Goal: Information Seeking & Learning: Learn about a topic

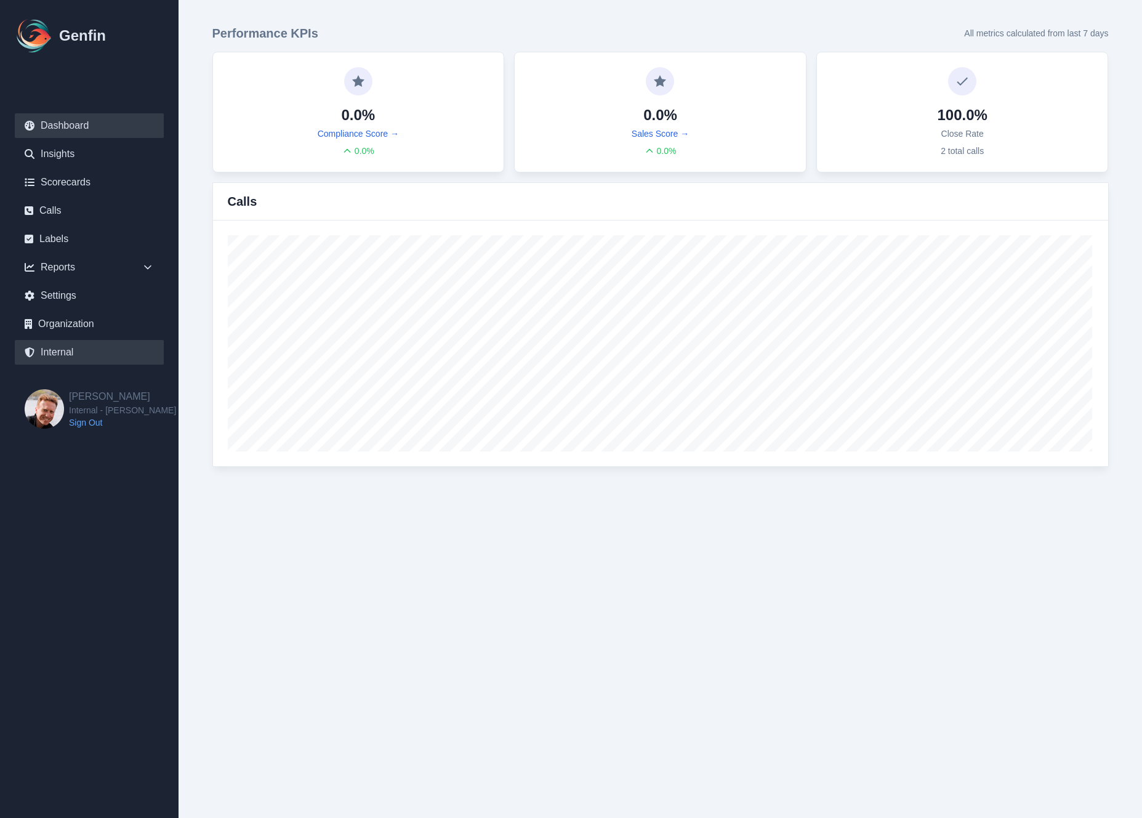
click at [56, 350] on link "Internal" at bounding box center [89, 352] width 149 height 25
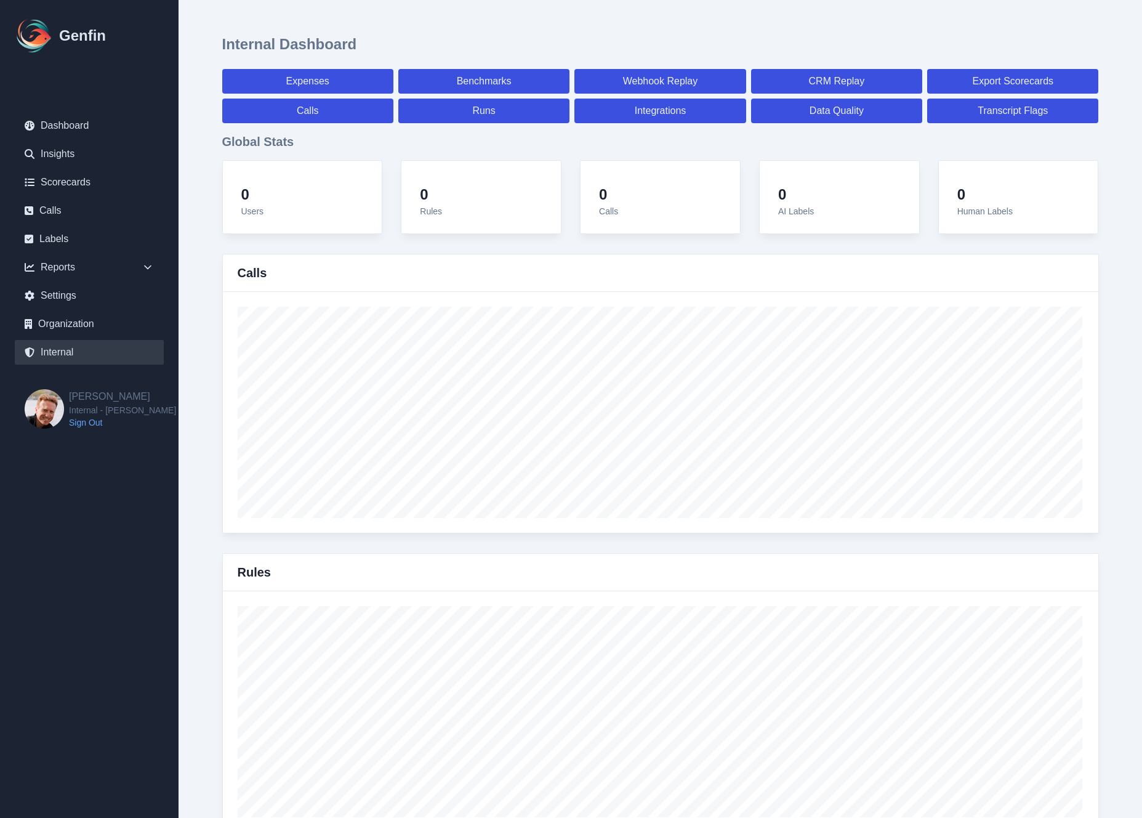
select select "paid"
select select "7"
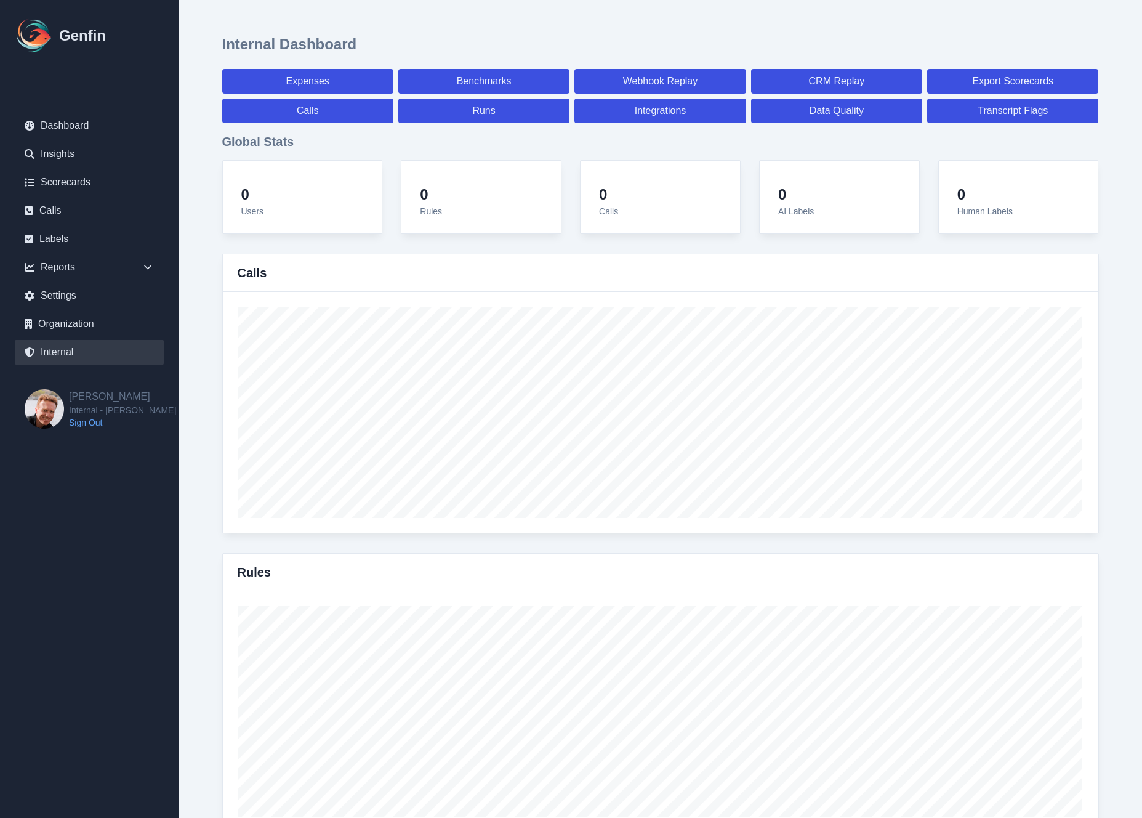
select select "paid"
select select "7"
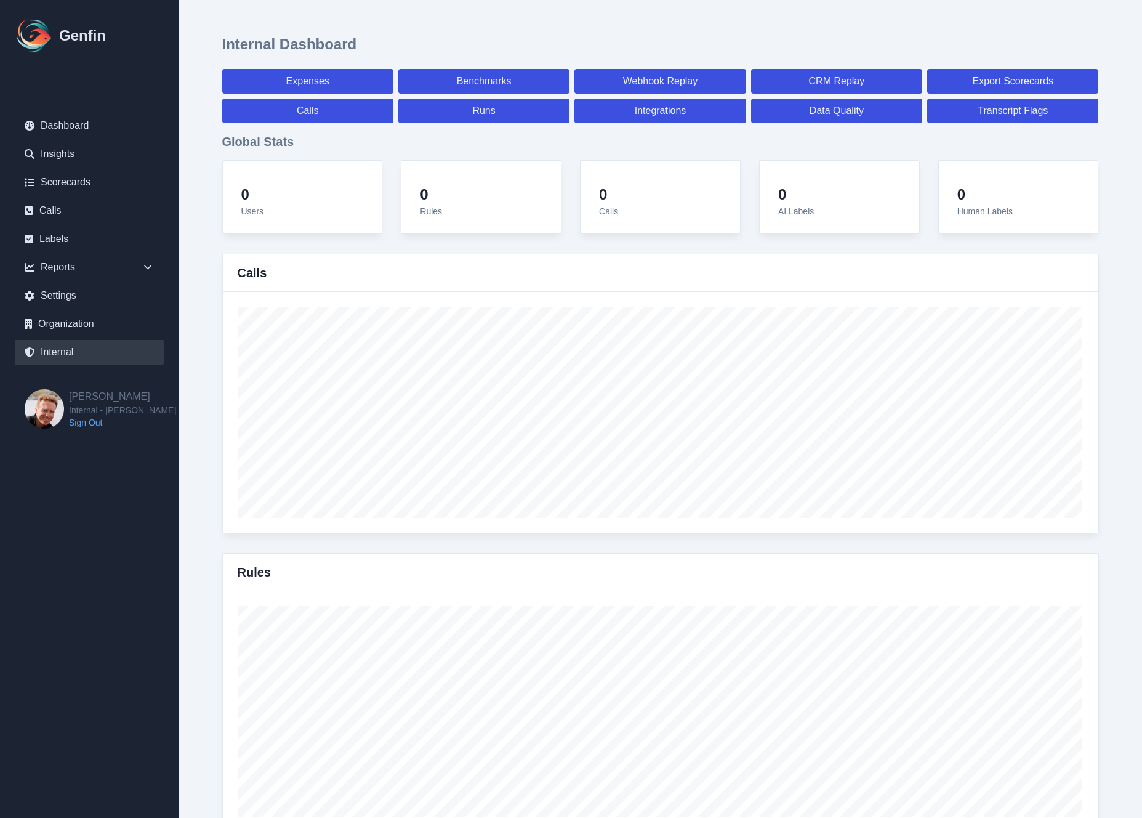
select select "7"
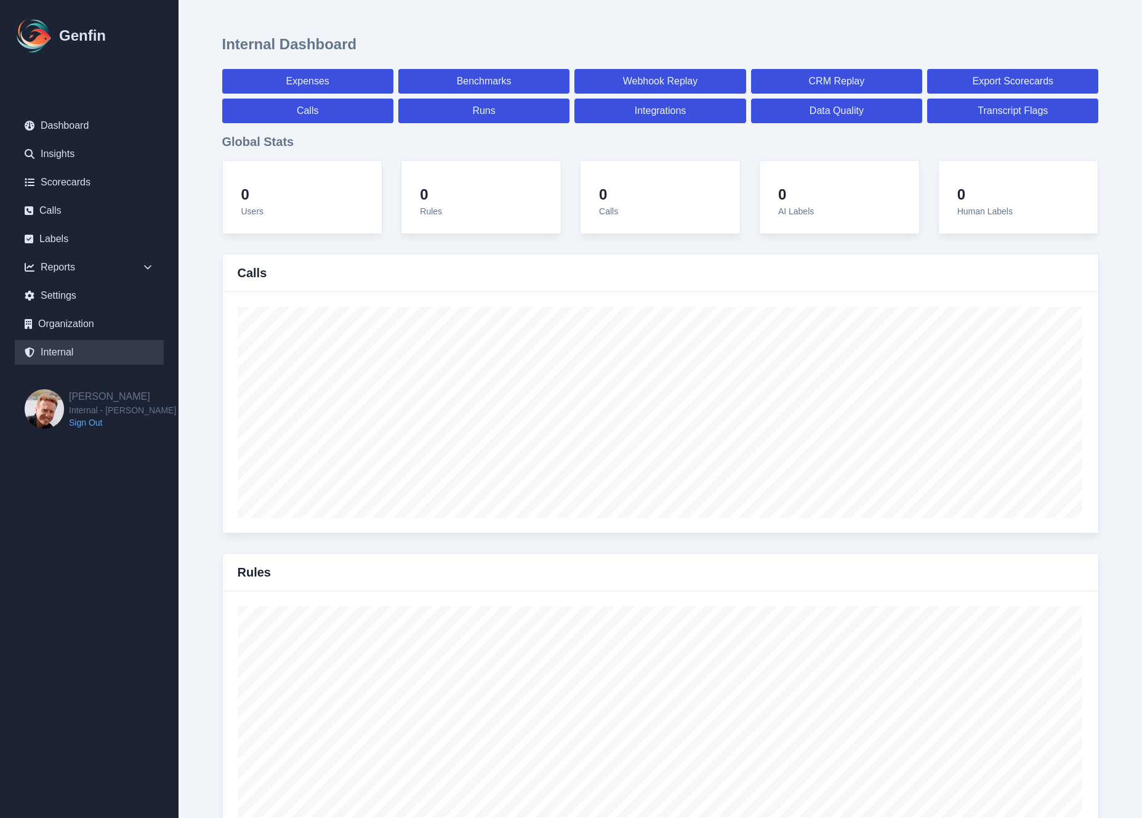
select select "7"
select select "paid"
select select "7"
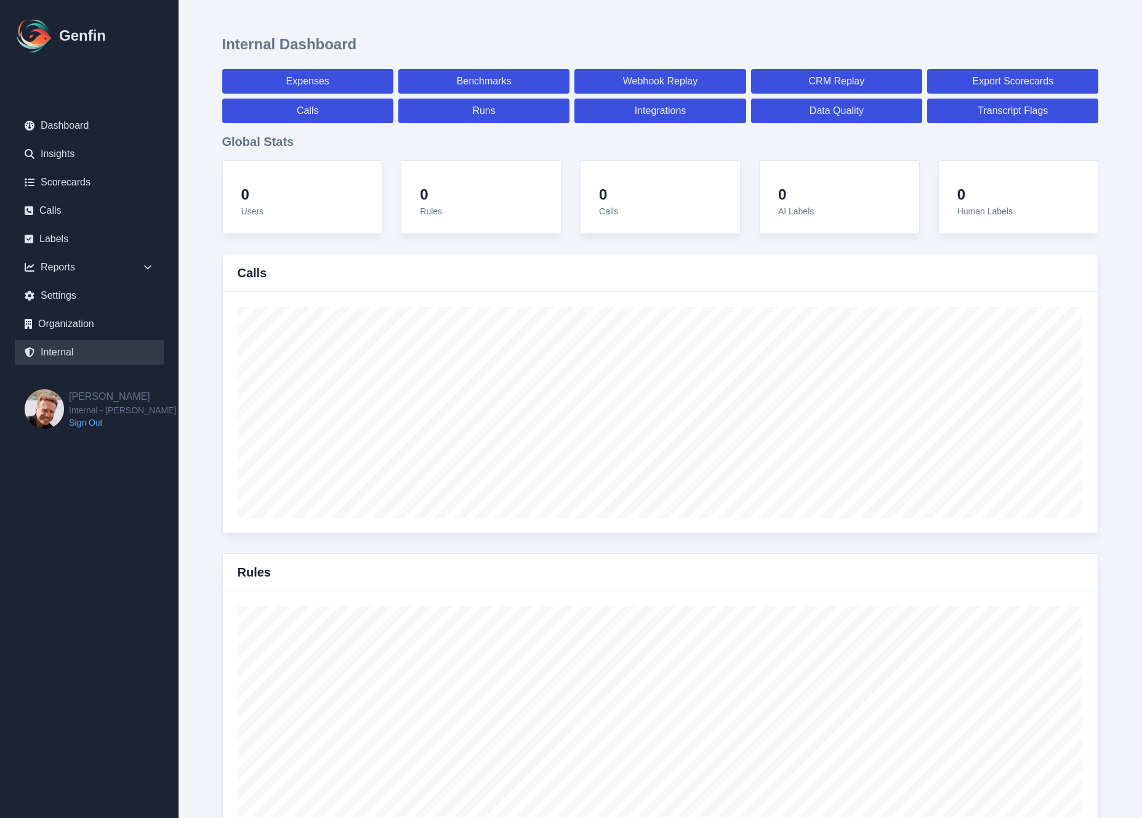
select select "7"
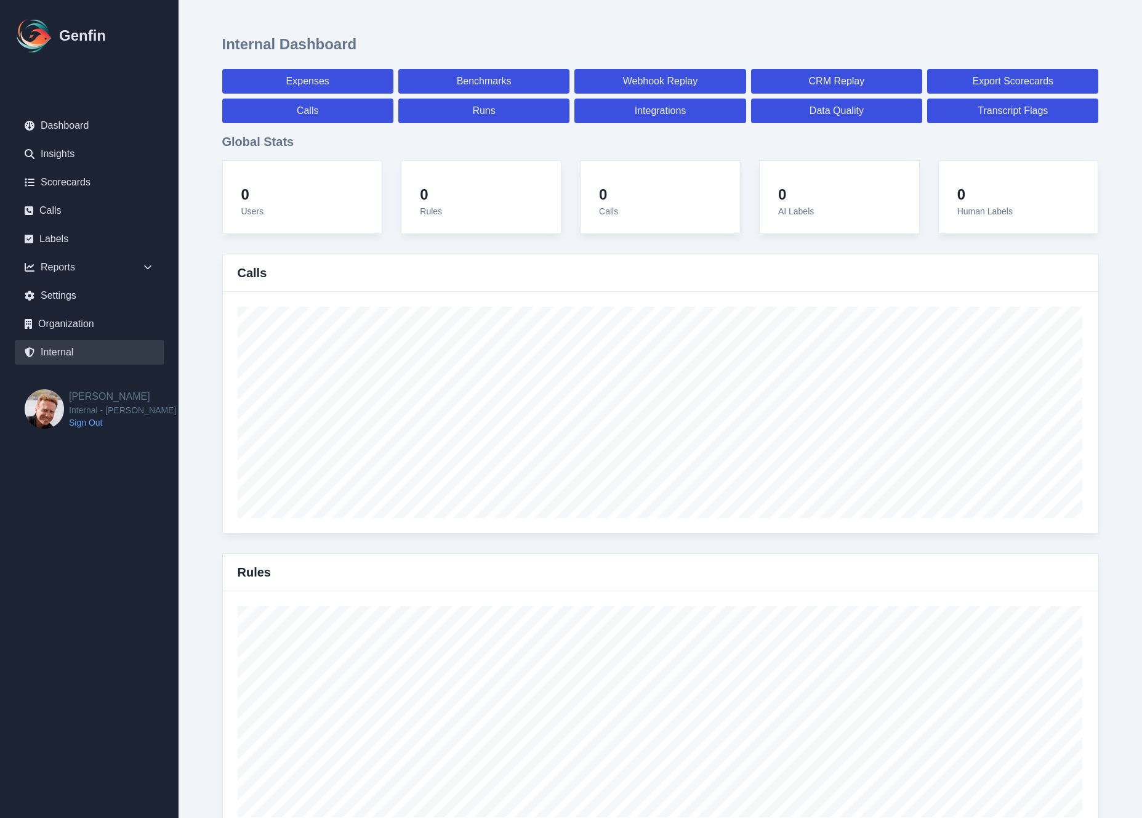
select select "7"
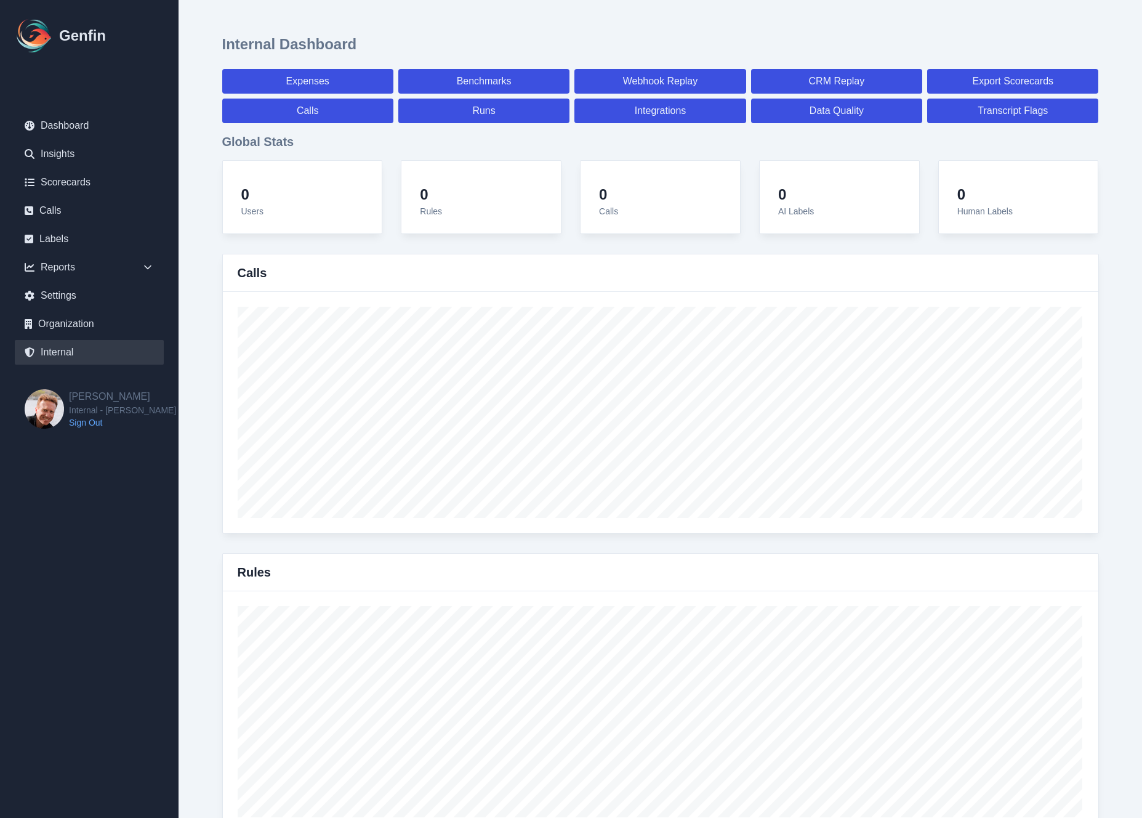
select select "paid"
select select "7"
select select "paid"
select select "7"
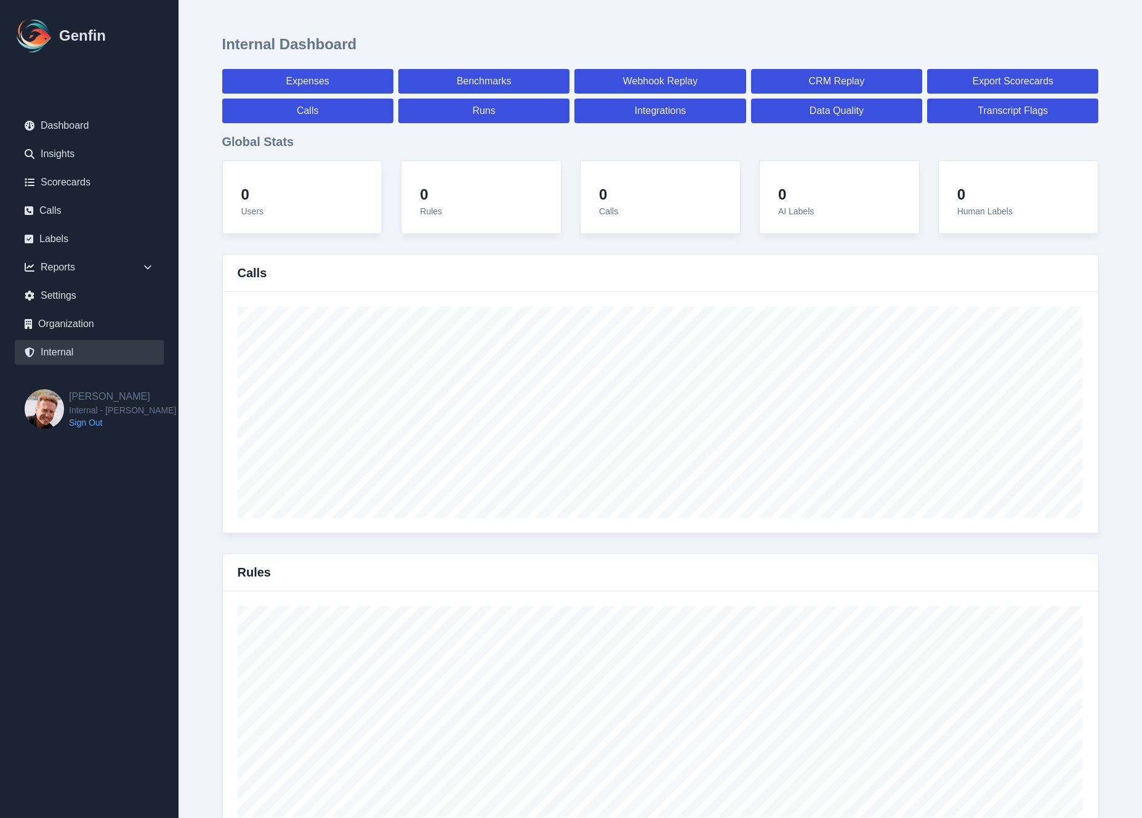
select select "paid"
select select "7"
select select "paid"
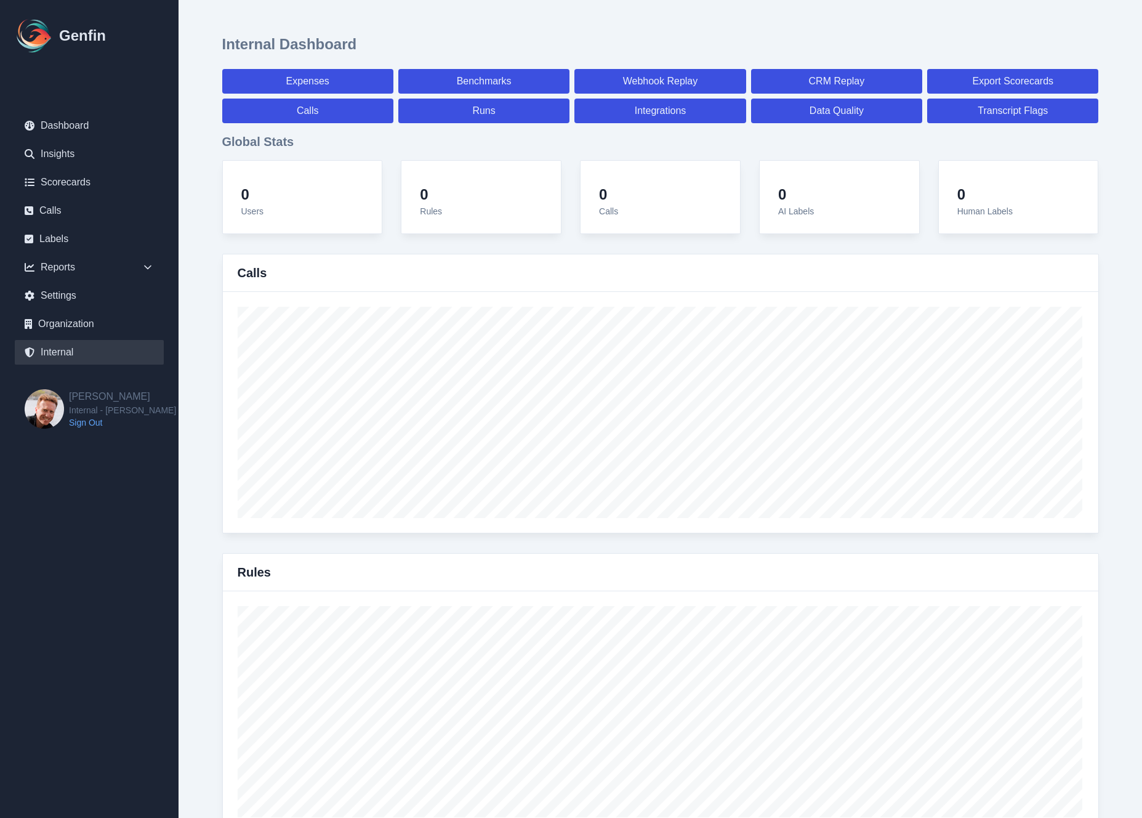
select select "7"
select select "paid"
select select "7"
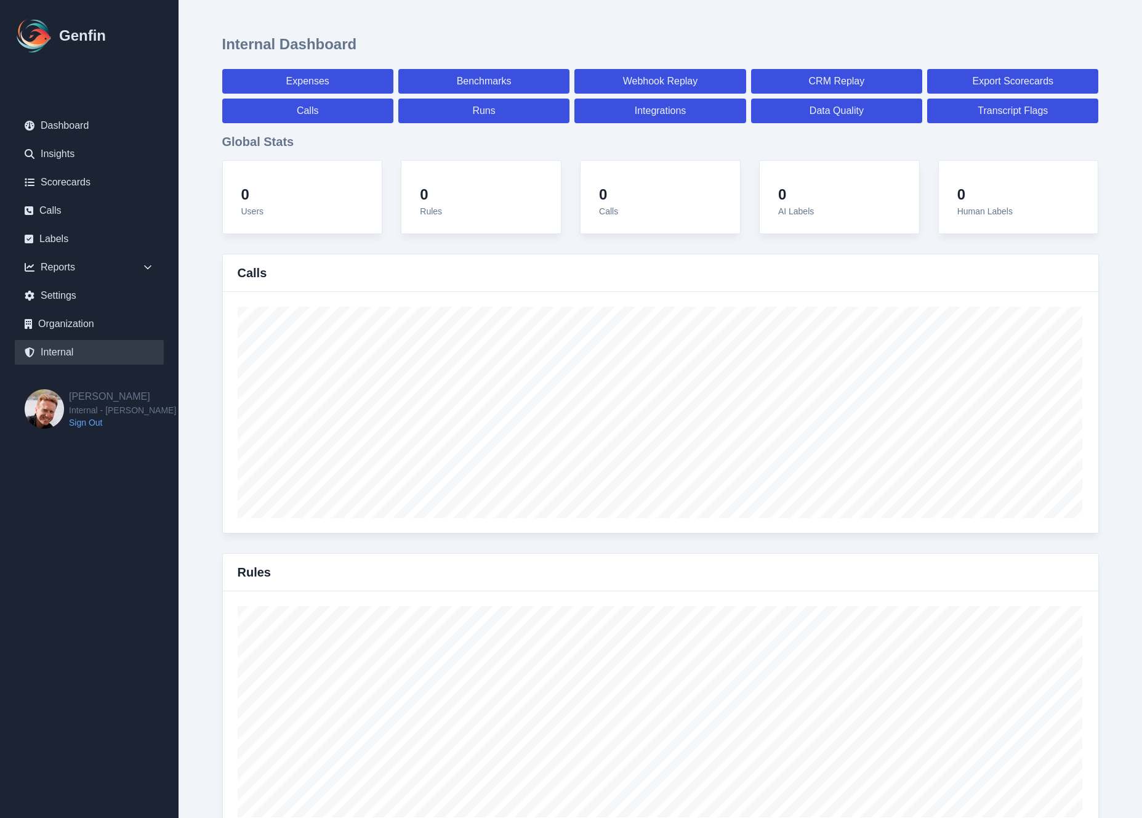
select select "7"
select select "paid"
select select "7"
select select "paid"
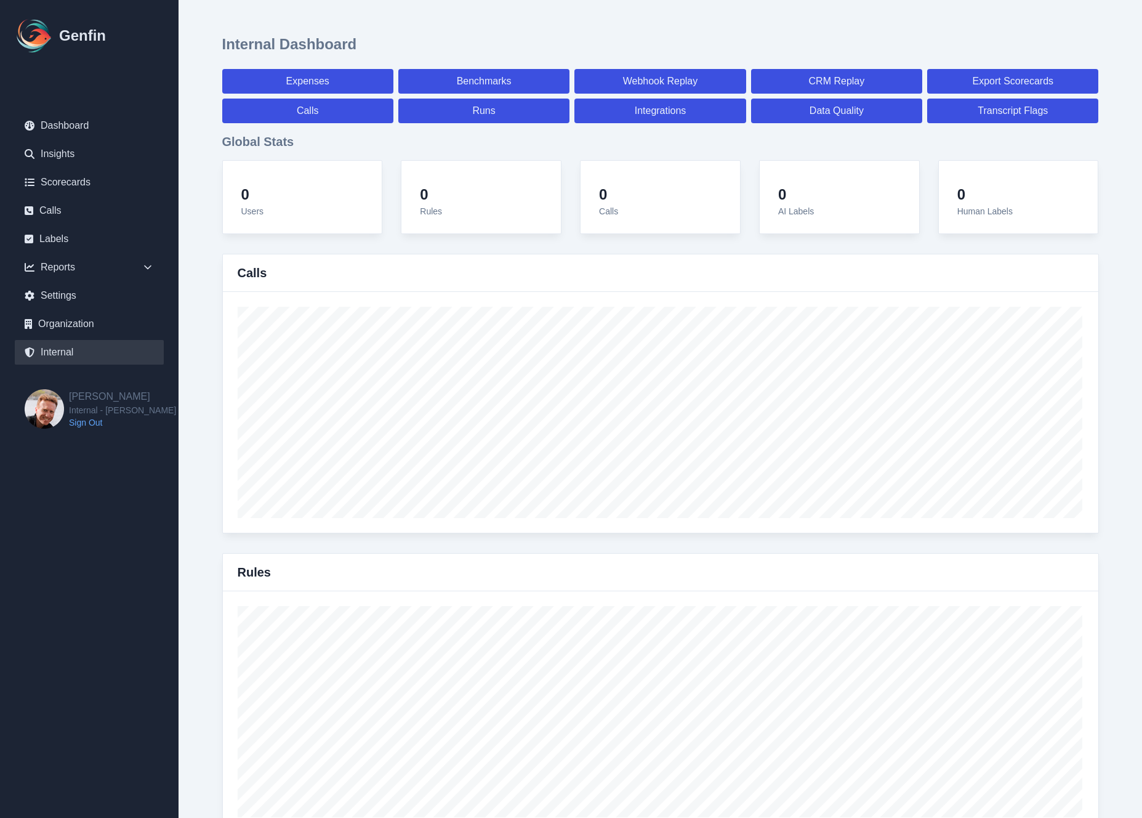
select select "7"
select select "paid"
select select "7"
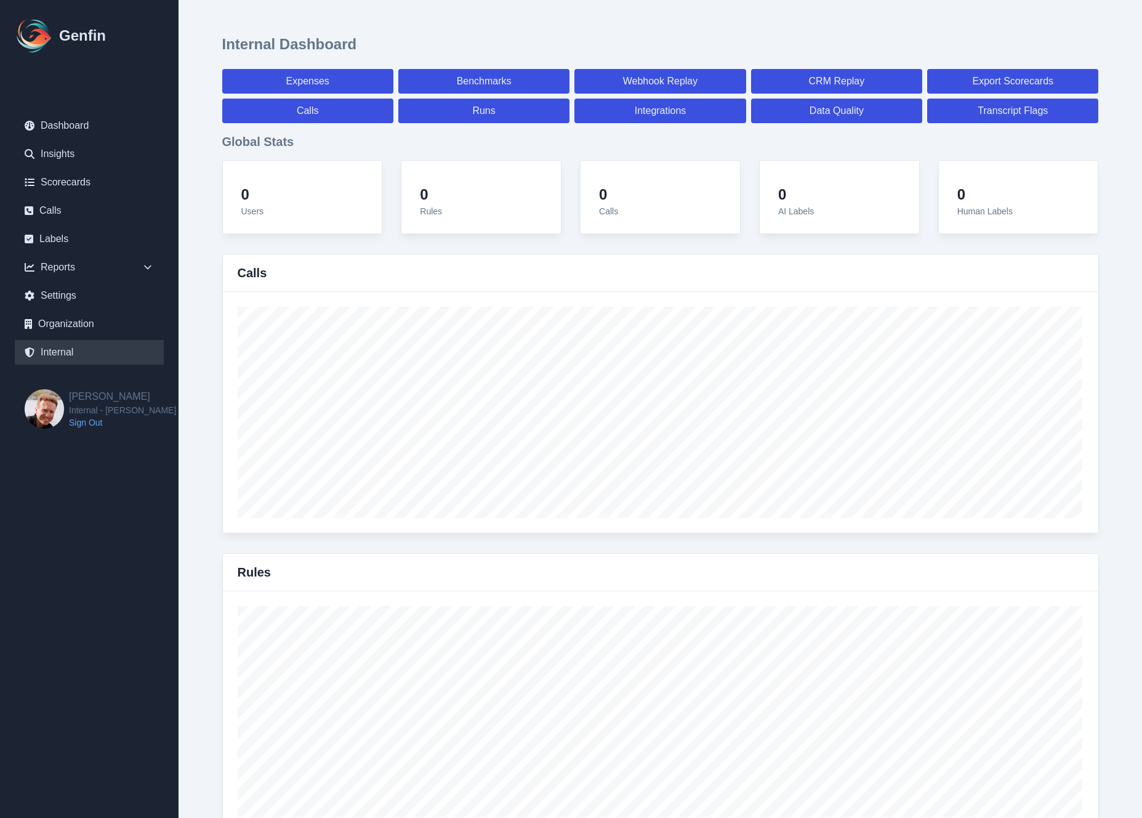
select select "7"
select select "paid"
select select "7"
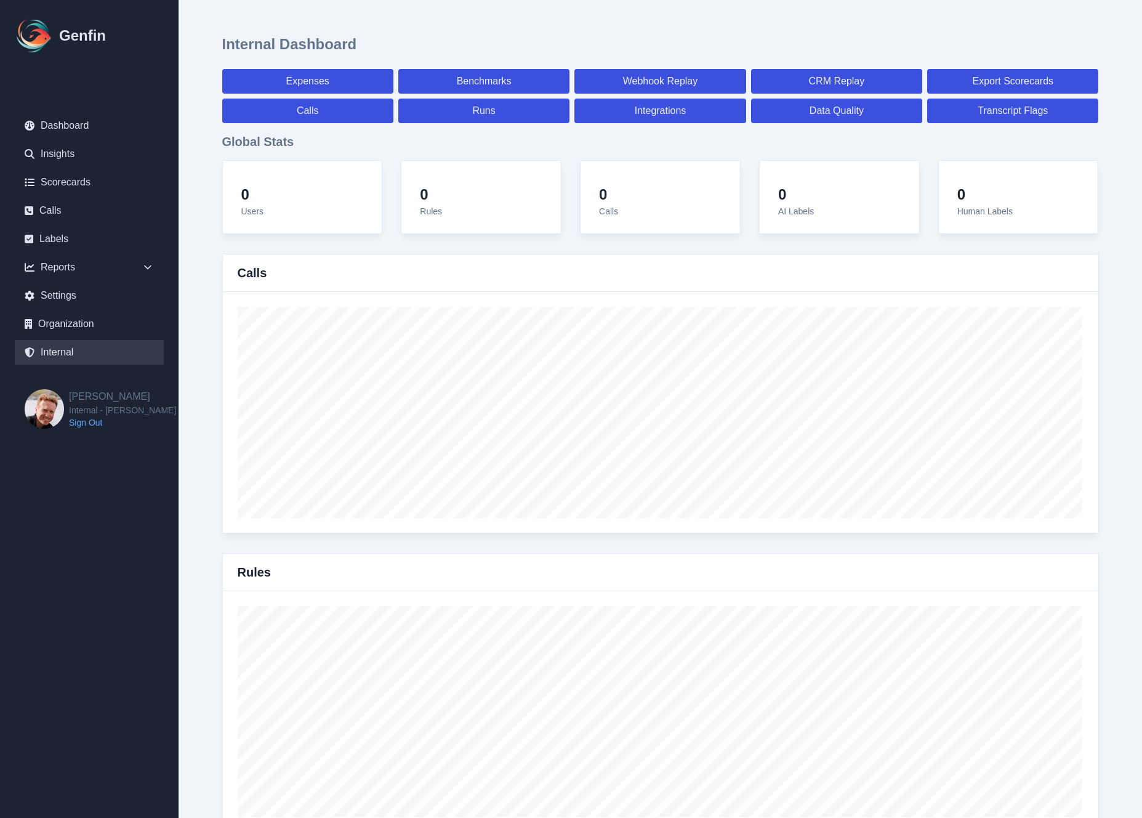
select select "7"
select select "paid"
select select "7"
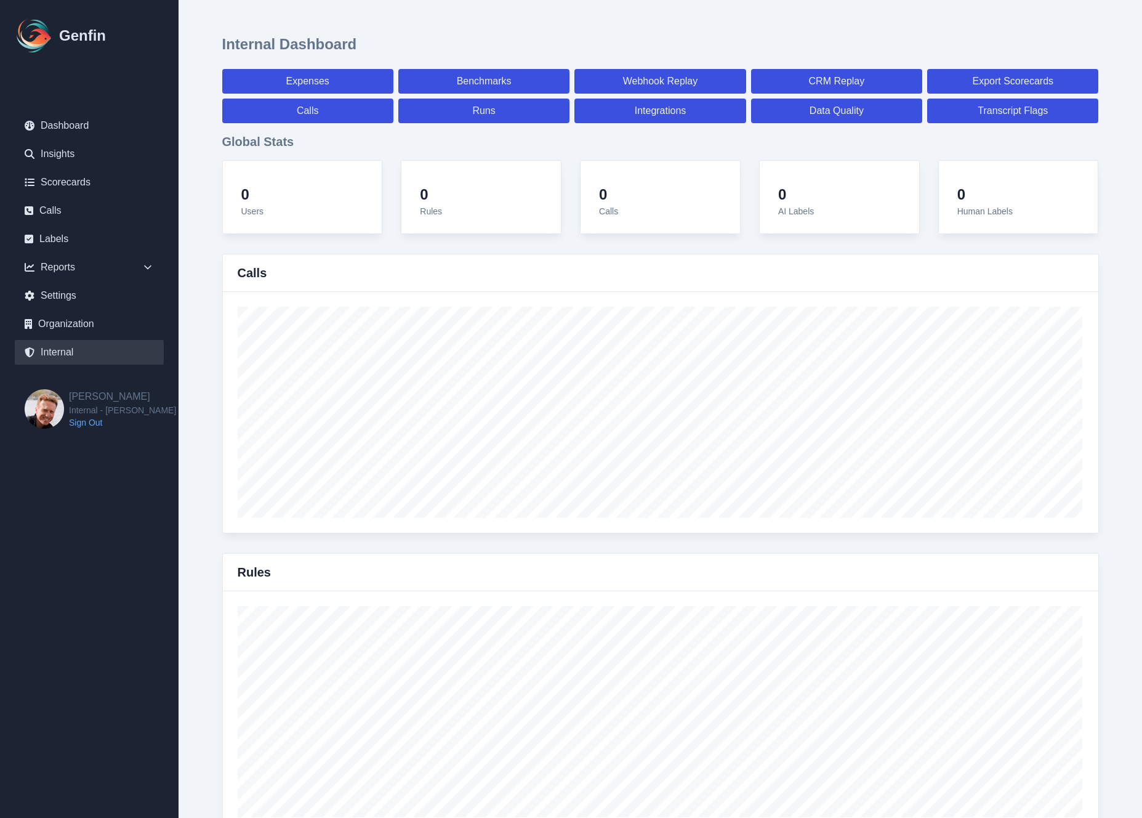
select select "7"
select select "paid"
select select "7"
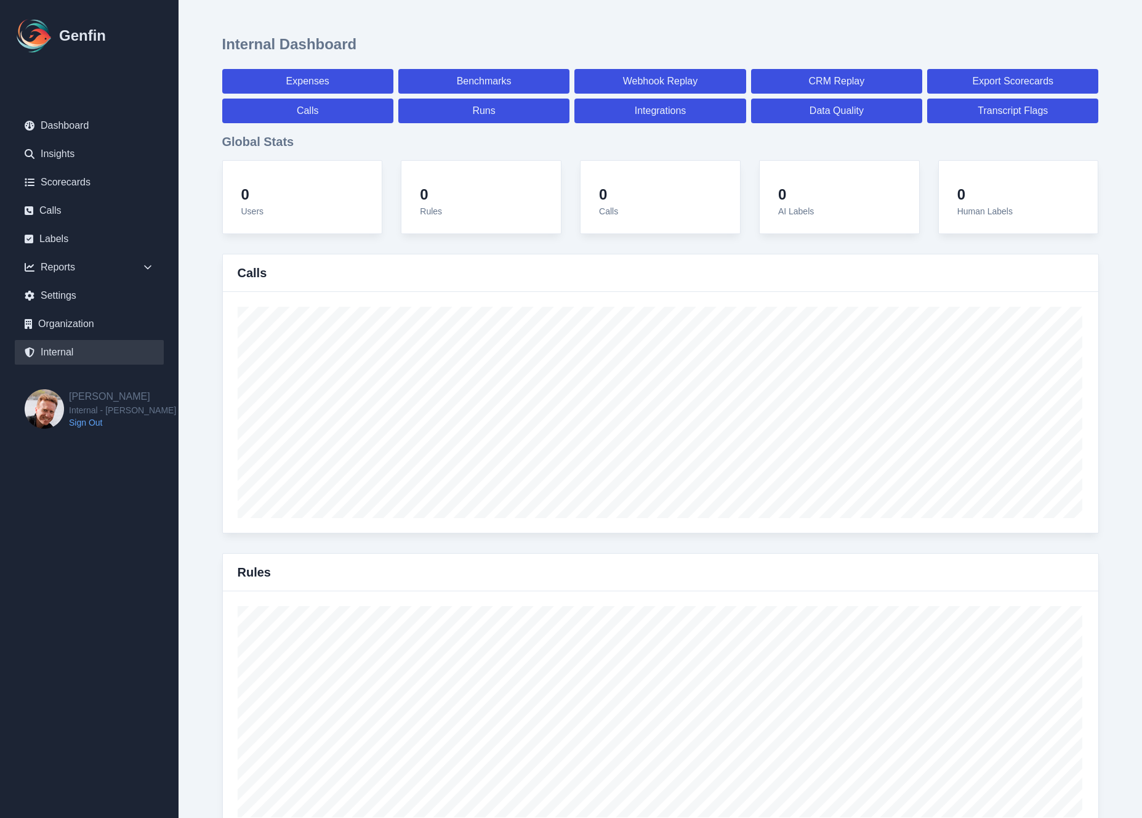
select select "7"
click at [315, 114] on link "Calls" at bounding box center [307, 111] width 171 height 25
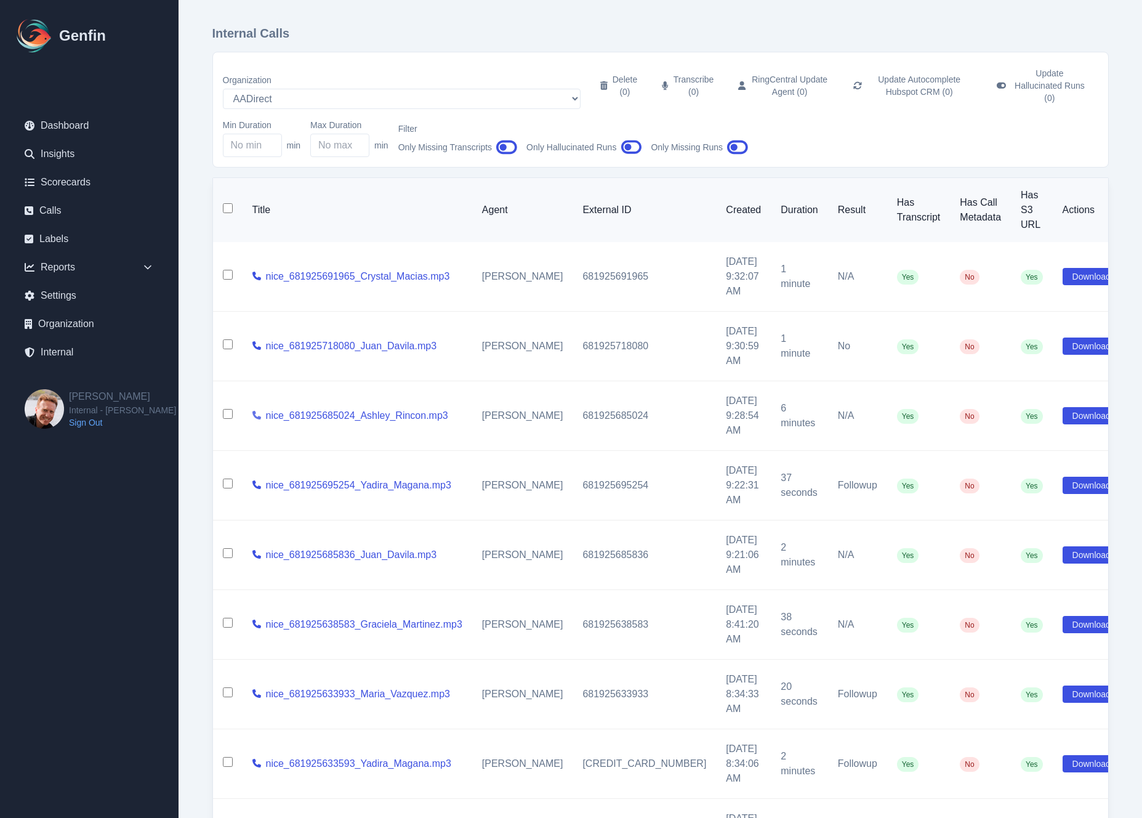
click at [261, 411] on icon at bounding box center [256, 415] width 9 height 9
click at [260, 89] on select "AADirect Aainsco.com Aainsco.com Aainsco.com alec+america@system2.fitness alec+…" at bounding box center [402, 99] width 358 height 20
click at [223, 89] on select "AADirect Aainsco.com Aainsco.com Aainsco.com alec+america@system2.fitness alec+…" at bounding box center [402, 99] width 358 height 20
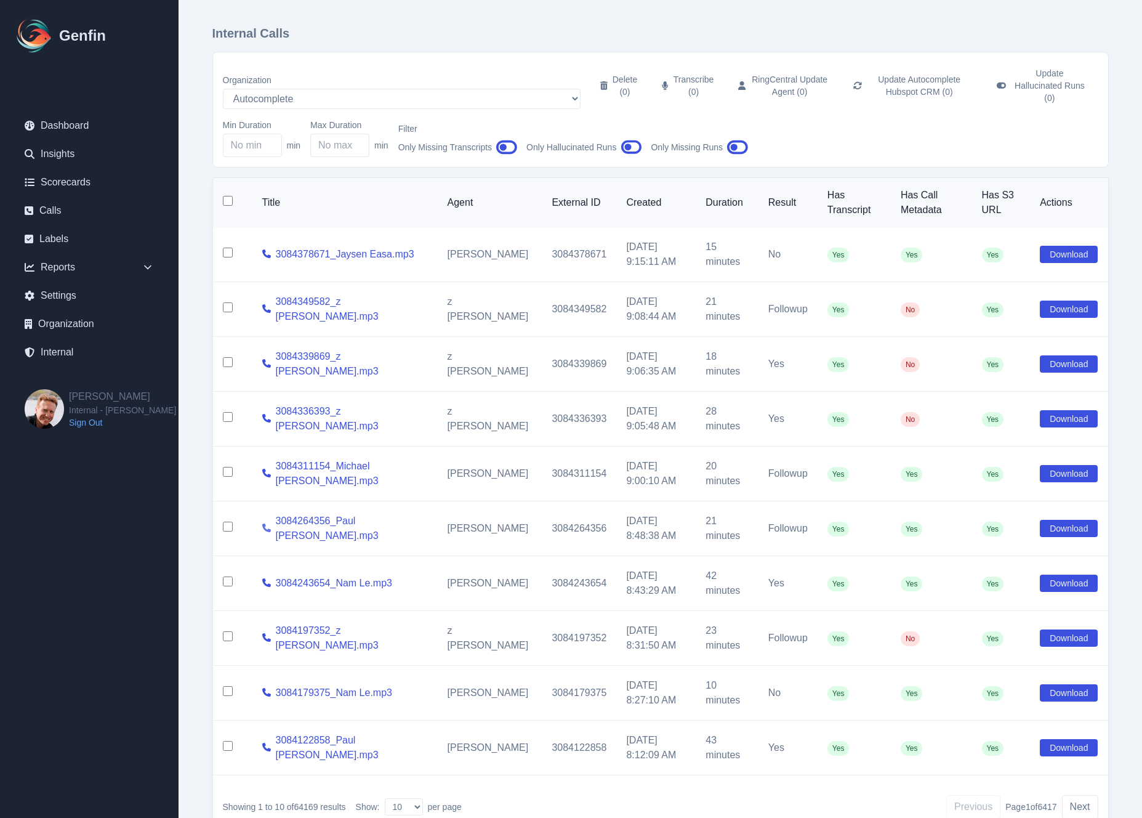
click at [266, 523] on icon at bounding box center [266, 527] width 9 height 9
click at [259, 89] on select "AADirect Aainsco.com Aainsco.com Aainsco.com alec+america@system2.fitness alec+…" at bounding box center [402, 99] width 358 height 20
click at [223, 89] on select "AADirect Aainsco.com Aainsco.com Aainsco.com alec+america@system2.fitness alec+…" at bounding box center [402, 99] width 358 height 20
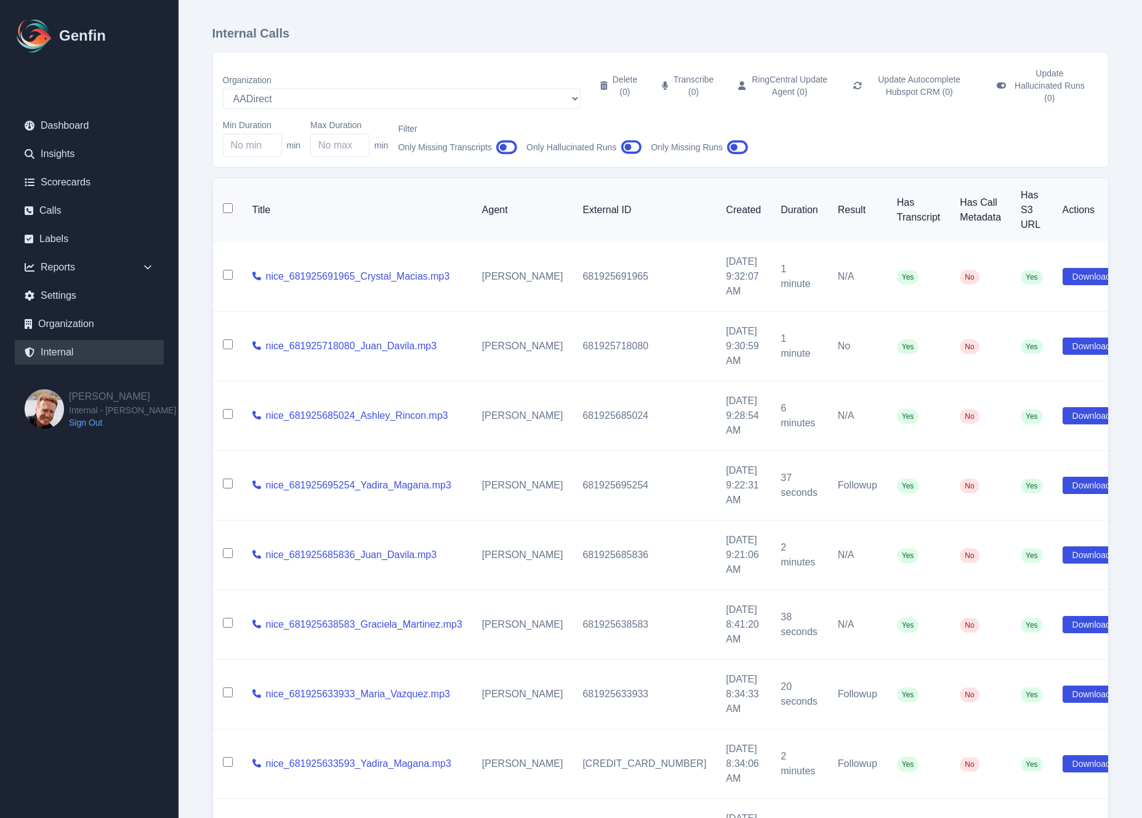
click at [77, 351] on link "Internal" at bounding box center [89, 352] width 149 height 25
click at [261, 411] on icon at bounding box center [256, 415] width 9 height 9
click at [257, 89] on select "AADirect Aainsco.com Aainsco.com Aainsco.com alec+america@system2.fitness alec+…" at bounding box center [402, 99] width 358 height 20
select select "5"
click at [223, 89] on select "AADirect Aainsco.com Aainsco.com Aainsco.com alec+america@system2.fitness alec+…" at bounding box center [402, 99] width 358 height 20
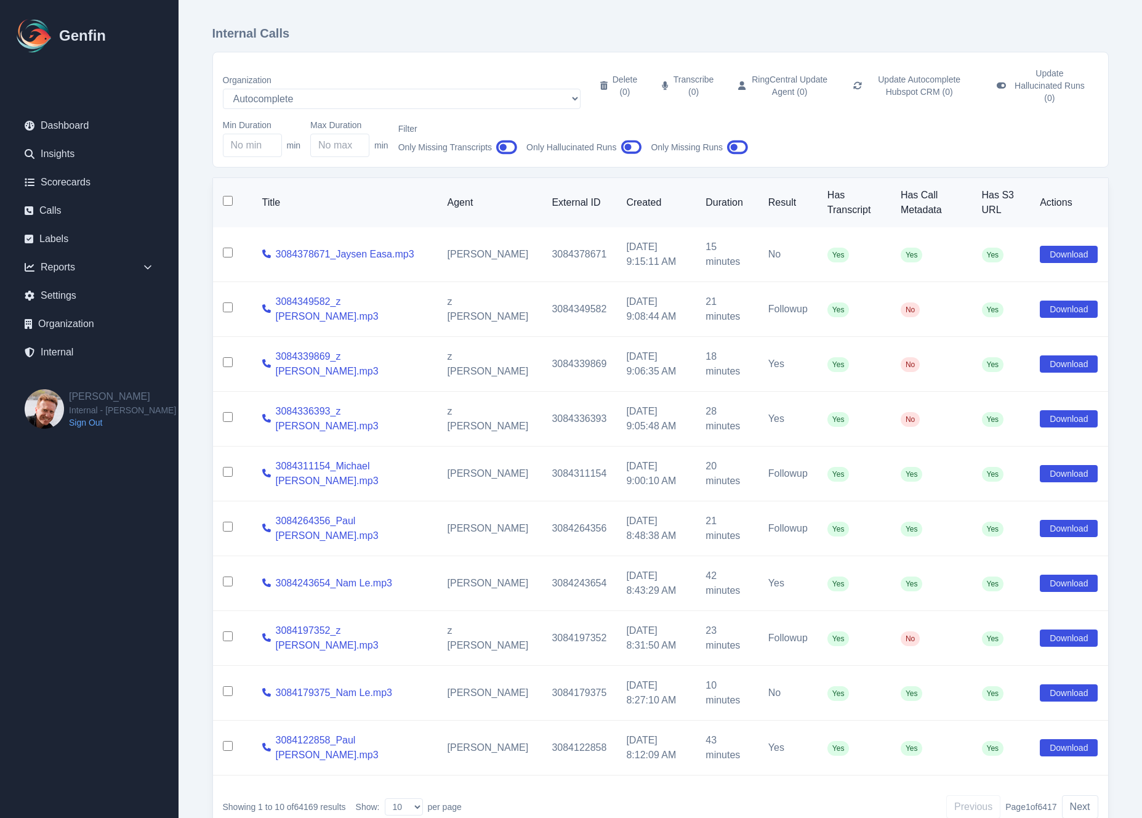
click at [198, 311] on div "Internal Calls Organization AADirect Aainsco.com Aainsco.com Aainsco.com alec+a…" at bounding box center [661, 434] width 946 height 868
click at [268, 414] on icon at bounding box center [266, 418] width 9 height 9
click at [265, 578] on icon at bounding box center [266, 582] width 9 height 9
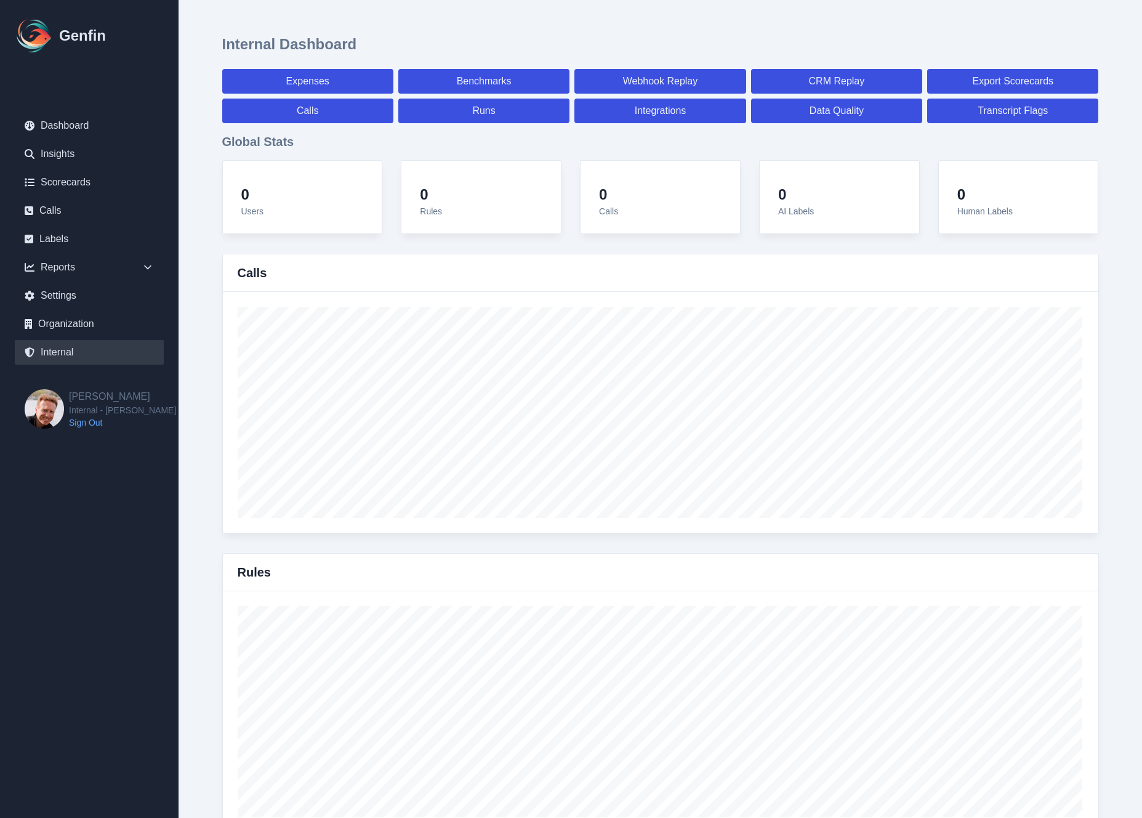
select select "paid"
select select "7"
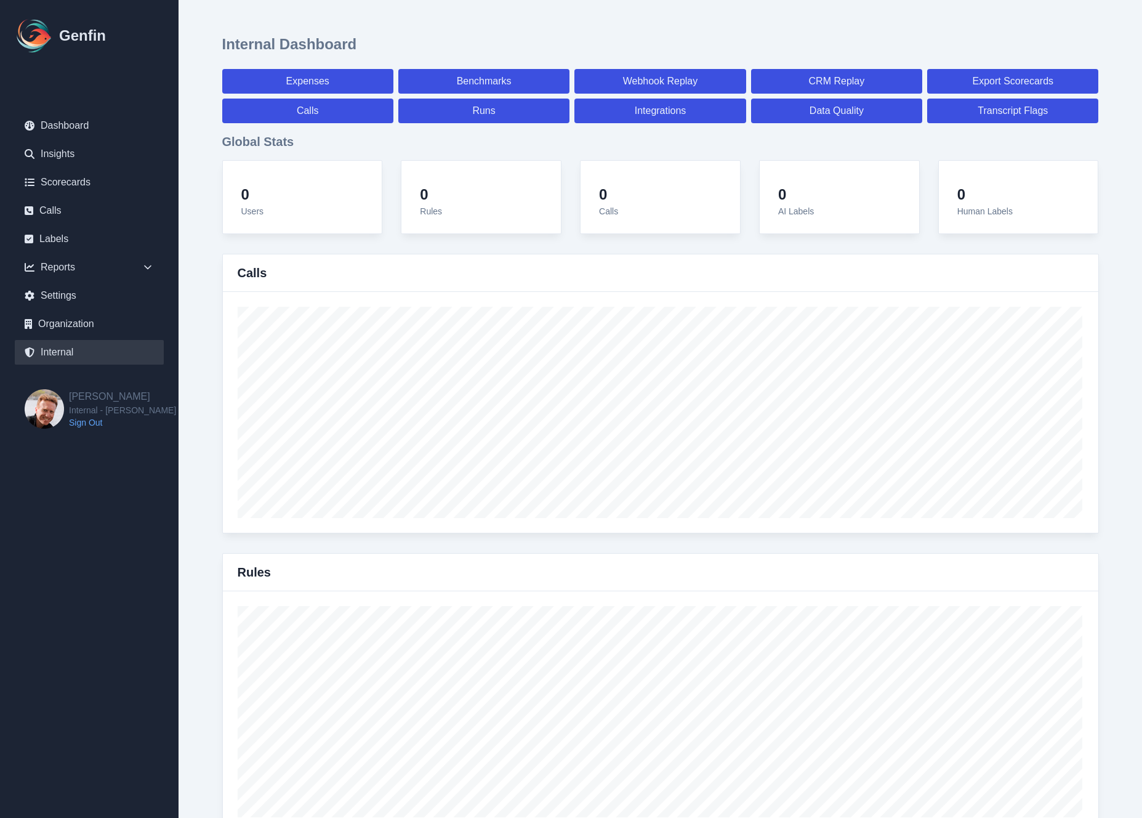
select select "paid"
select select "7"
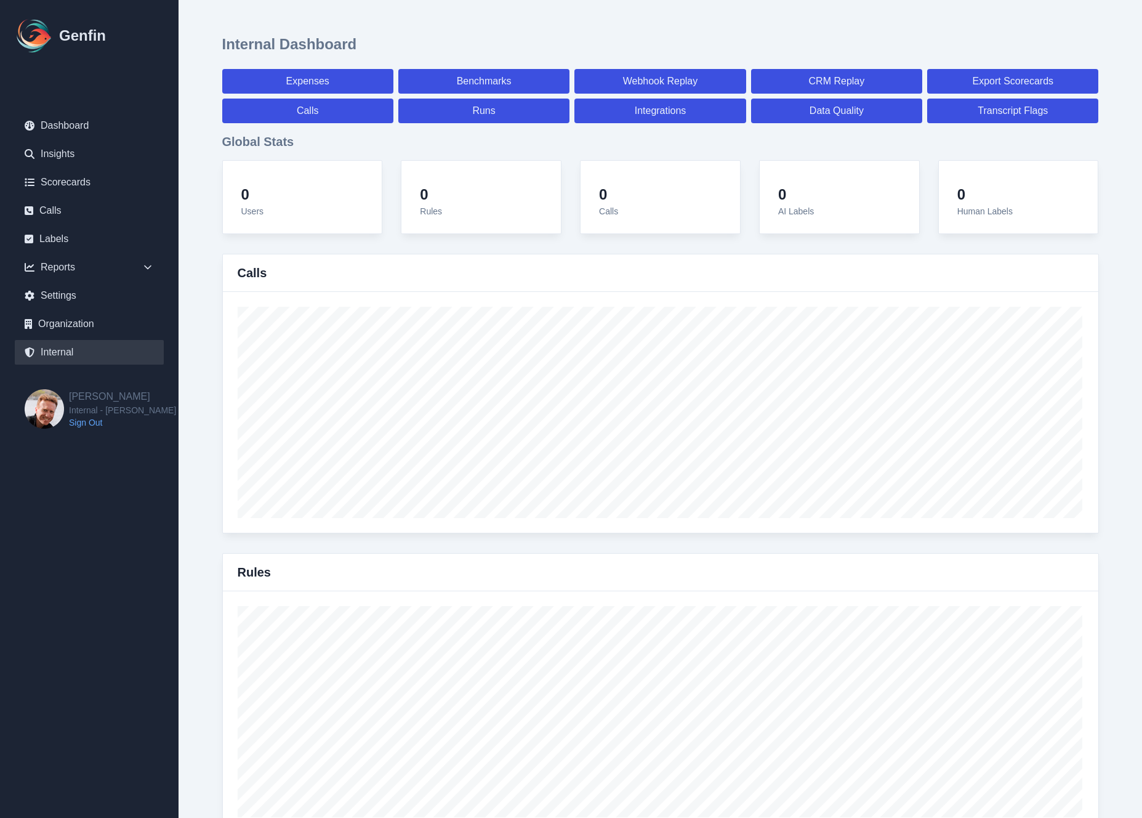
select select "7"
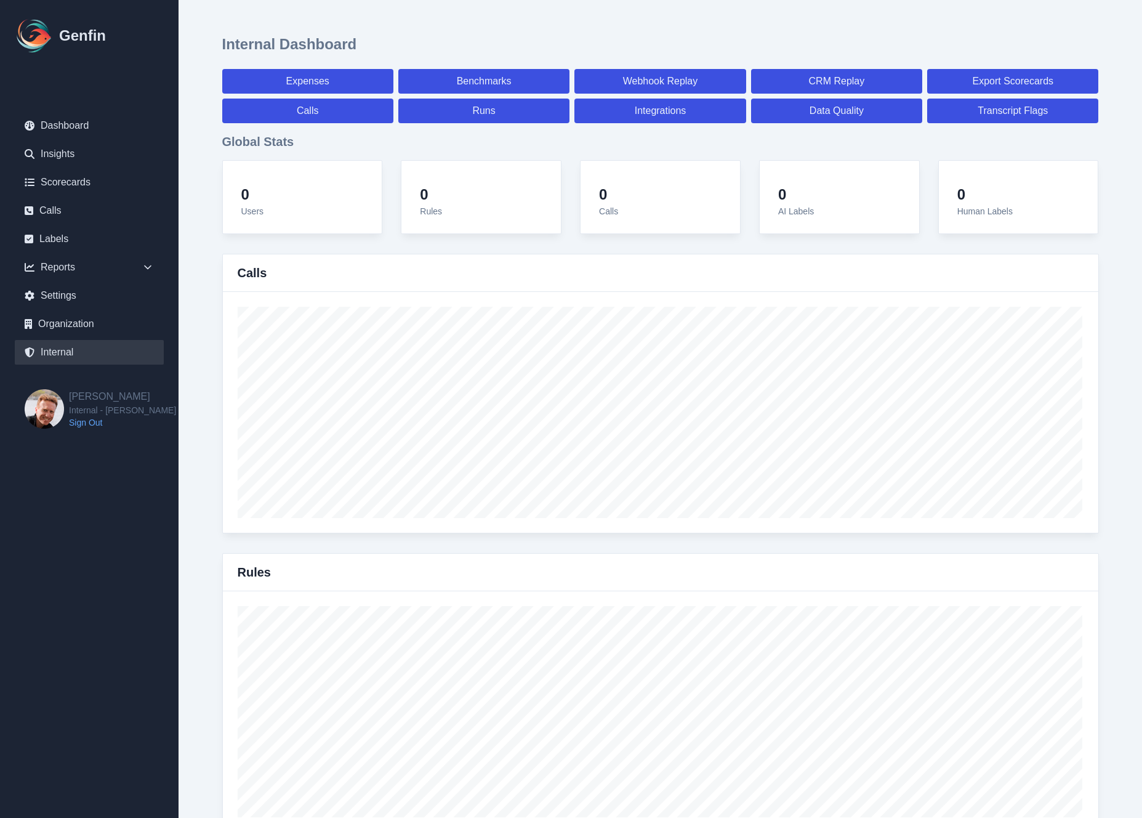
select select "7"
select select "paid"
select select "7"
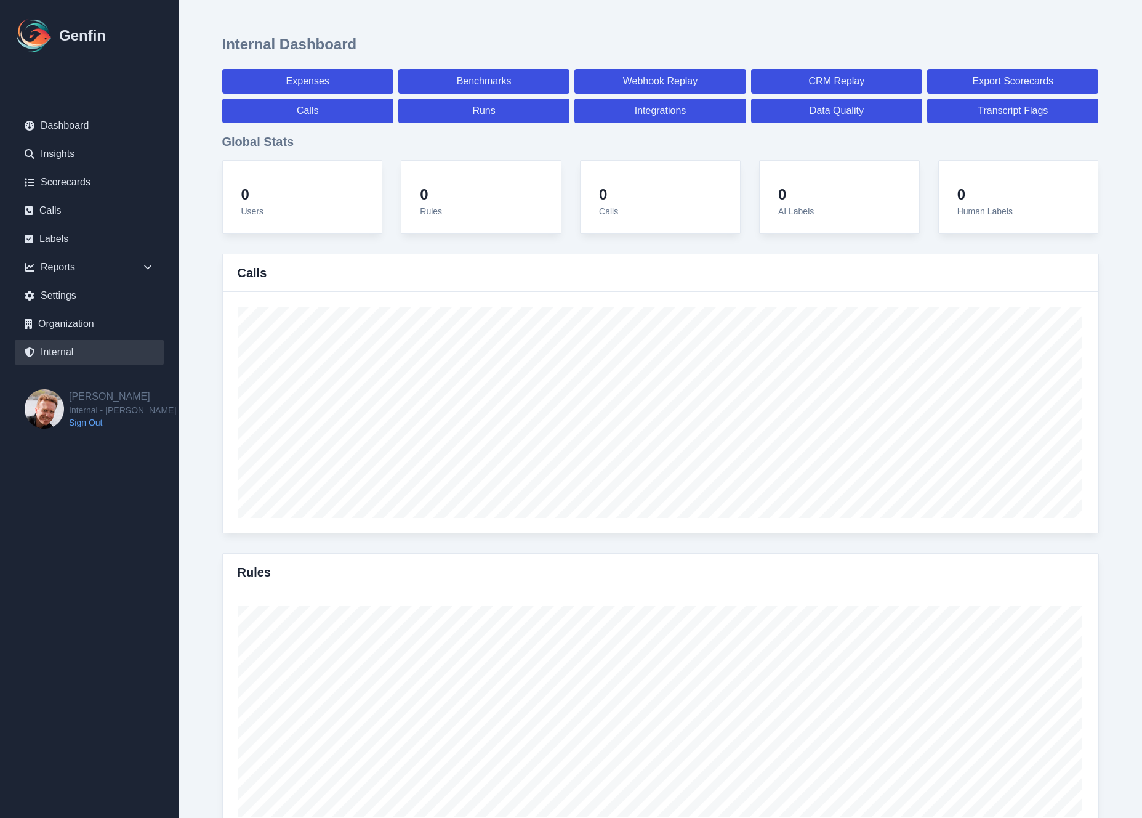
select select "7"
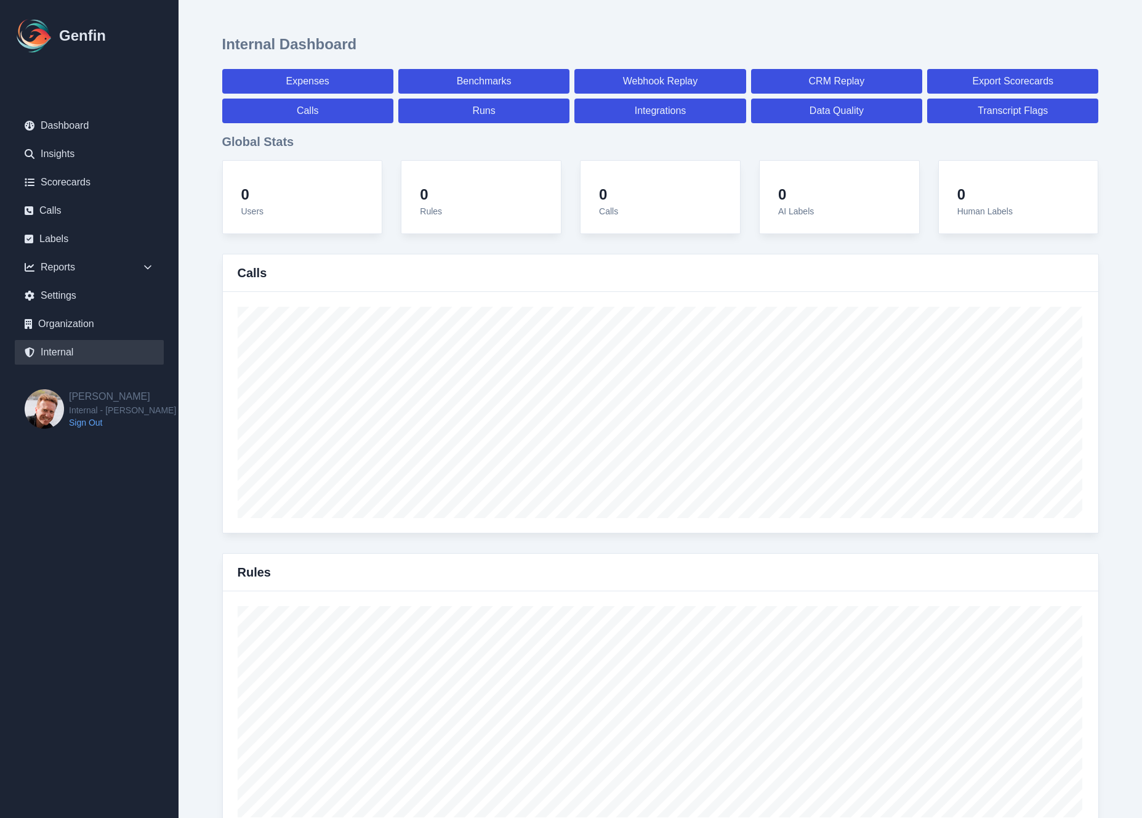
select select "7"
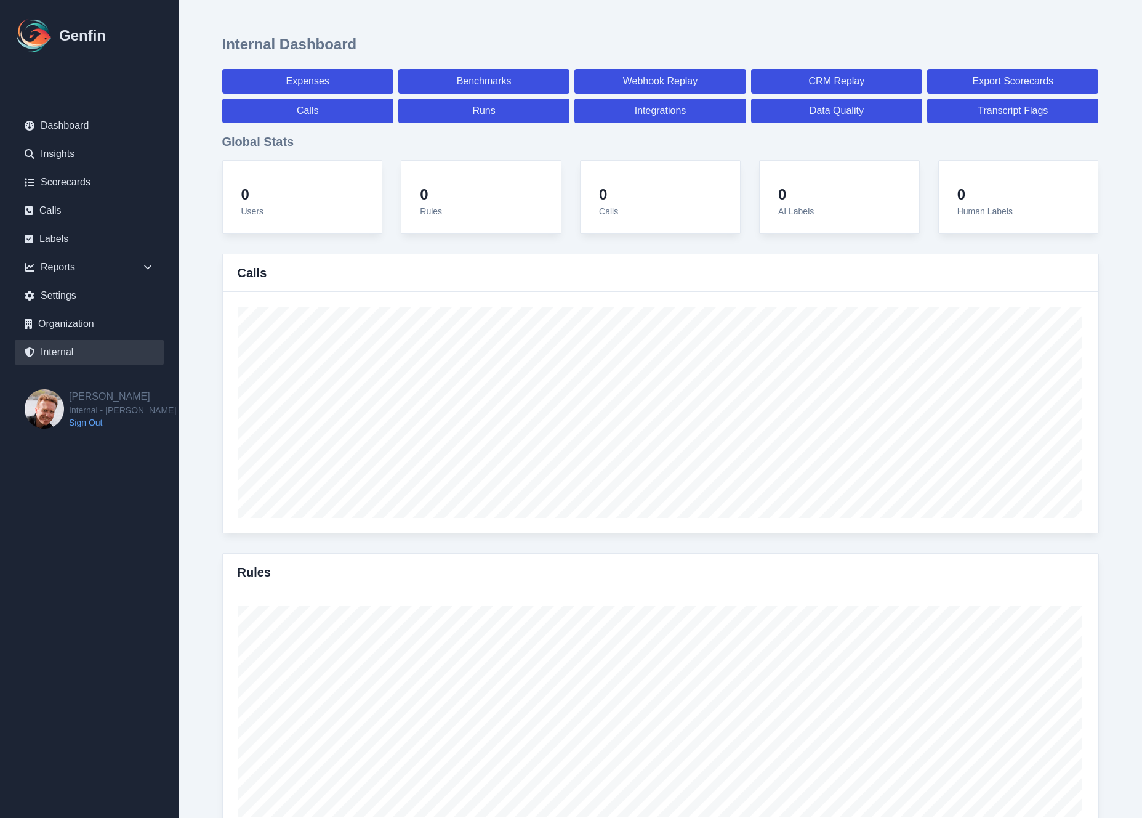
select select "paid"
select select "7"
select select "paid"
select select "7"
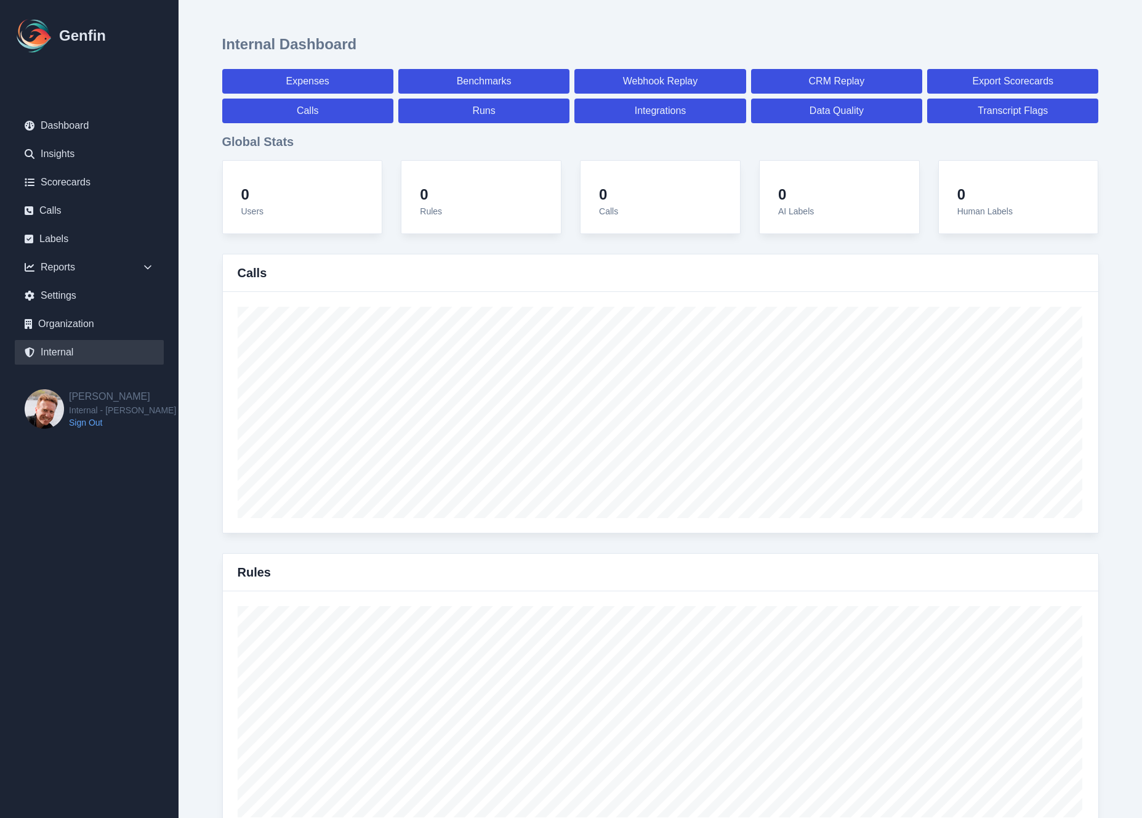
select select "paid"
select select "7"
select select "paid"
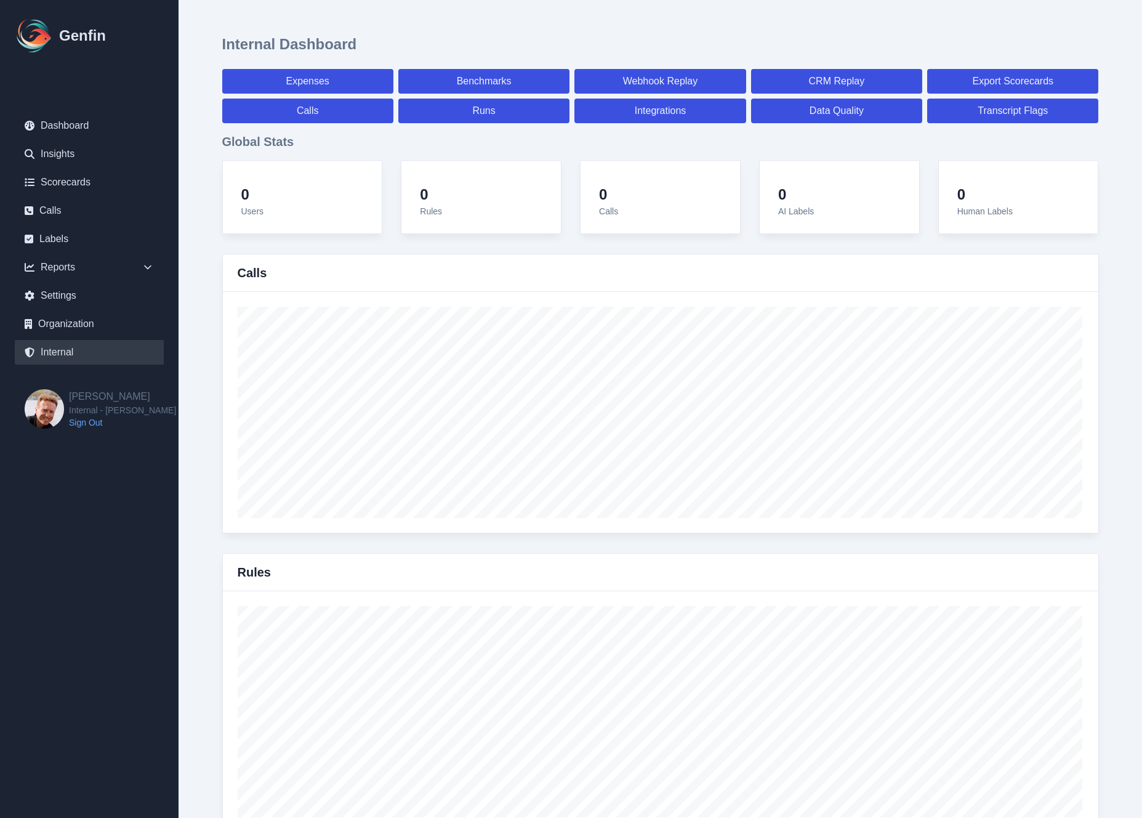
select select "7"
select select "paid"
select select "7"
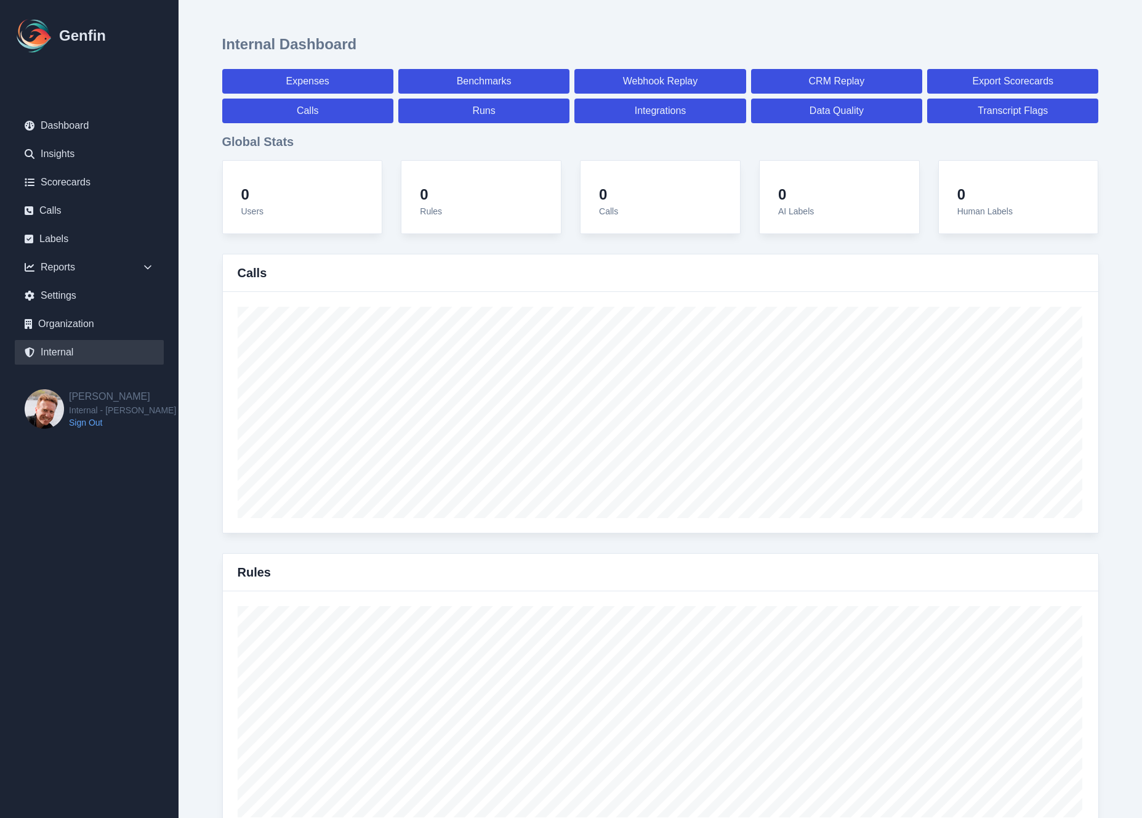
select select "7"
select select "paid"
select select "7"
select select "paid"
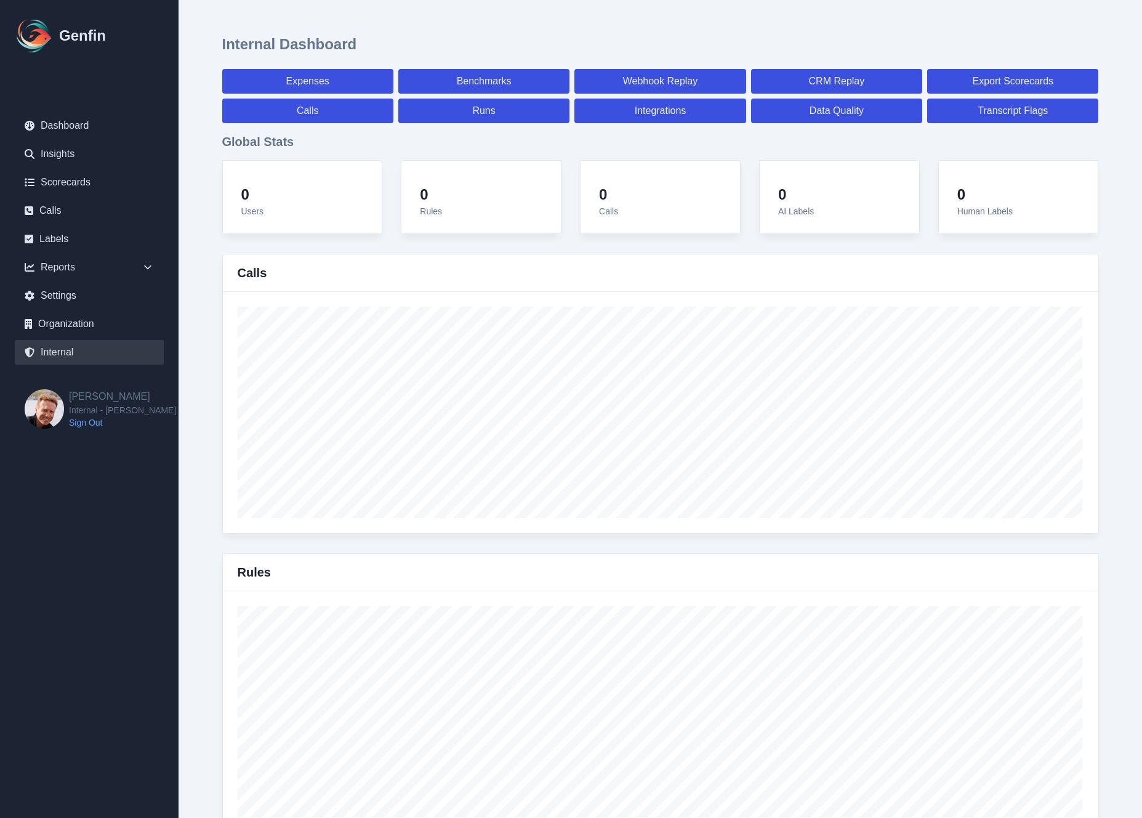
select select "7"
select select "paid"
select select "7"
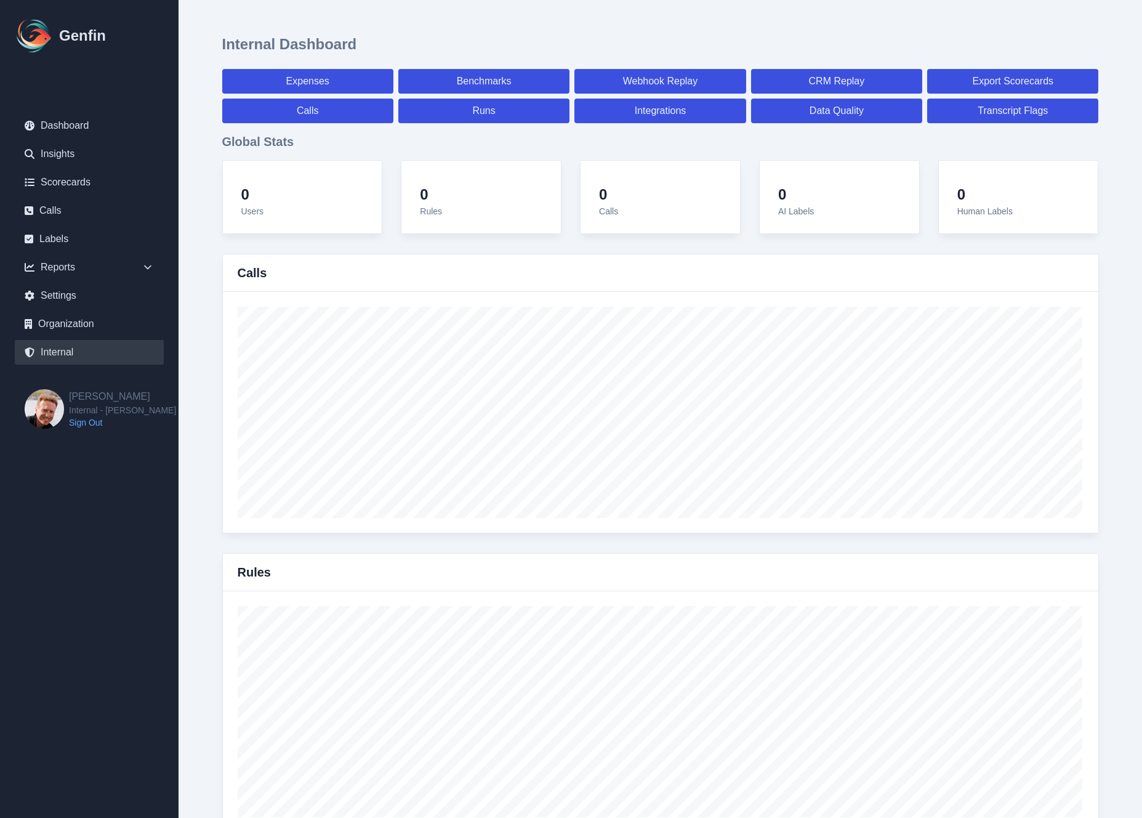
select select "7"
select select "paid"
select select "7"
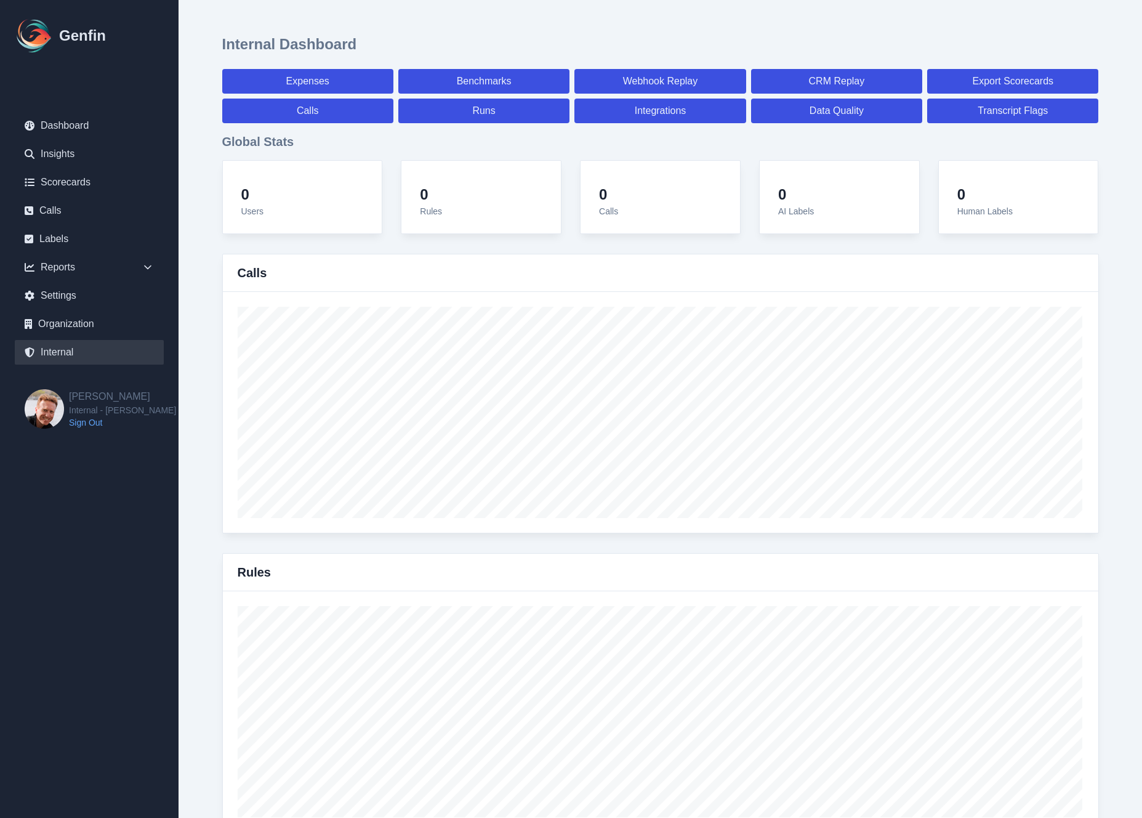
select select "7"
select select "paid"
select select "7"
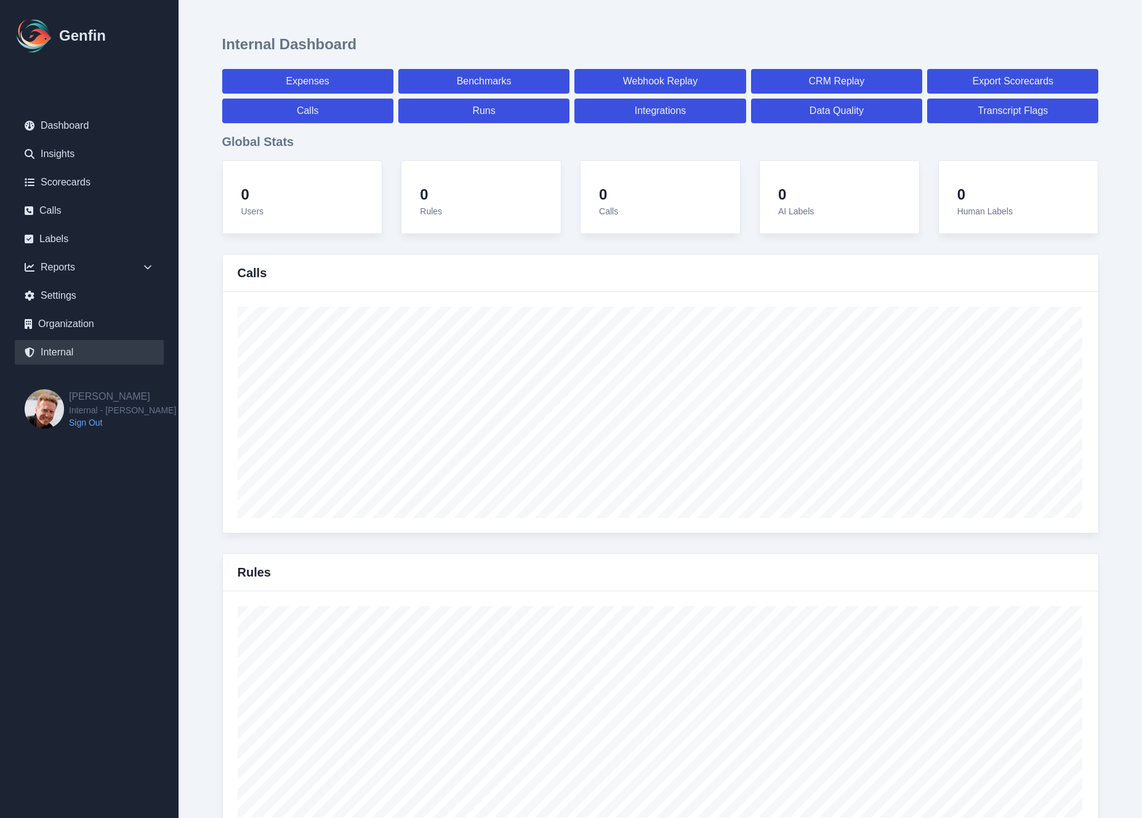
select select "7"
select select "paid"
select select "7"
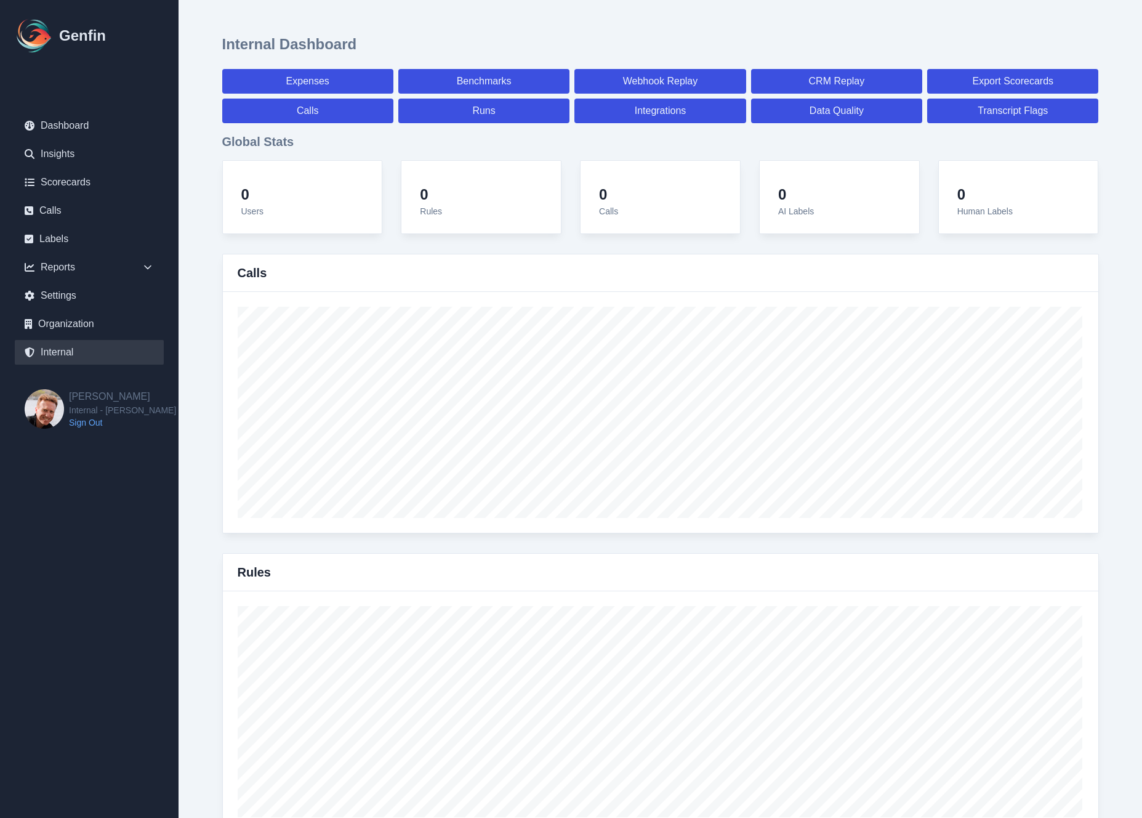
select select "7"
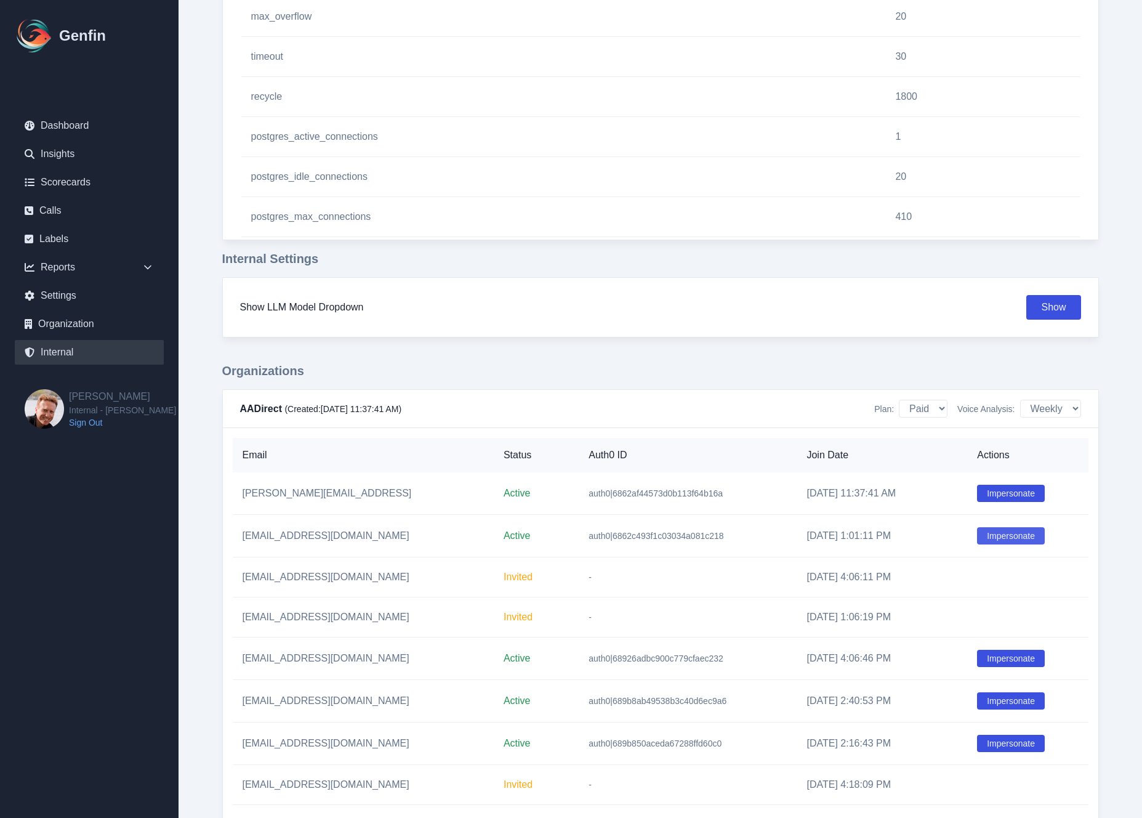
click at [996, 539] on button "Impersonate" at bounding box center [1011, 535] width 68 height 17
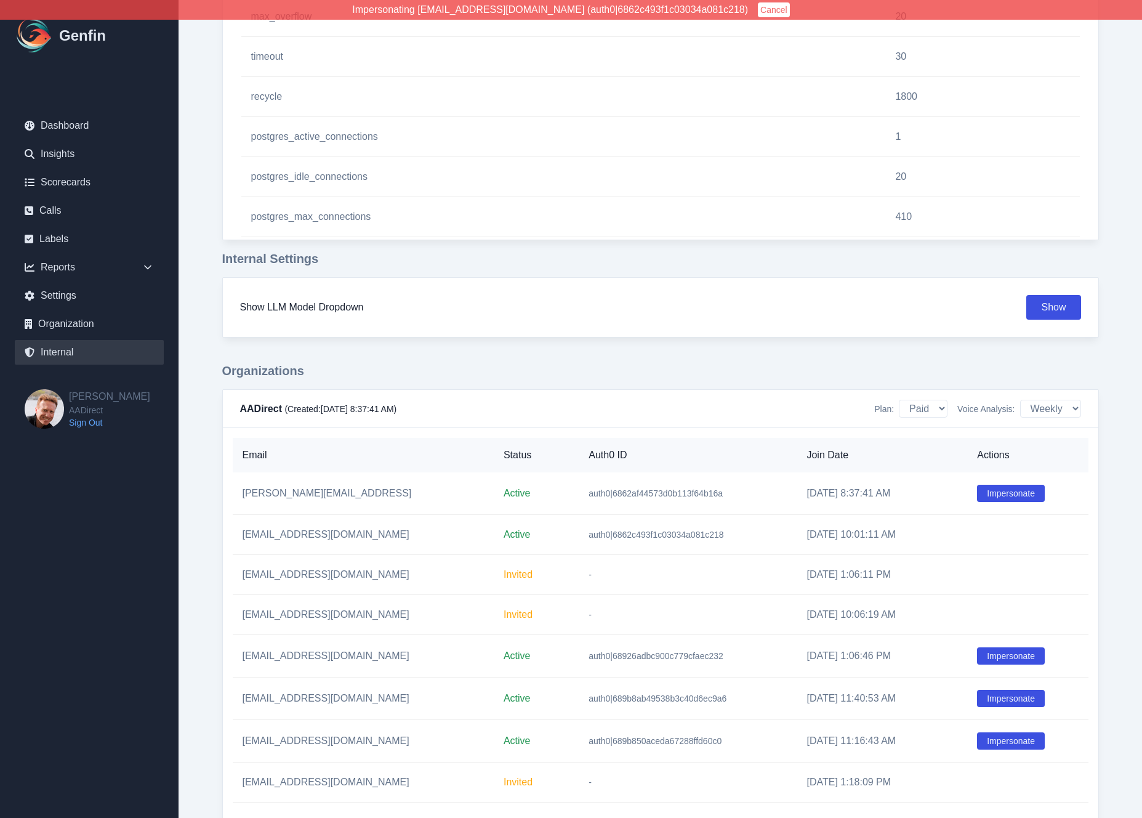
scroll to position [4316, 0]
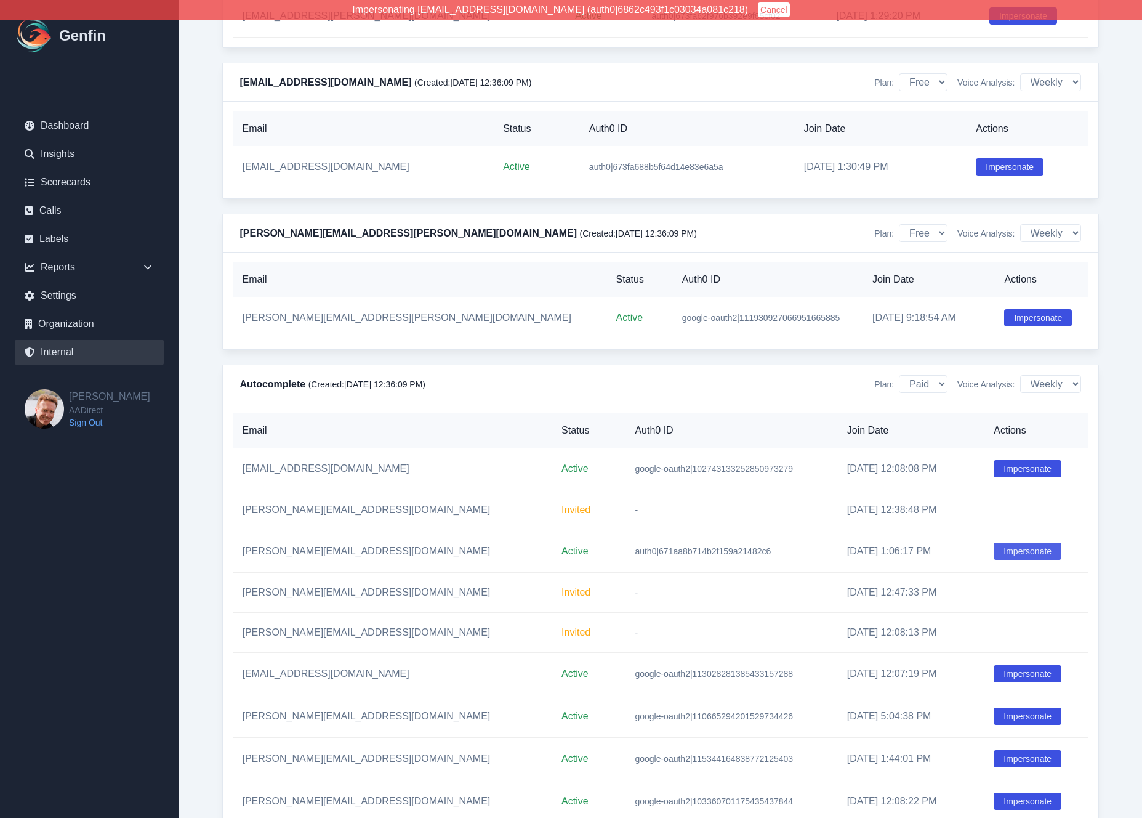
click at [994, 560] on button "Impersonate" at bounding box center [1028, 551] width 68 height 17
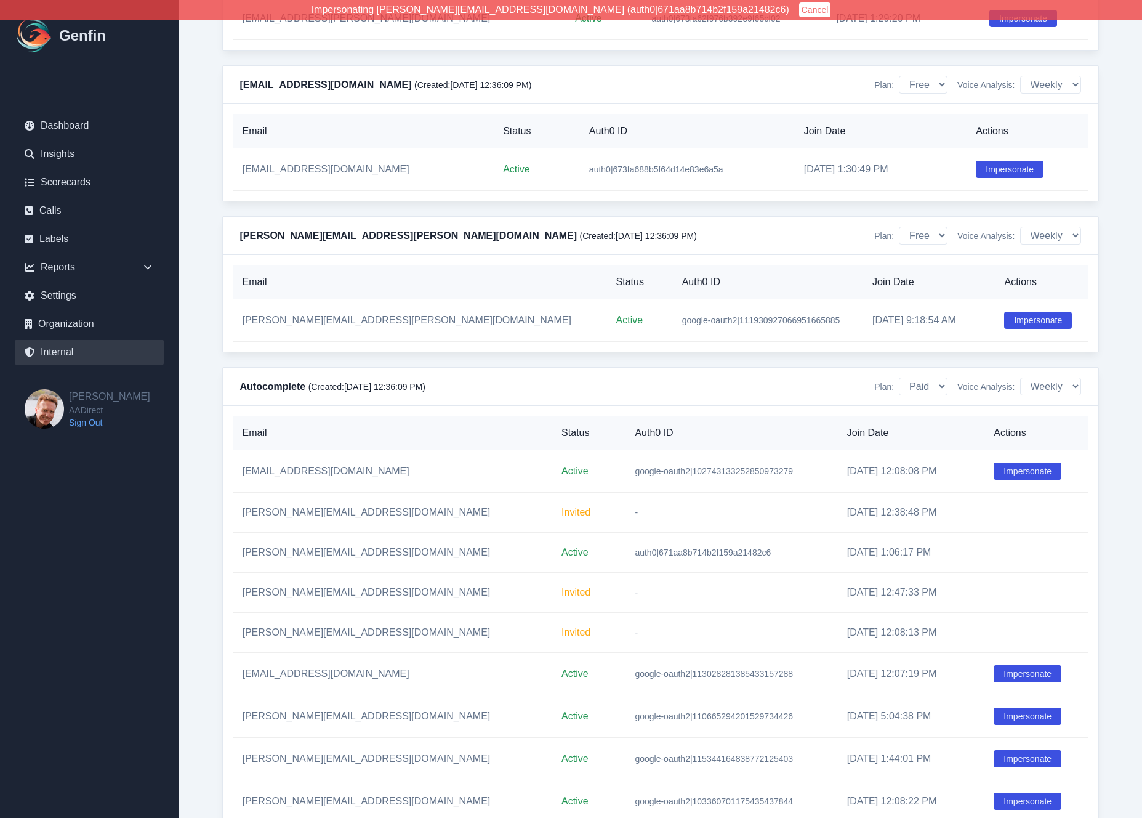
scroll to position [4318, 0]
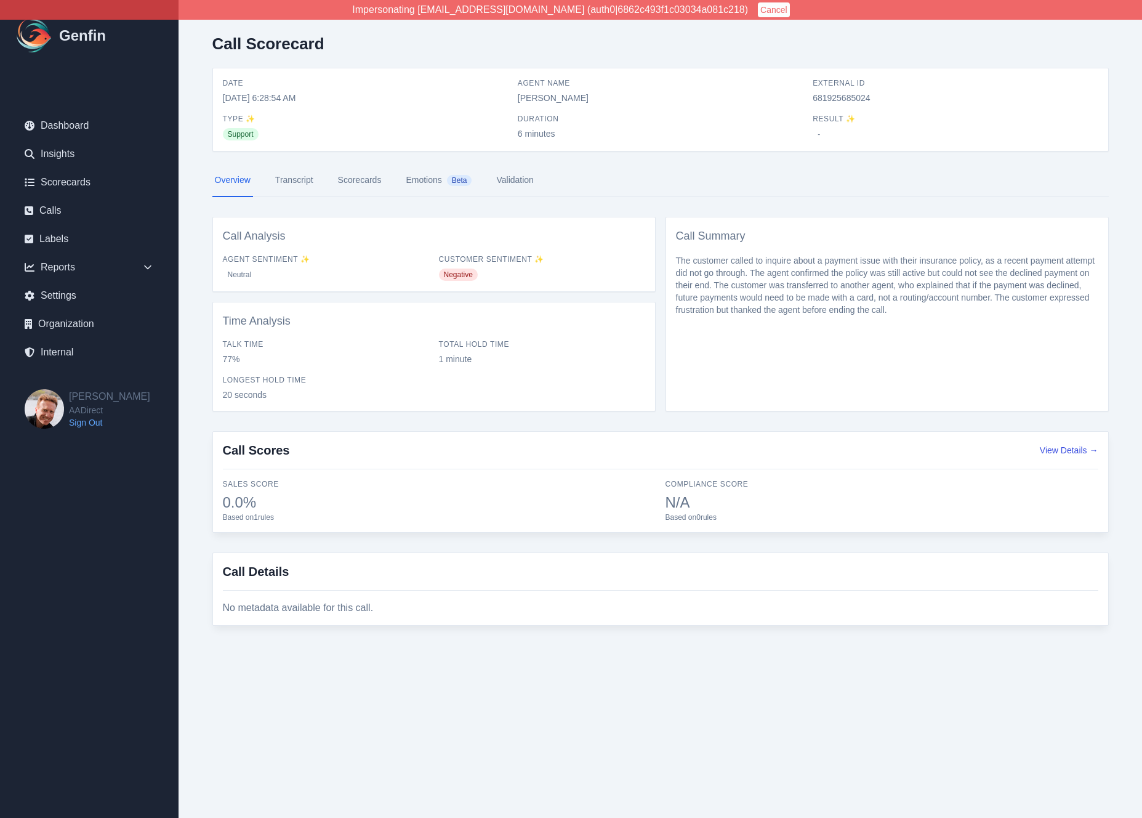
click at [302, 176] on link "Transcript" at bounding box center [294, 180] width 43 height 33
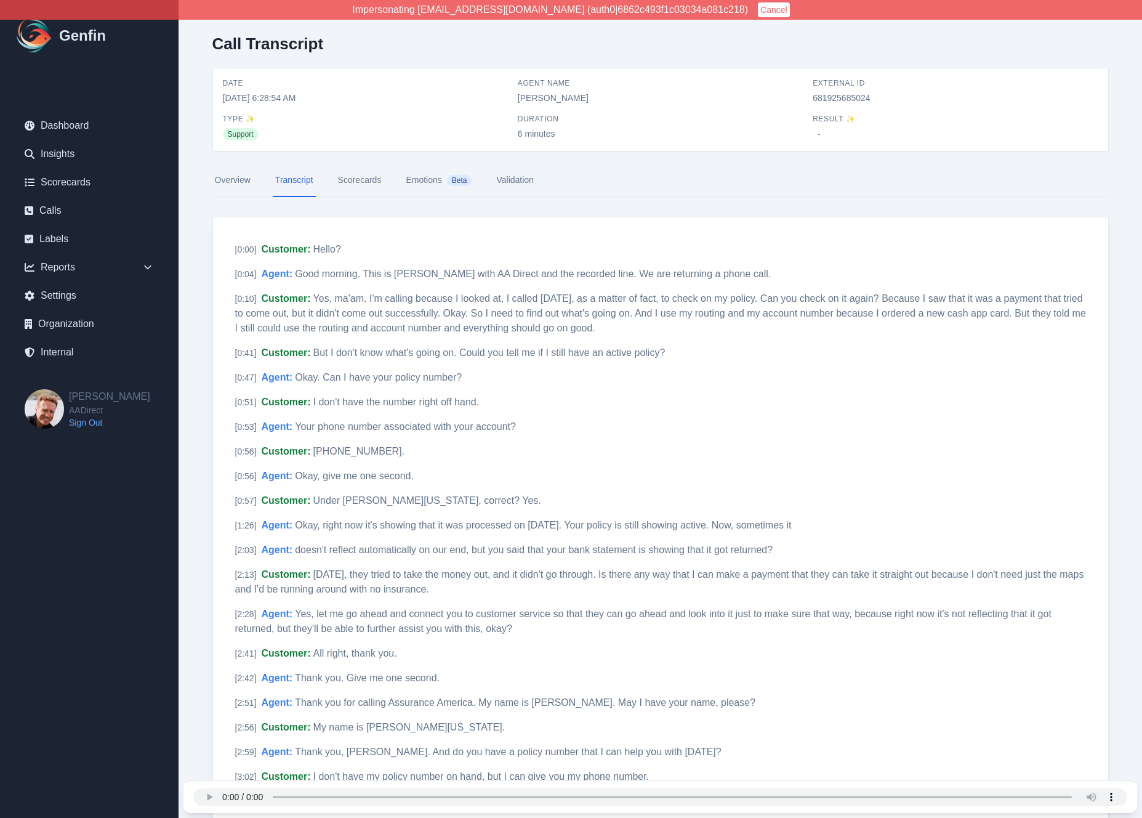
click at [256, 181] on nav "Overview Transcript Scorecards Emotions Beta Validation" at bounding box center [660, 180] width 897 height 33
click at [241, 179] on link "Overview" at bounding box center [232, 180] width 41 height 33
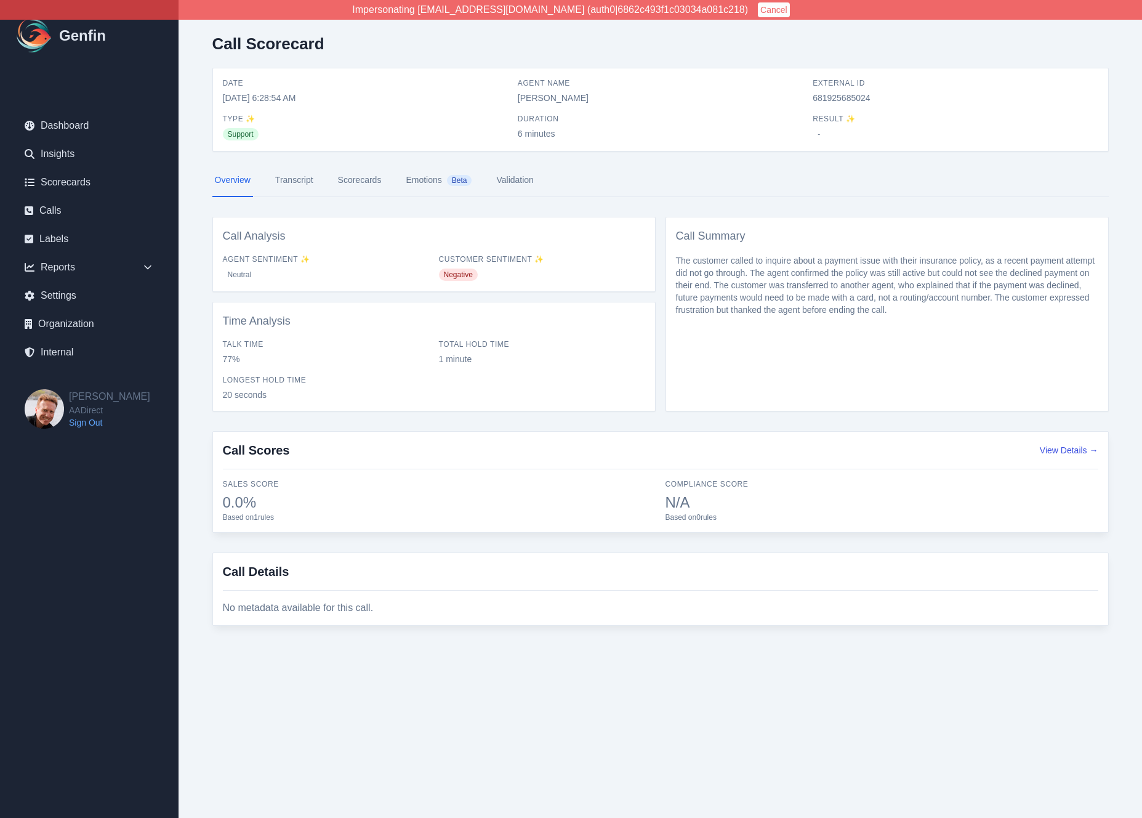
click at [291, 179] on link "Transcript" at bounding box center [294, 180] width 43 height 33
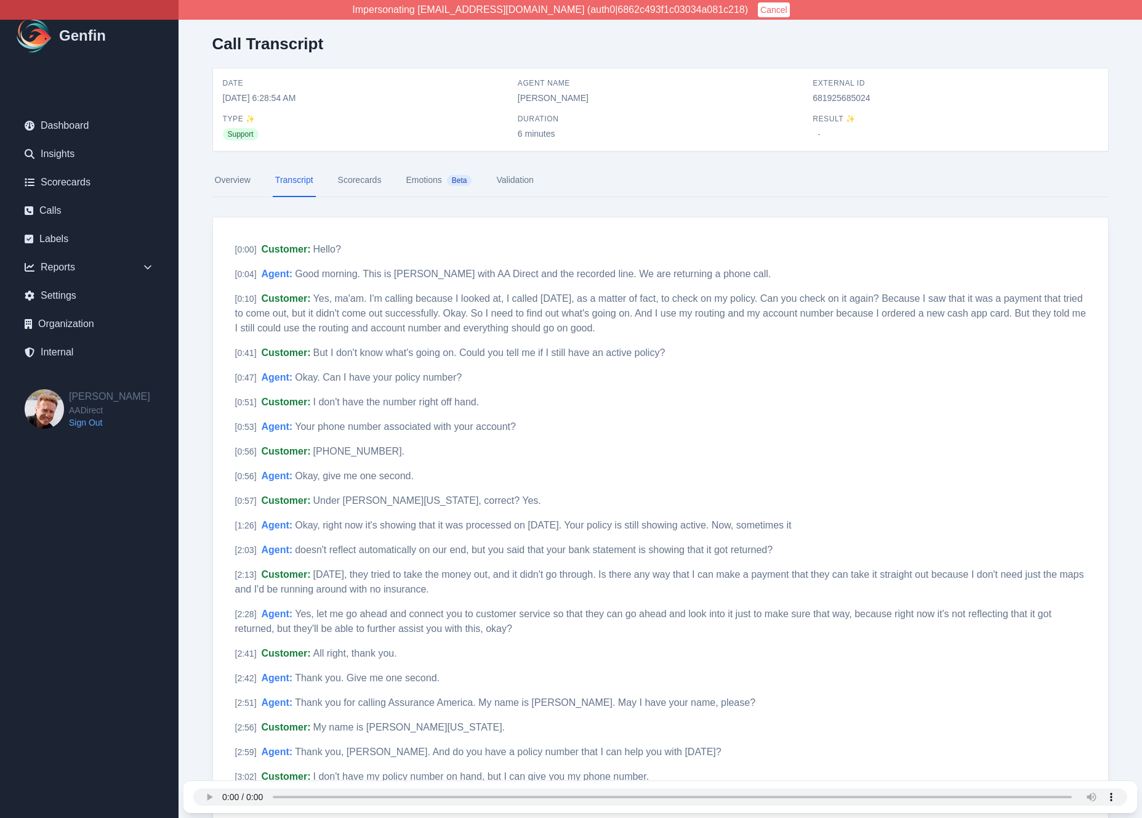
click at [339, 182] on link "Scorecards" at bounding box center [360, 180] width 49 height 33
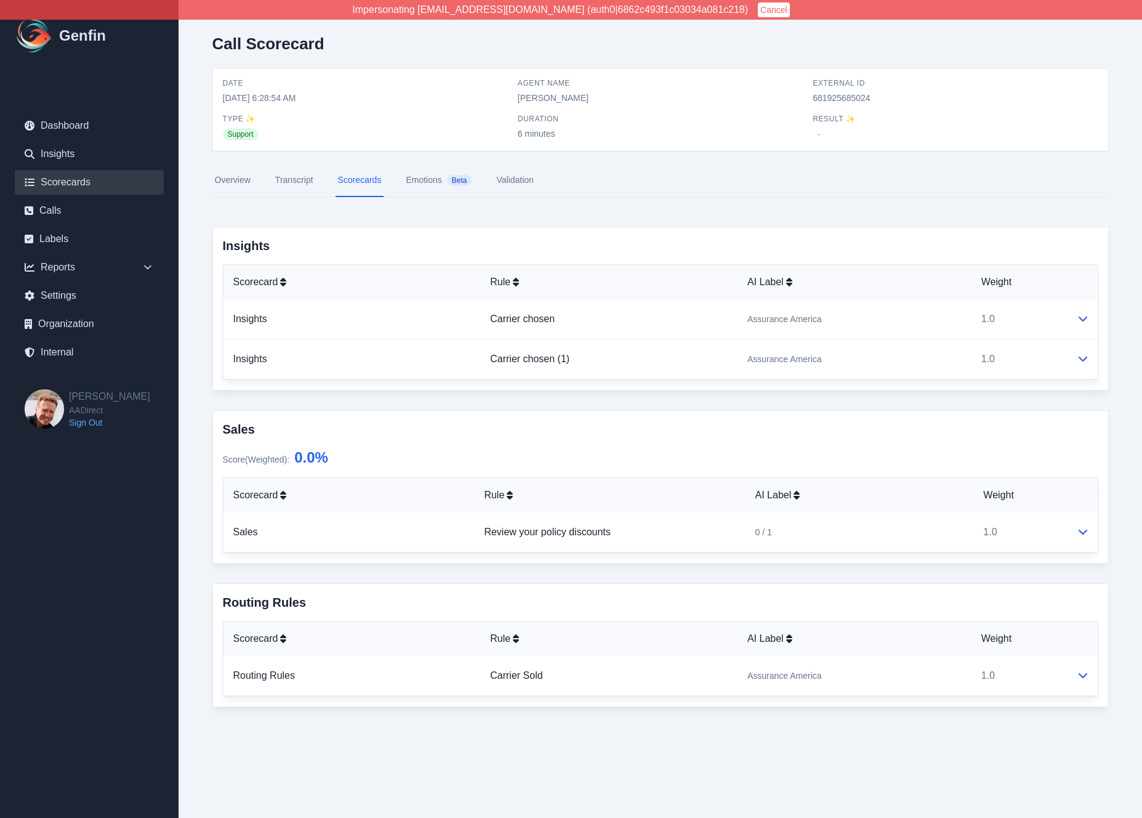
click at [86, 187] on link "Scorecards" at bounding box center [89, 182] width 149 height 25
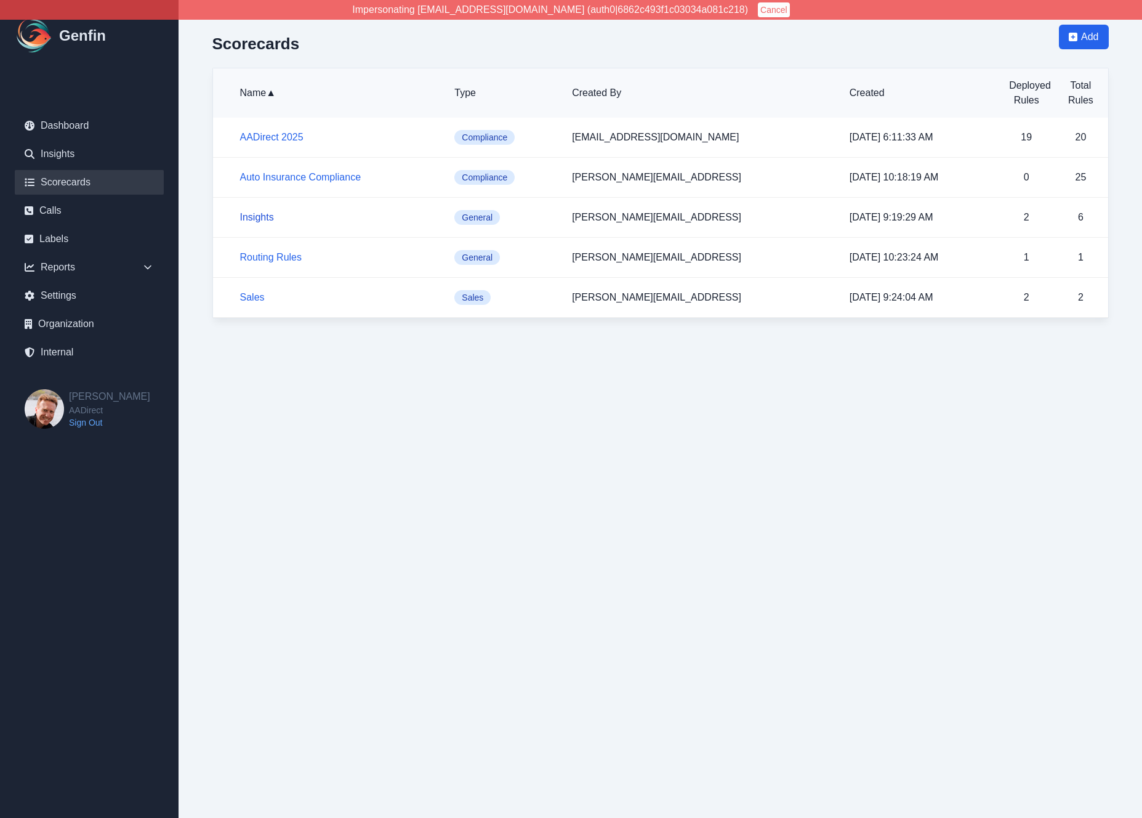
click at [250, 215] on link "Insights" at bounding box center [257, 217] width 34 height 10
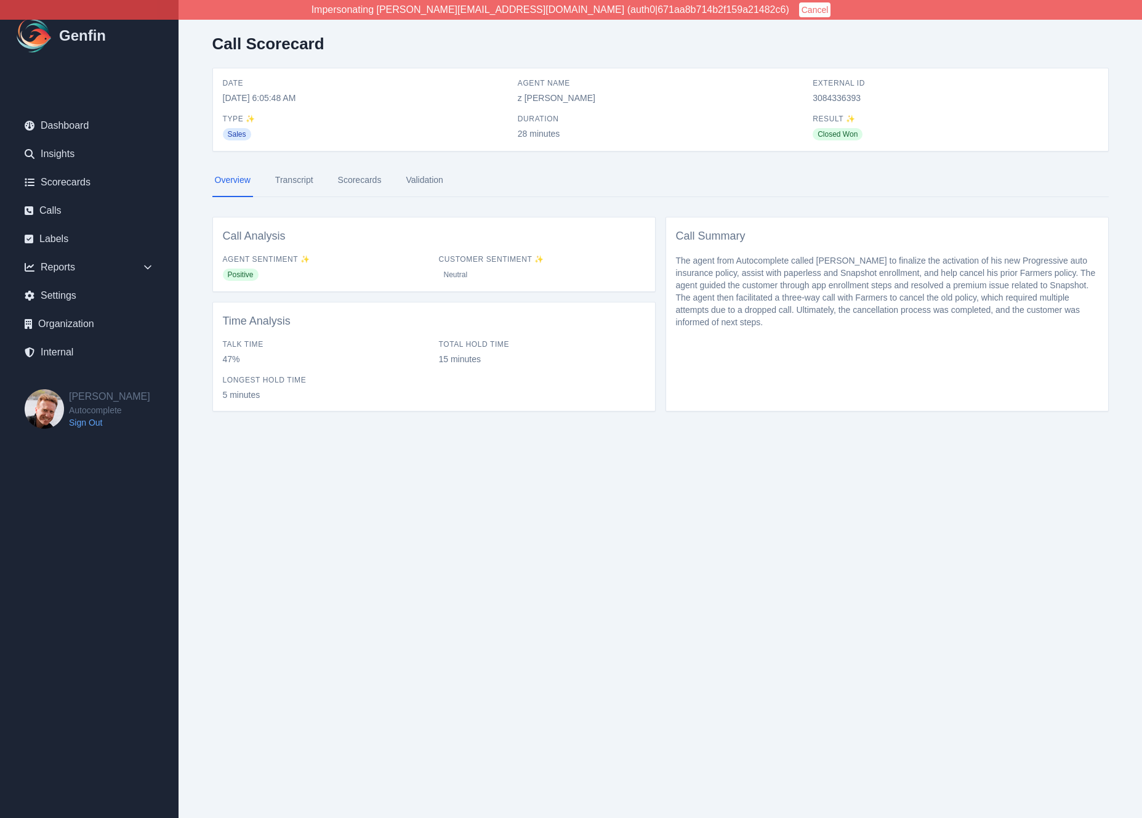
click at [355, 177] on link "Scorecards" at bounding box center [360, 180] width 49 height 33
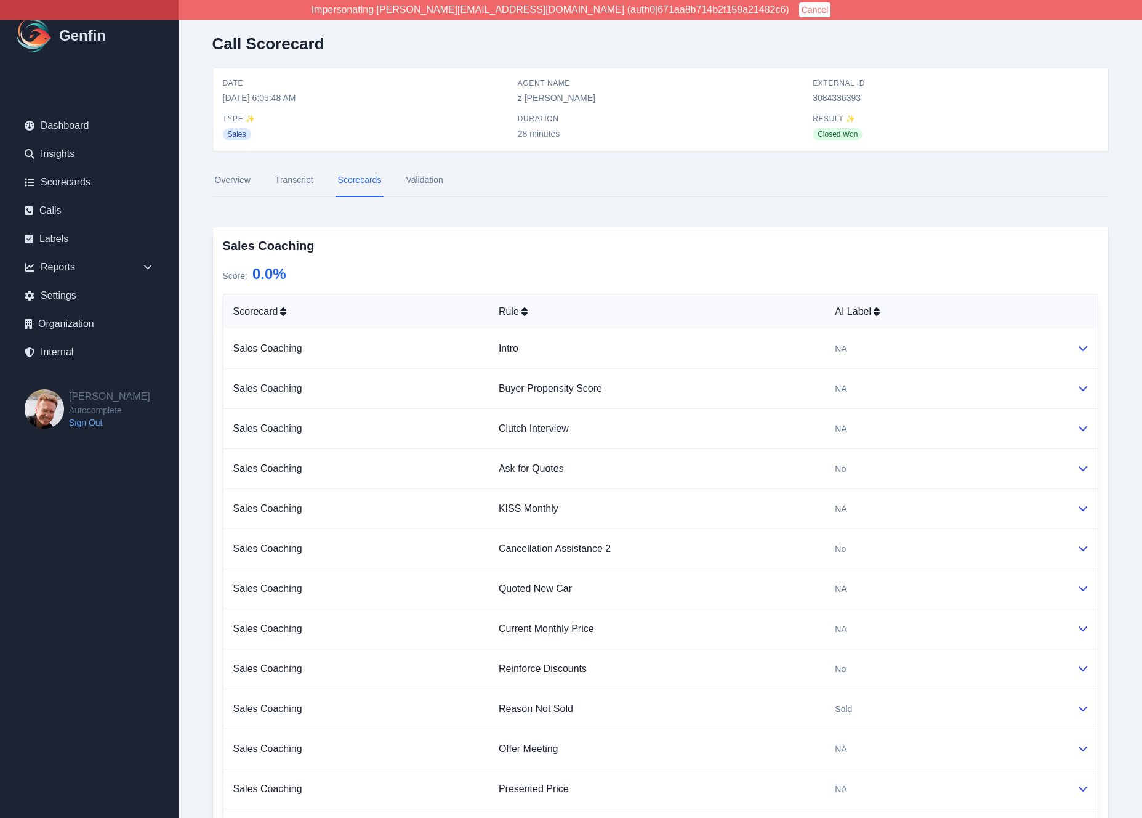
click at [286, 177] on link "Transcript" at bounding box center [294, 180] width 43 height 33
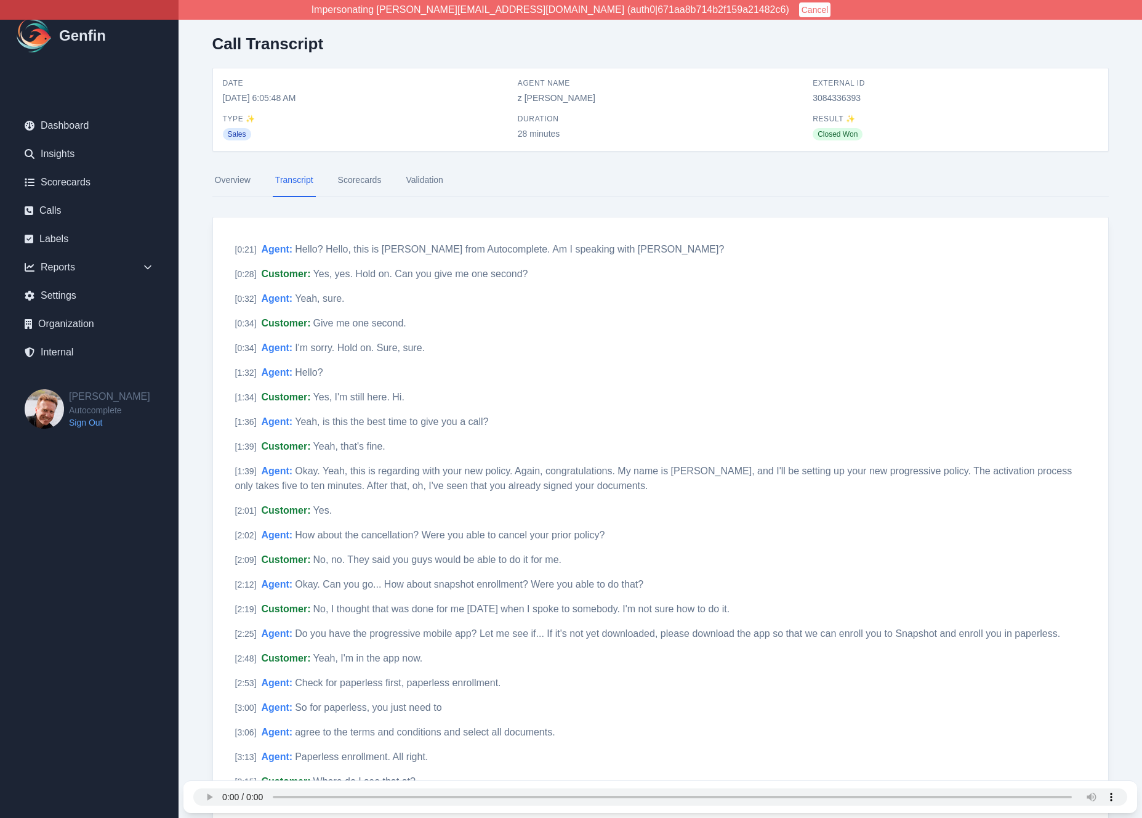
click at [352, 182] on link "Scorecards" at bounding box center [360, 180] width 49 height 33
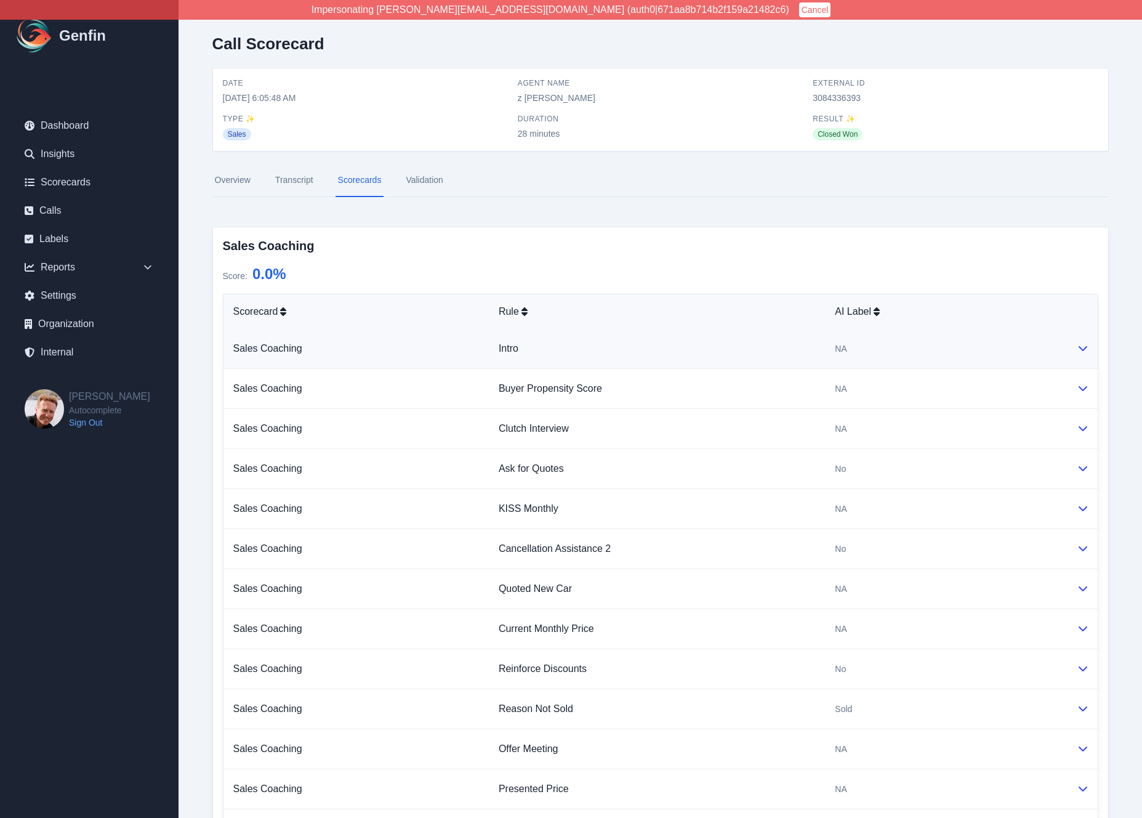
click at [902, 359] on td "NA" at bounding box center [945, 349] width 241 height 40
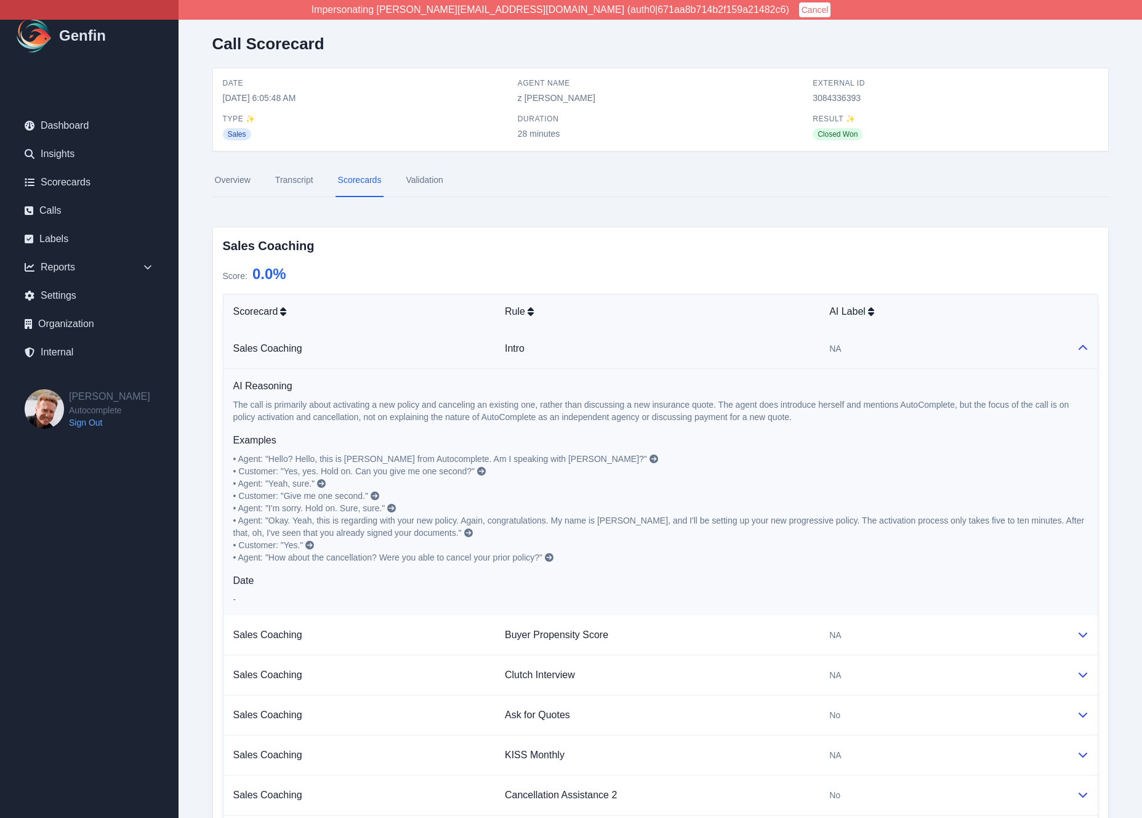
click at [902, 351] on div "NA" at bounding box center [942, 348] width 227 height 12
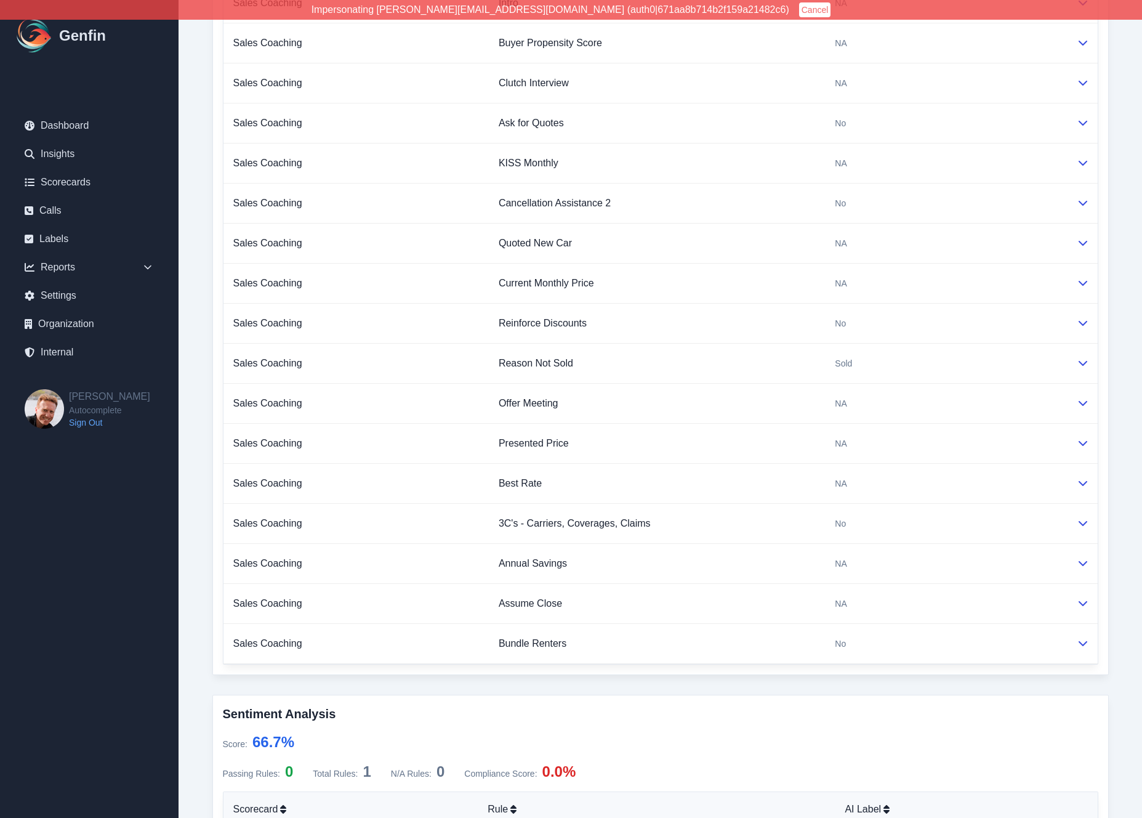
scroll to position [593, 0]
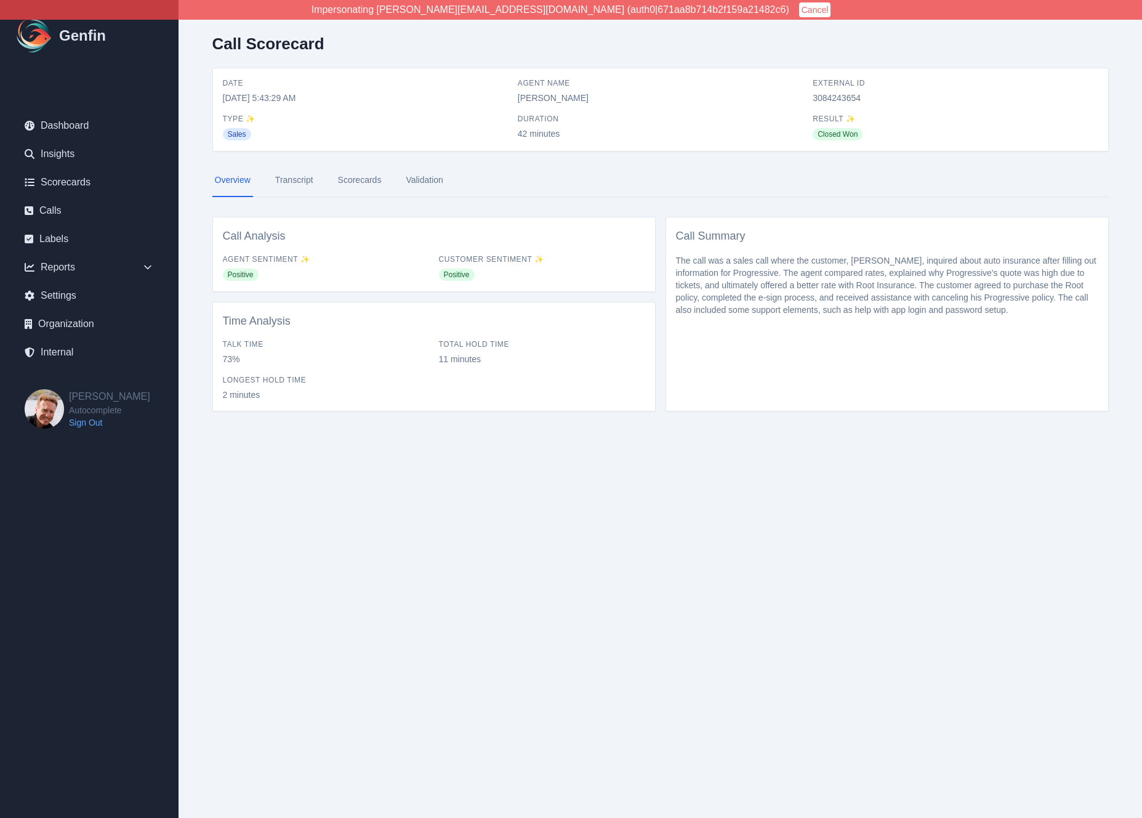
click at [355, 180] on link "Scorecards" at bounding box center [360, 180] width 49 height 33
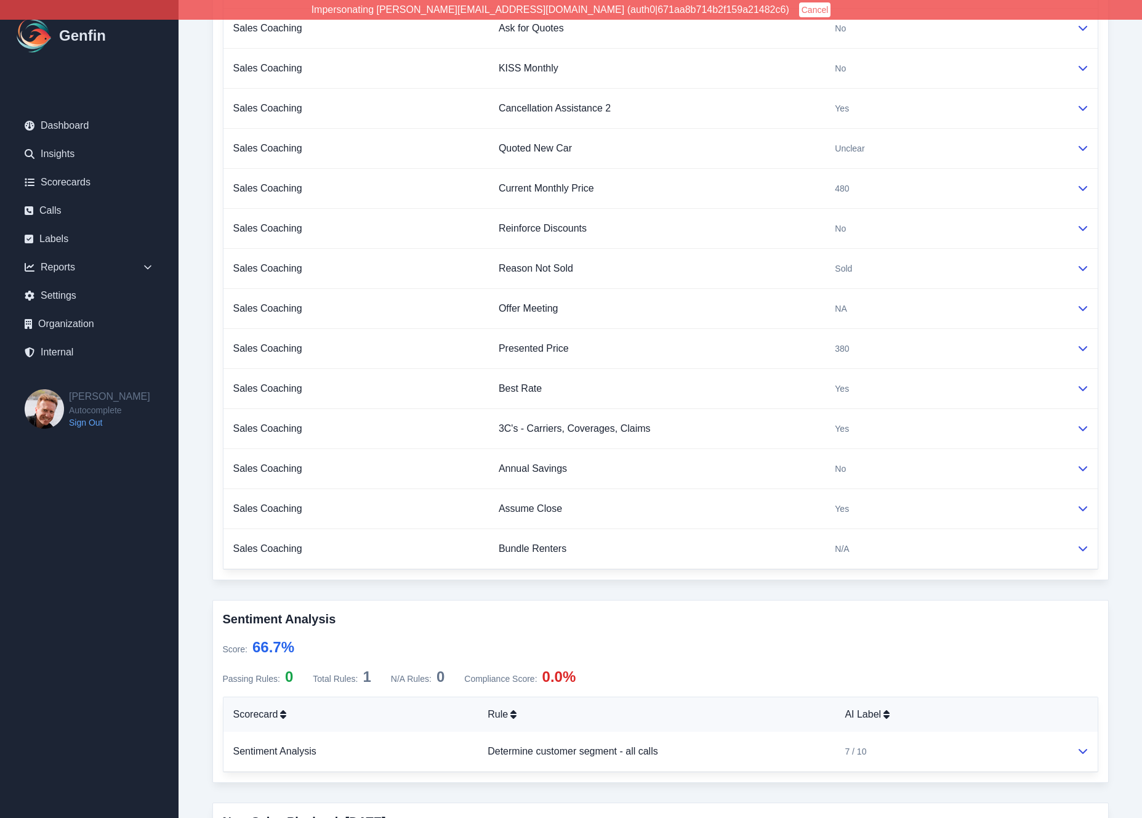
scroll to position [563, 0]
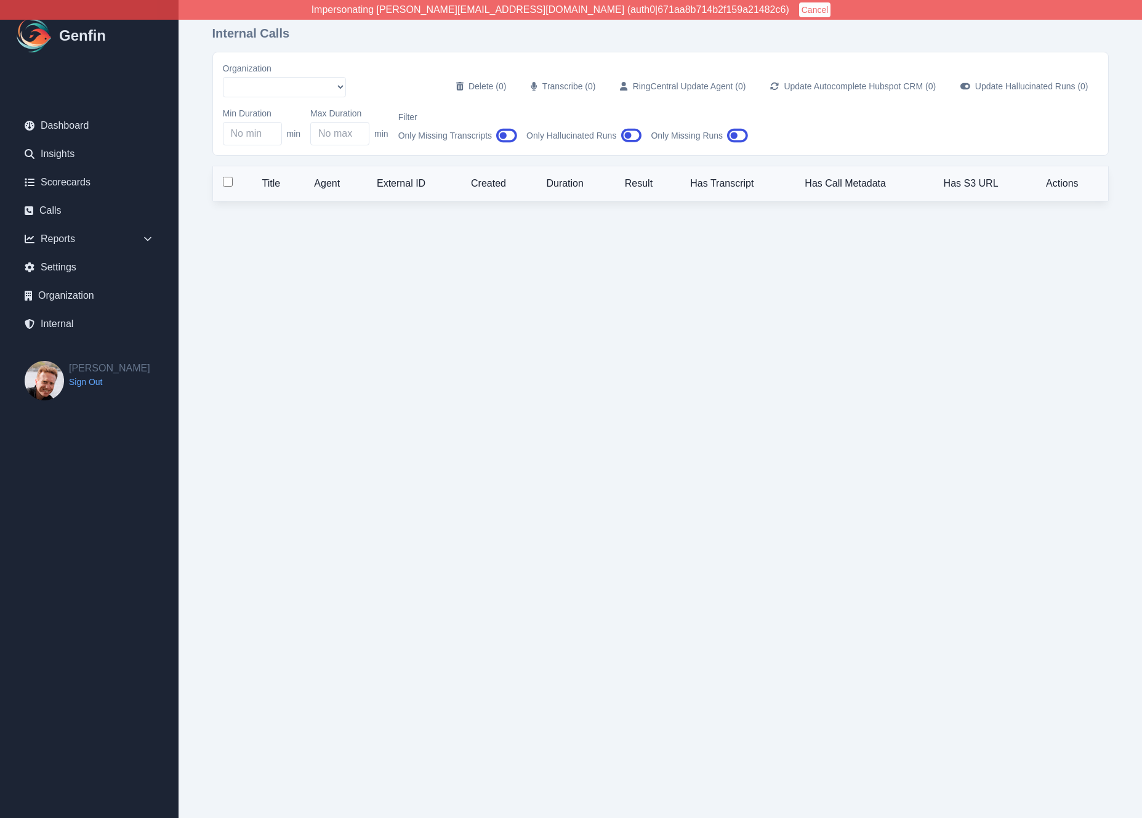
select select "5"
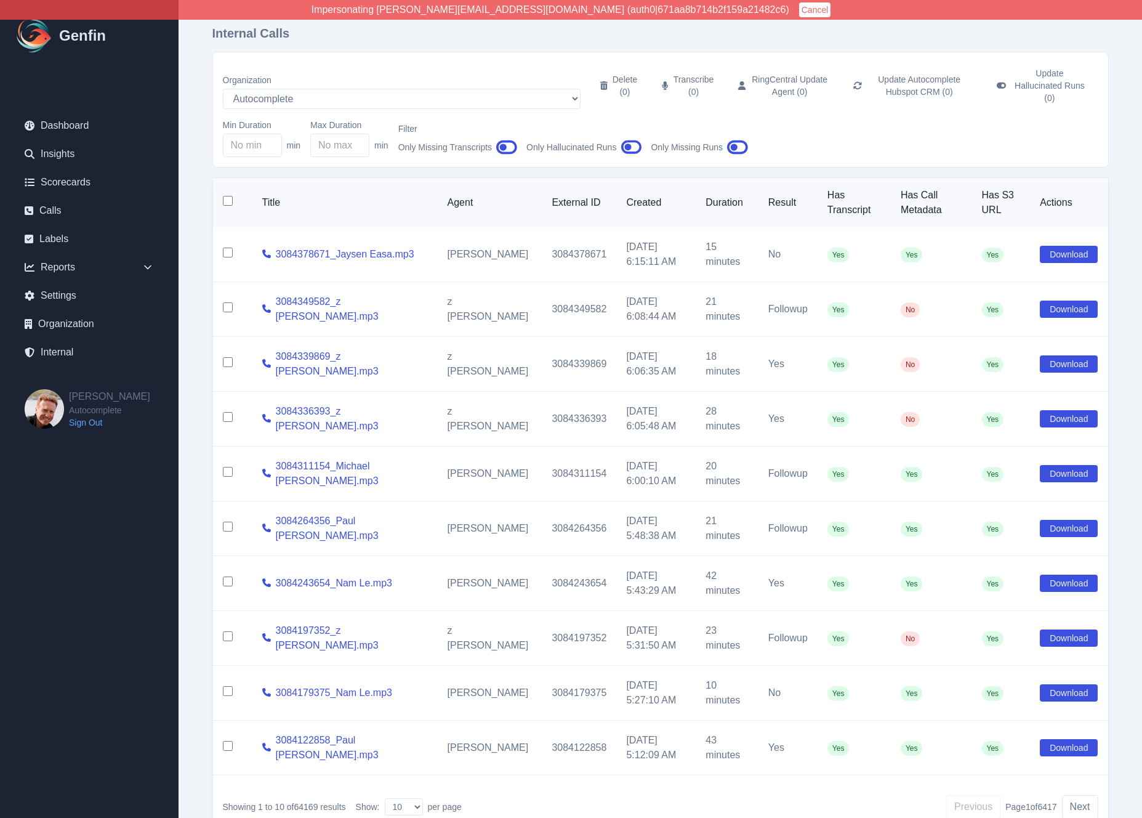
click at [799, 9] on button "Cancel" at bounding box center [815, 9] width 32 height 15
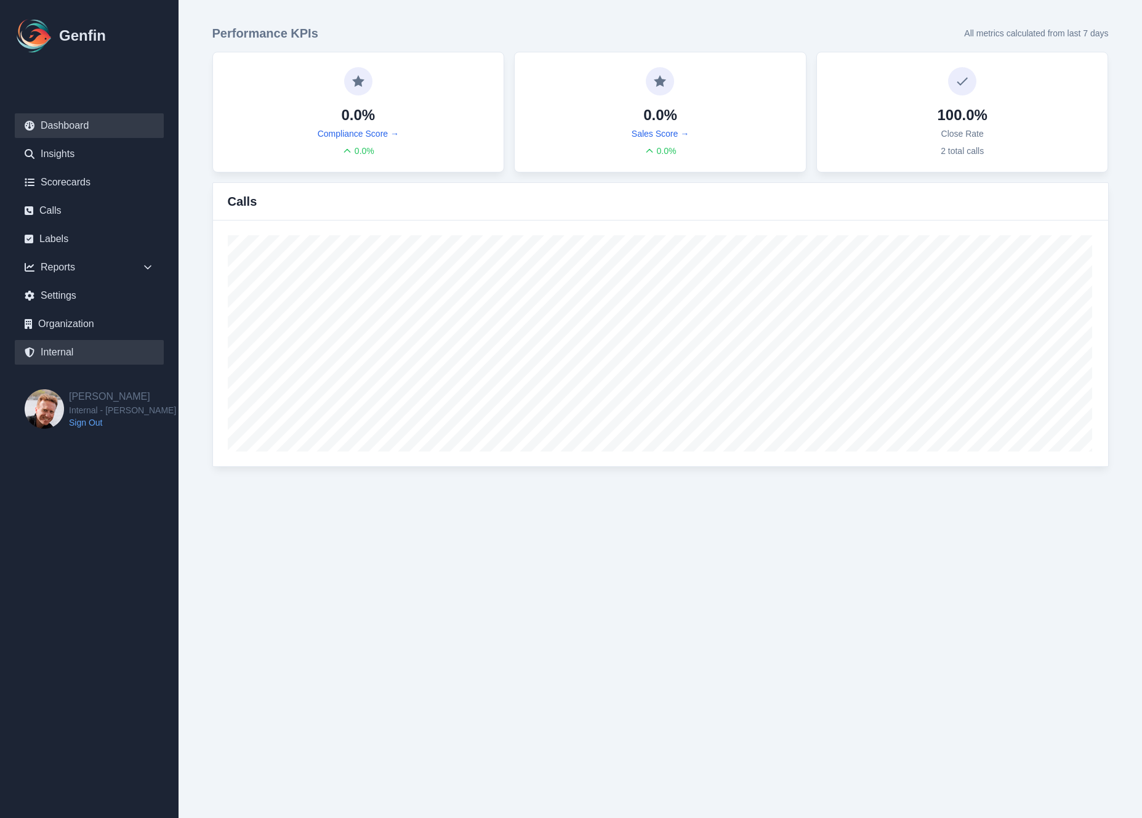
click at [72, 341] on link "Internal" at bounding box center [89, 352] width 149 height 25
click at [83, 426] on link "Sign Out" at bounding box center [122, 422] width 107 height 12
click at [62, 212] on link "Calls" at bounding box center [89, 210] width 149 height 25
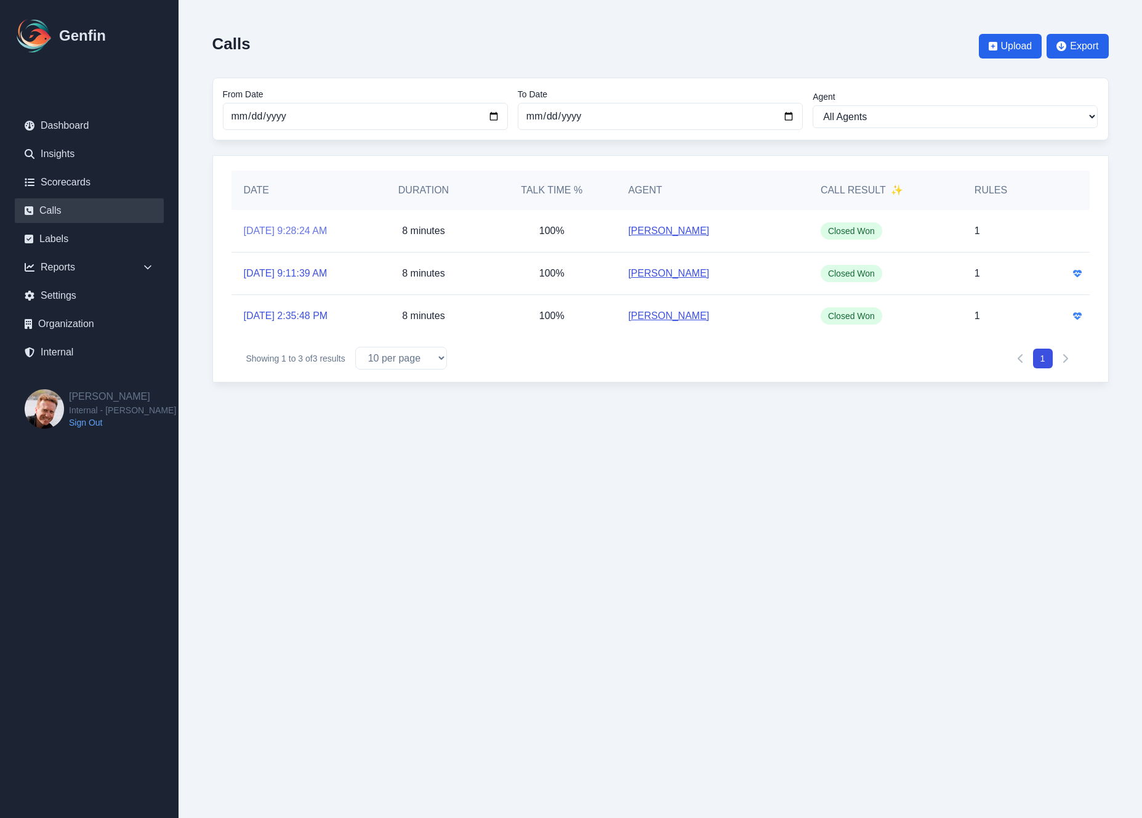
click at [303, 235] on link "8/30/2025, 9:28:24 AM" at bounding box center [286, 231] width 84 height 15
click at [1025, 48] on span "Upload" at bounding box center [1016, 46] width 31 height 15
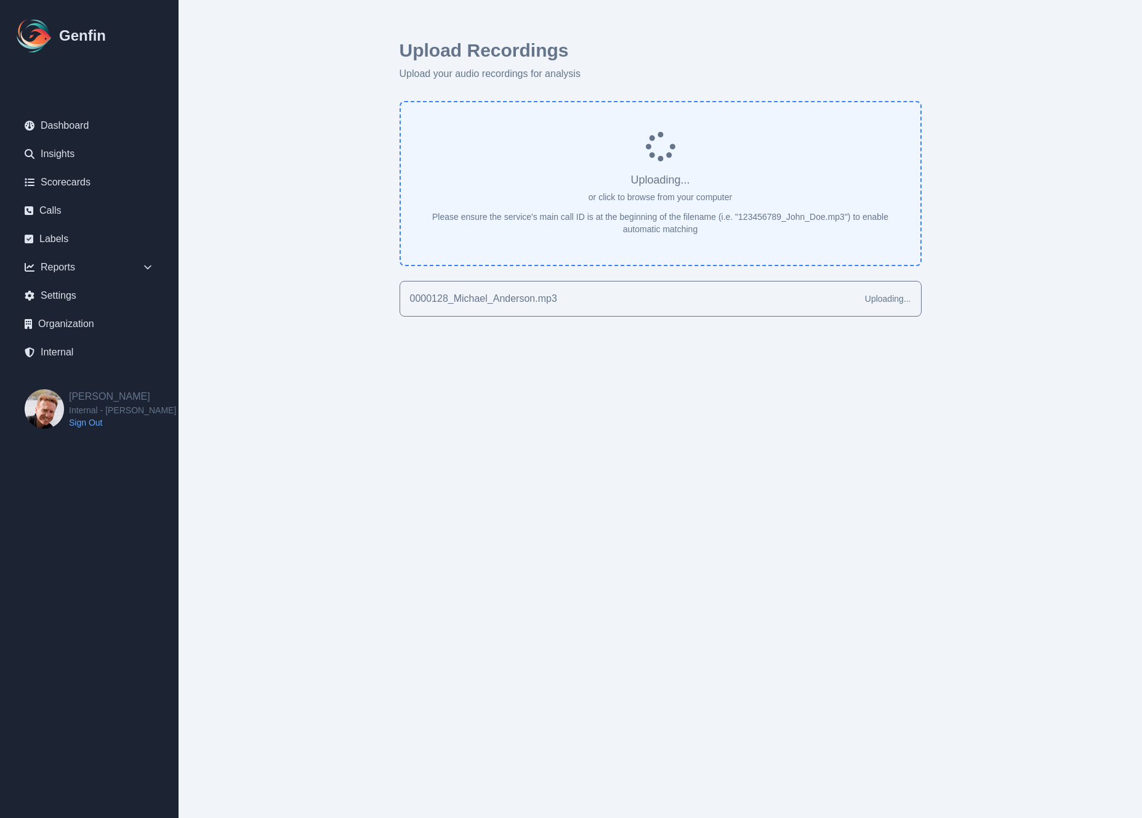
click at [841, 67] on p "Upload your audio recordings for analysis" at bounding box center [661, 74] width 522 height 15
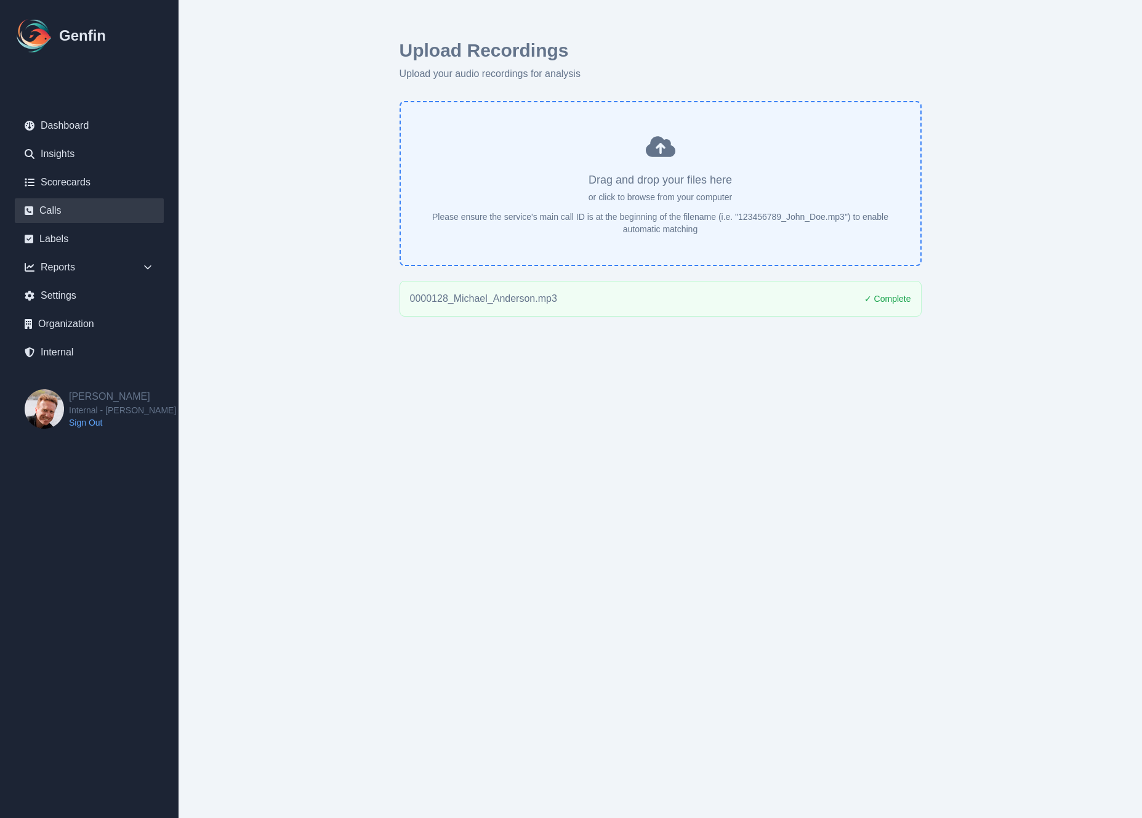
click at [63, 217] on link "Calls" at bounding box center [89, 210] width 149 height 25
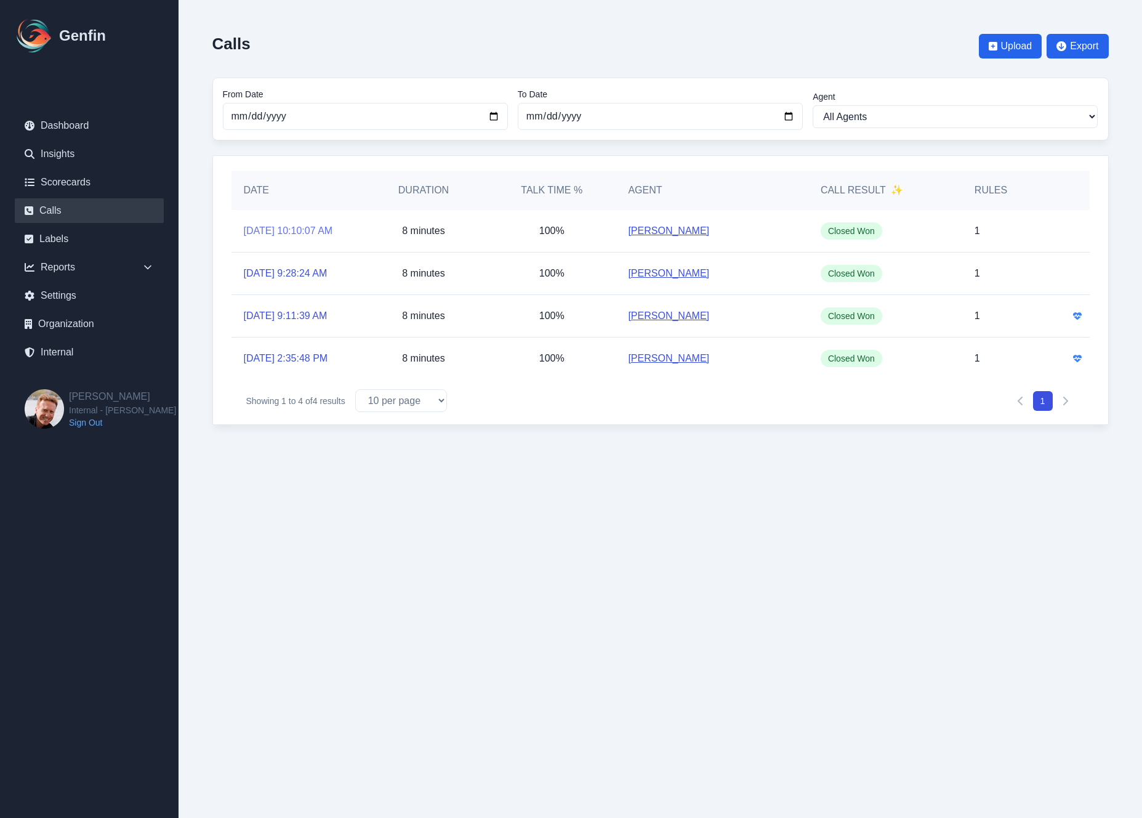
click at [286, 232] on link "9/3/2025, 10:10:07 AM" at bounding box center [288, 231] width 89 height 15
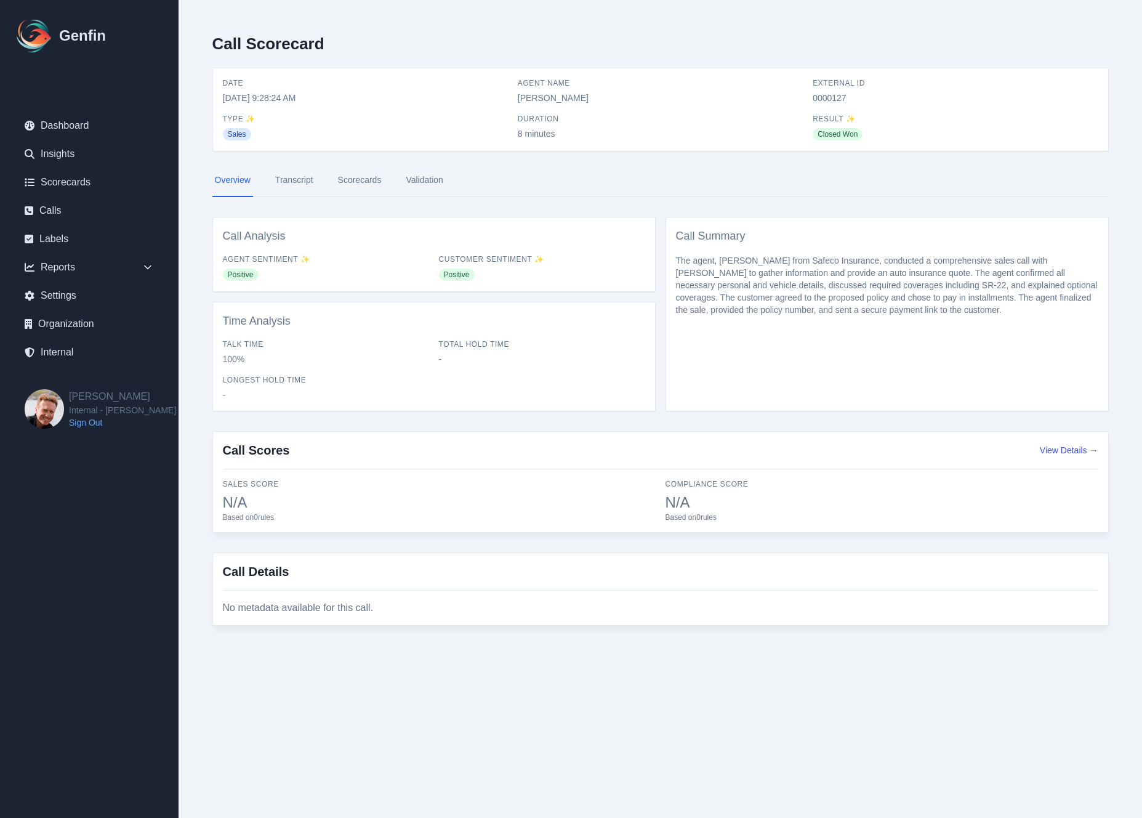
click at [283, 179] on link "Transcript" at bounding box center [294, 180] width 43 height 33
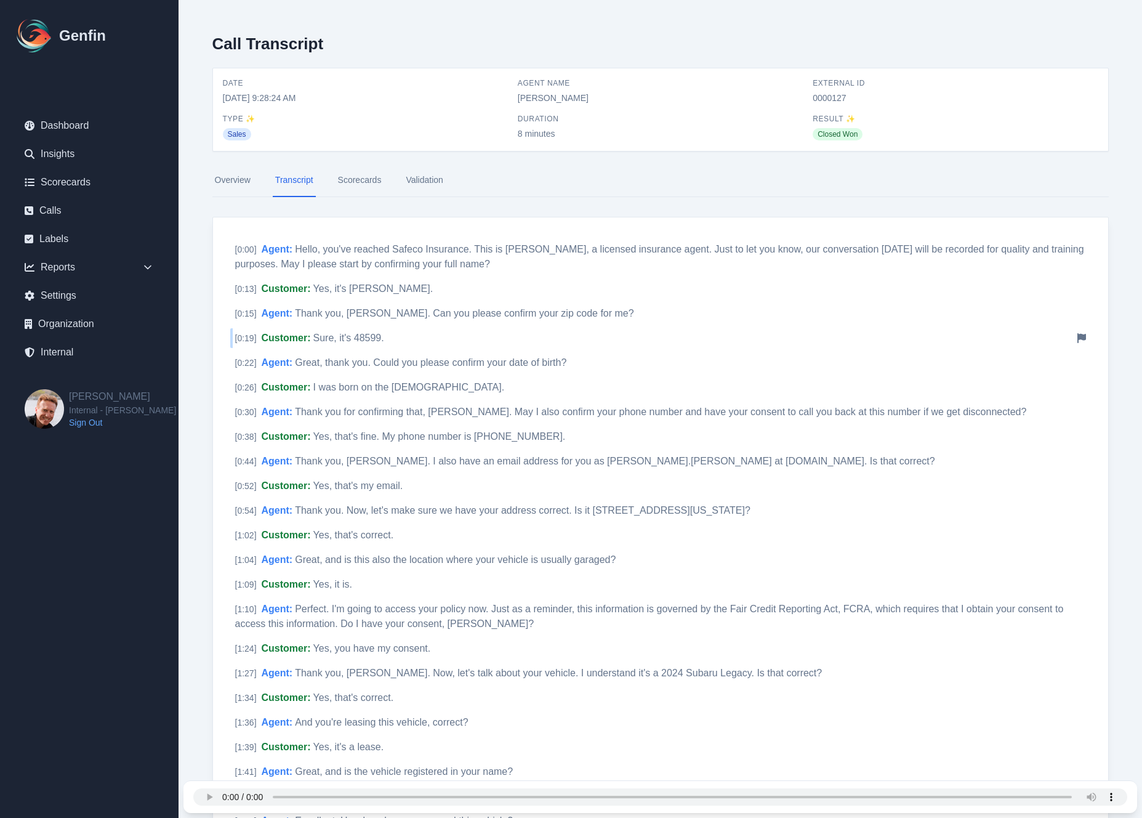
click at [335, 336] on span "Sure, it's 48599." at bounding box center [348, 338] width 71 height 10
click at [347, 179] on link "Scorecards" at bounding box center [360, 180] width 49 height 33
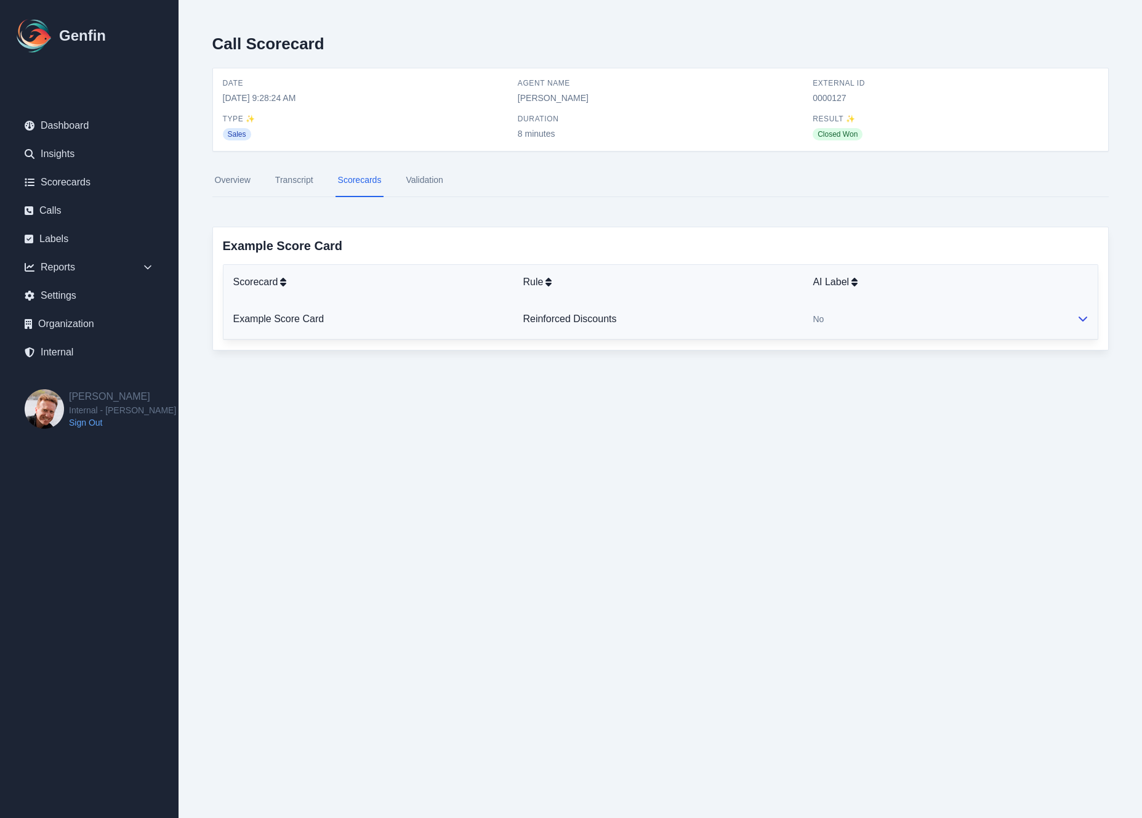
click at [440, 318] on td "Example Score Card" at bounding box center [369, 319] width 290 height 40
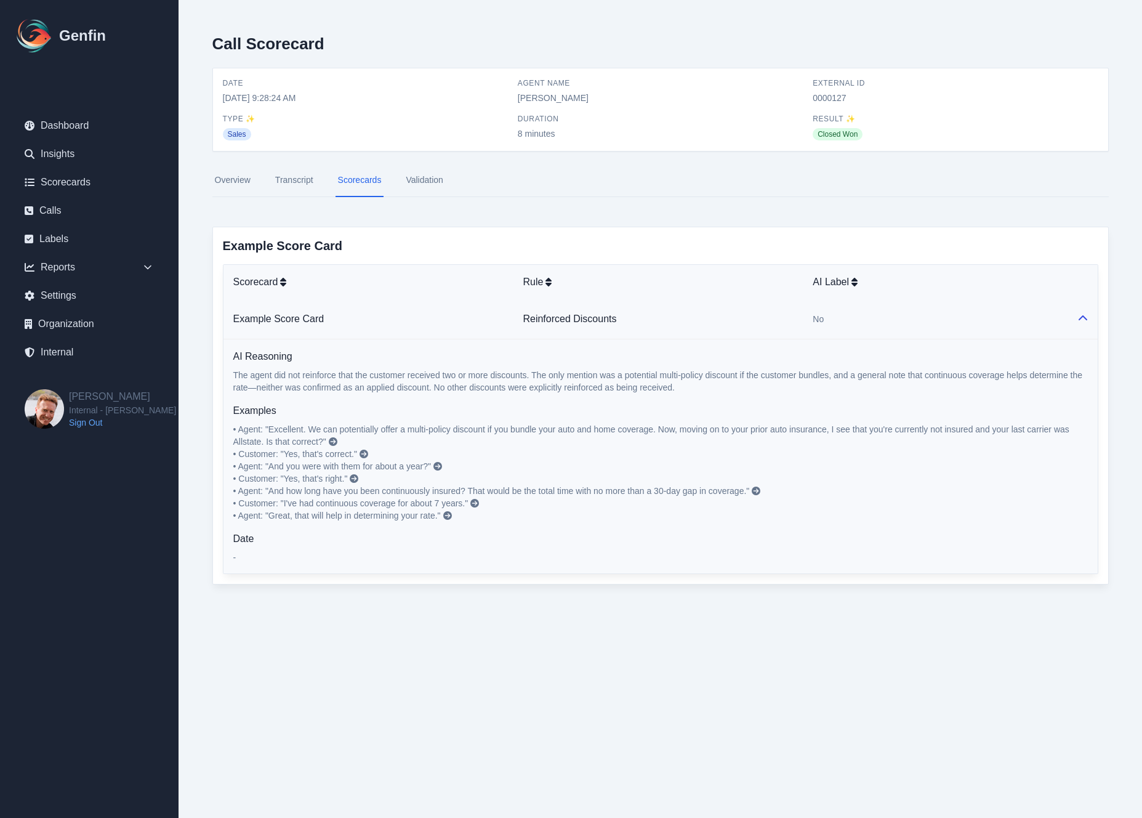
click at [365, 451] on icon at bounding box center [364, 454] width 9 height 9
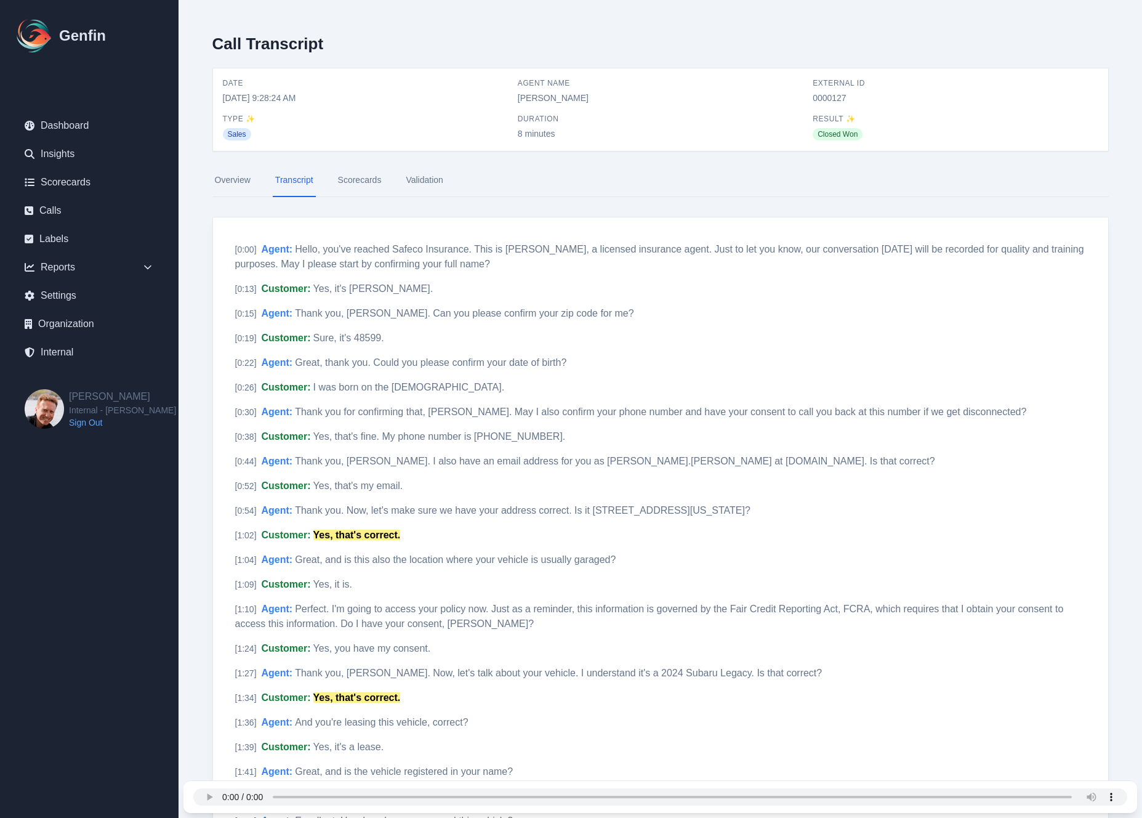
click at [432, 185] on link "Validation" at bounding box center [424, 180] width 42 height 33
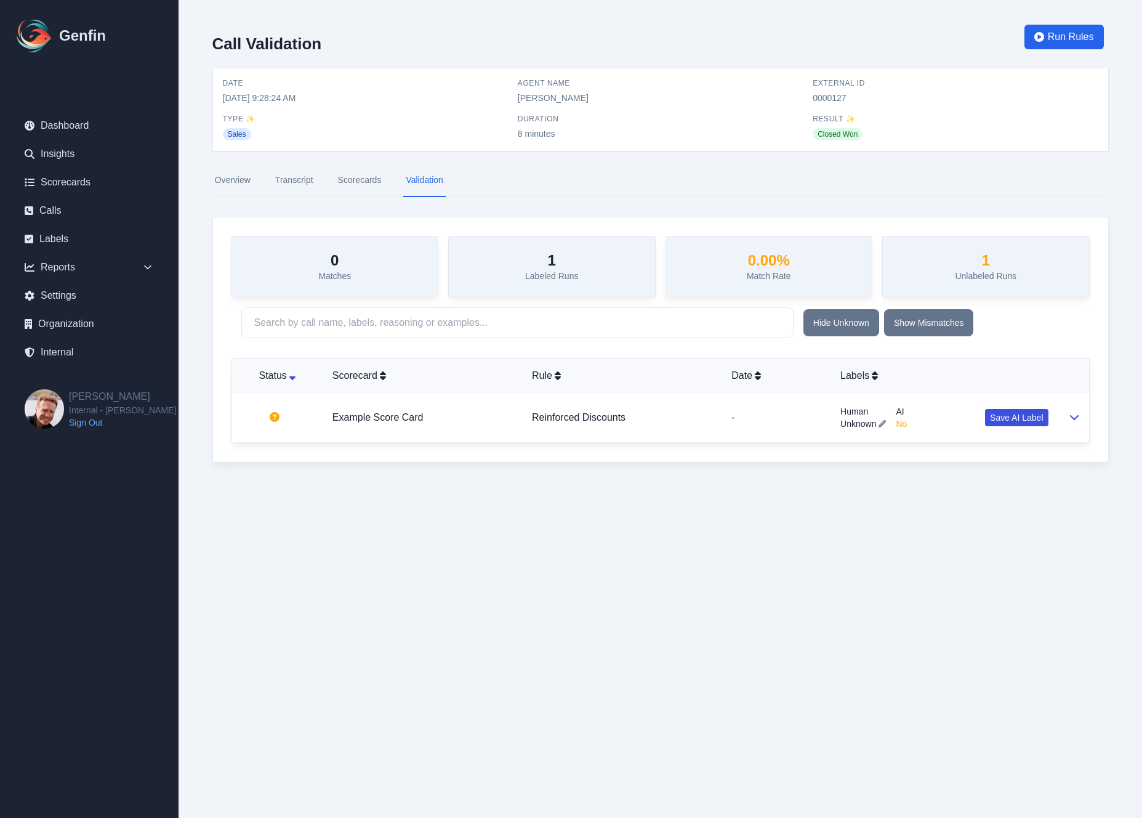
click at [358, 180] on link "Scorecards" at bounding box center [360, 180] width 49 height 33
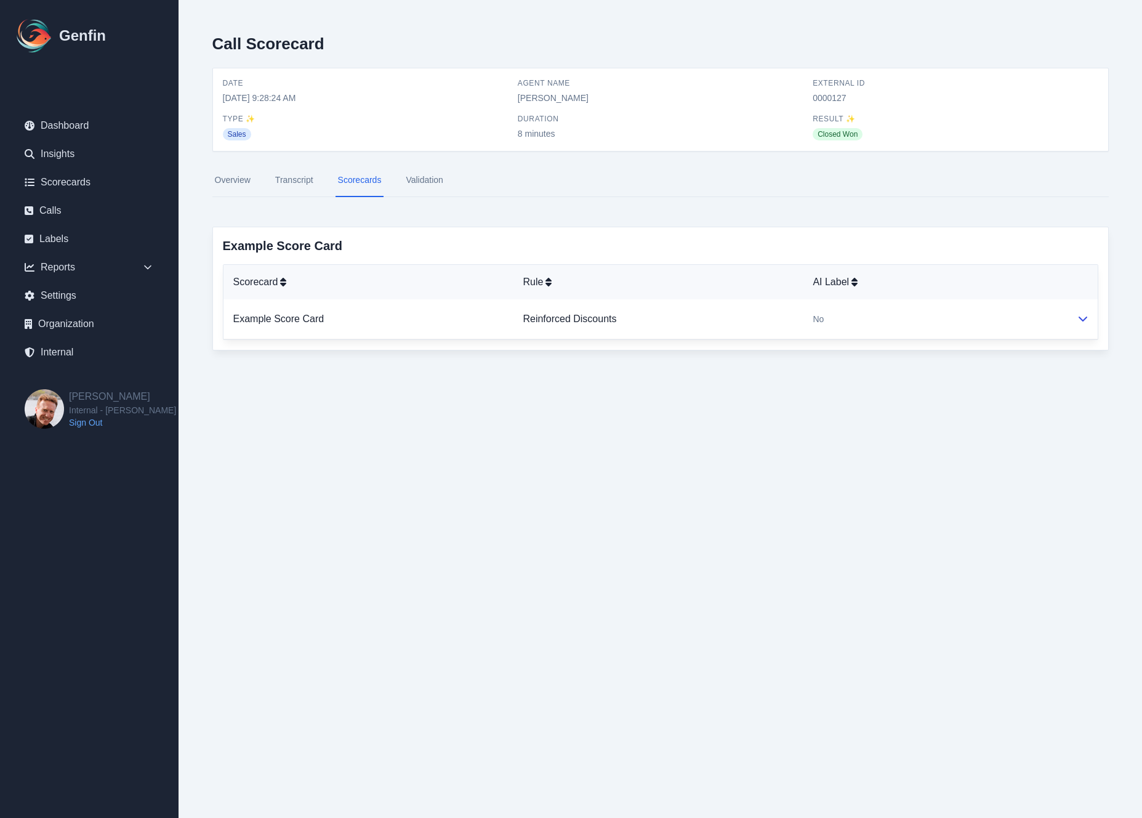
click at [241, 180] on link "Overview" at bounding box center [232, 180] width 41 height 33
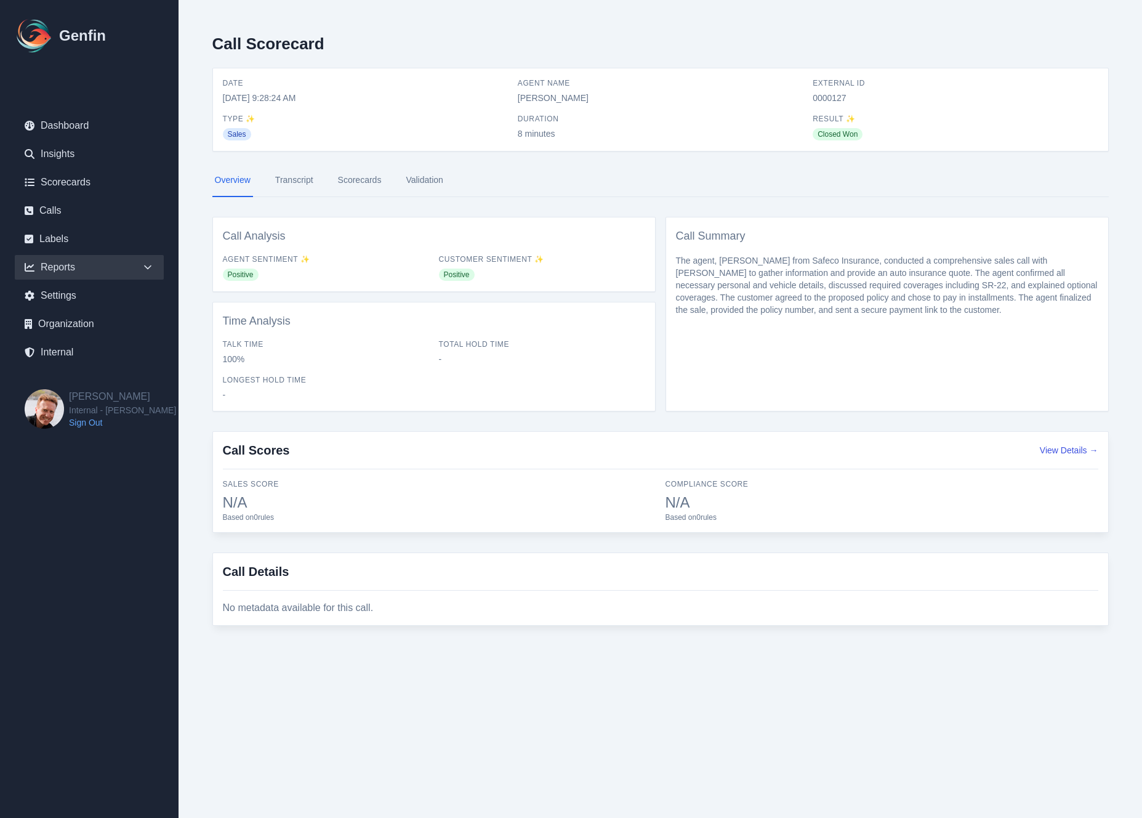
click at [75, 268] on div "Reports" at bounding box center [89, 267] width 149 height 25
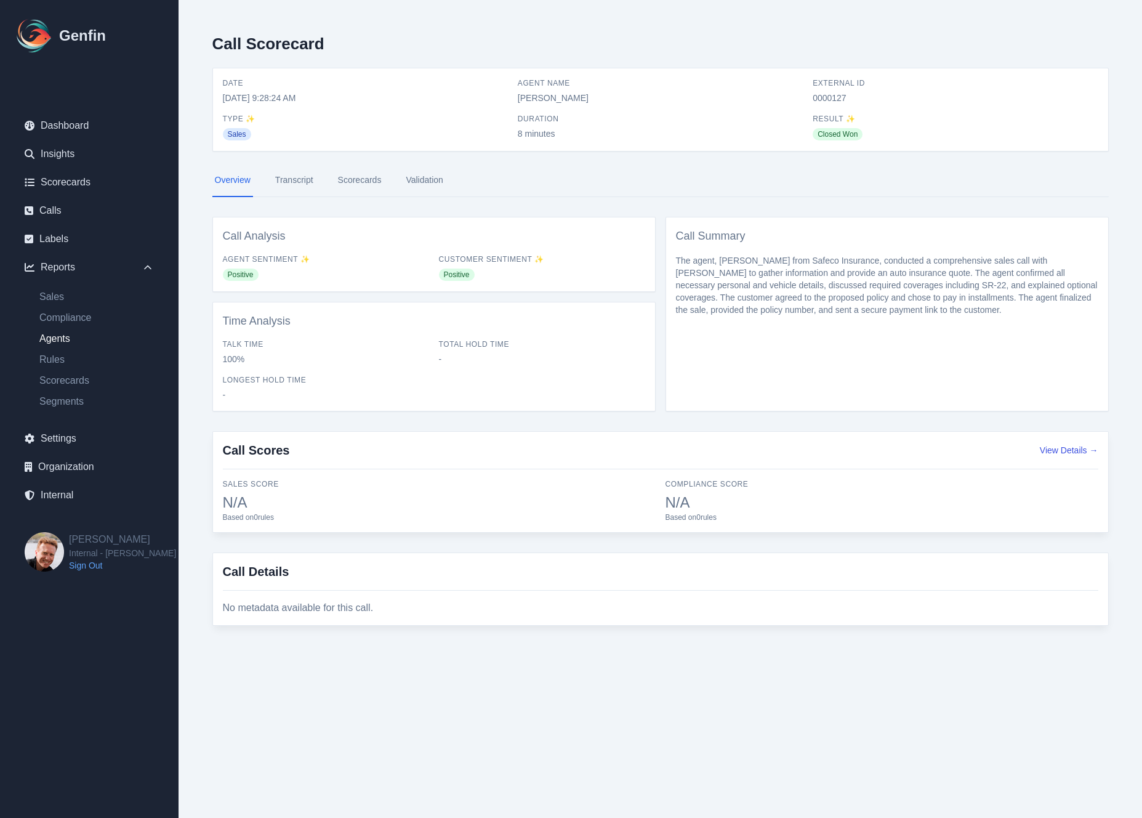
click at [61, 342] on link "Agents" at bounding box center [97, 338] width 134 height 15
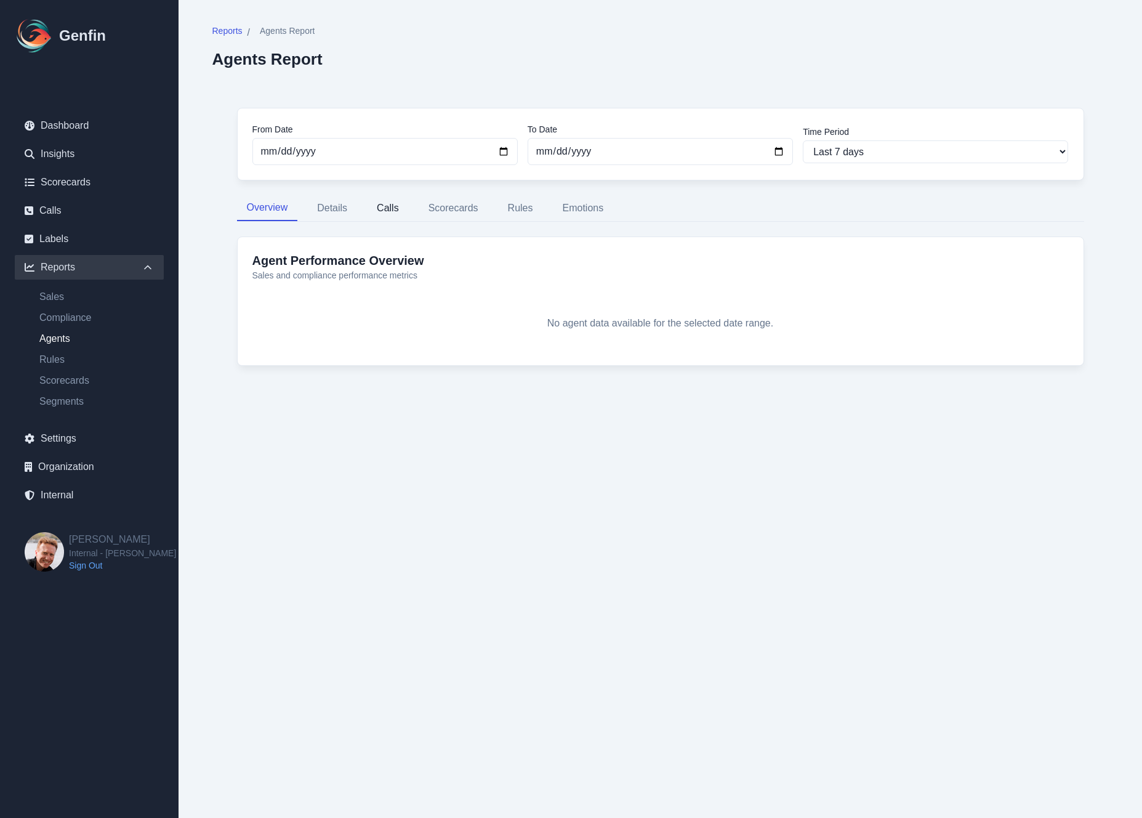
click at [382, 216] on button "Calls" at bounding box center [388, 208] width 42 height 26
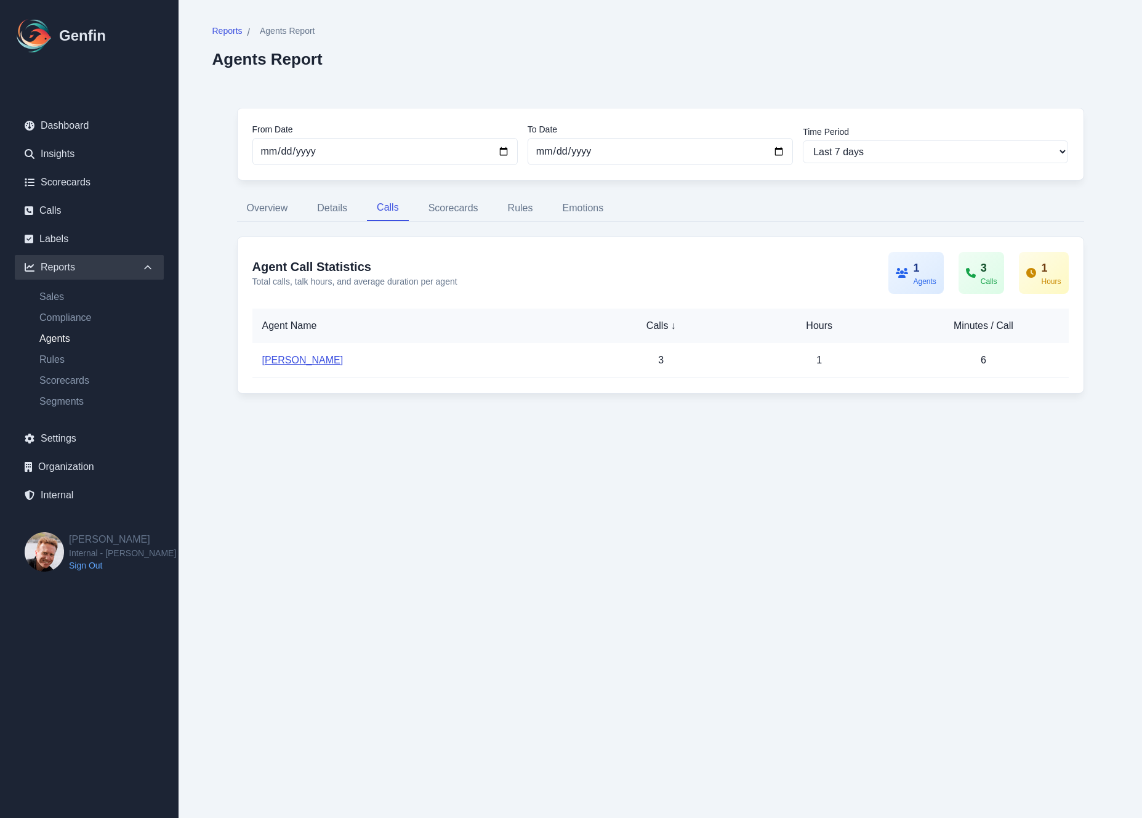
click at [308, 358] on link "[PERSON_NAME]" at bounding box center [302, 360] width 81 height 10
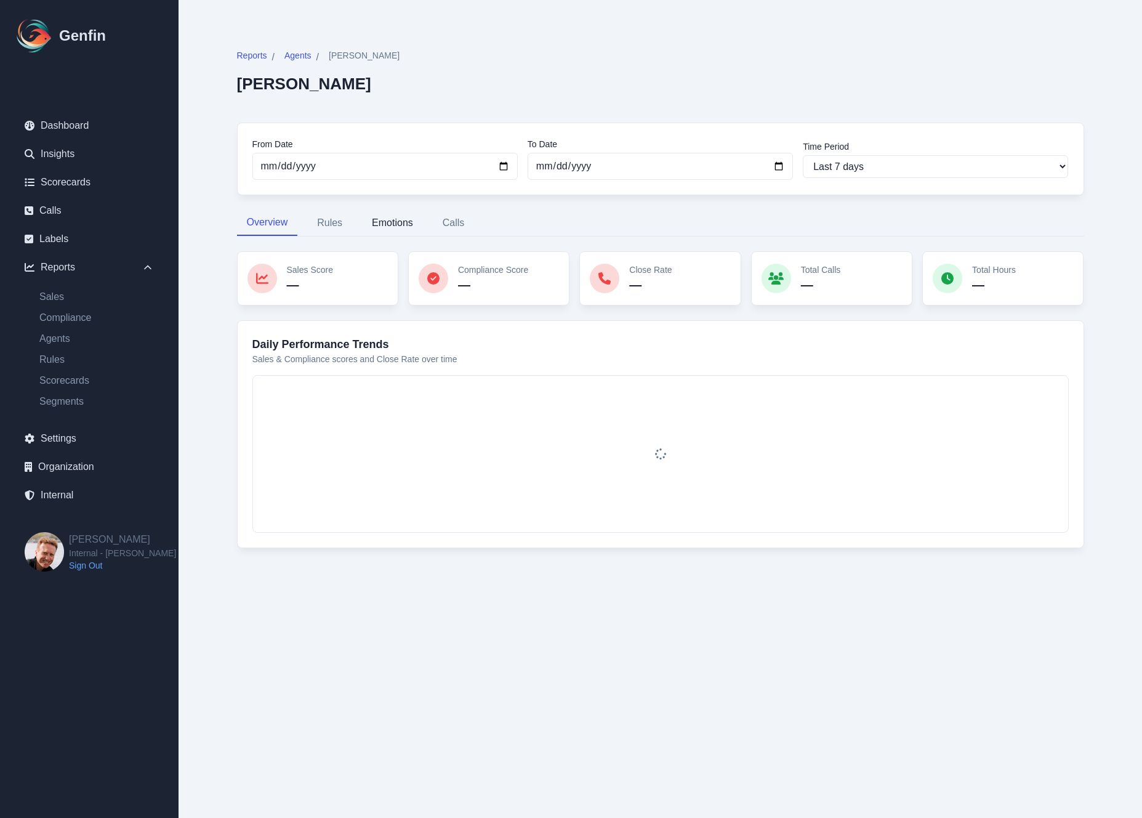
click at [400, 216] on button "Emotions" at bounding box center [392, 223] width 61 height 26
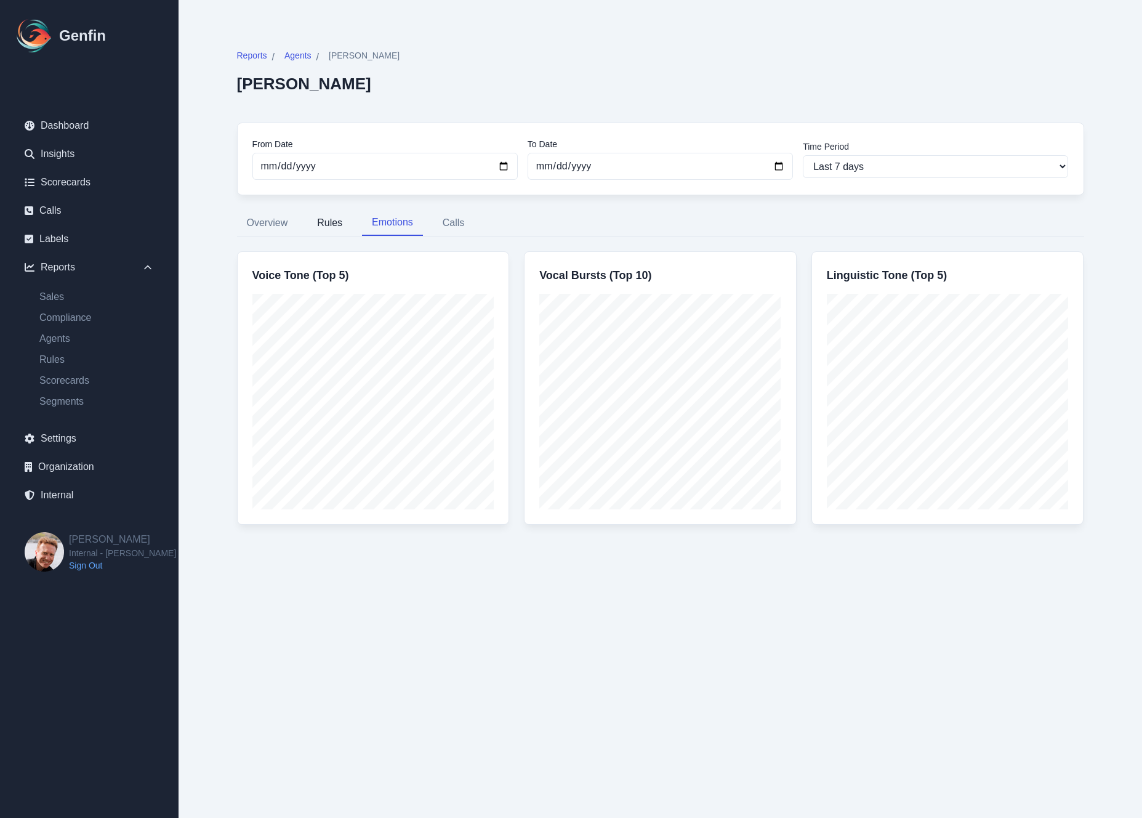
click at [333, 219] on button "Rules" at bounding box center [329, 223] width 45 height 26
select select "5"
select select "57"
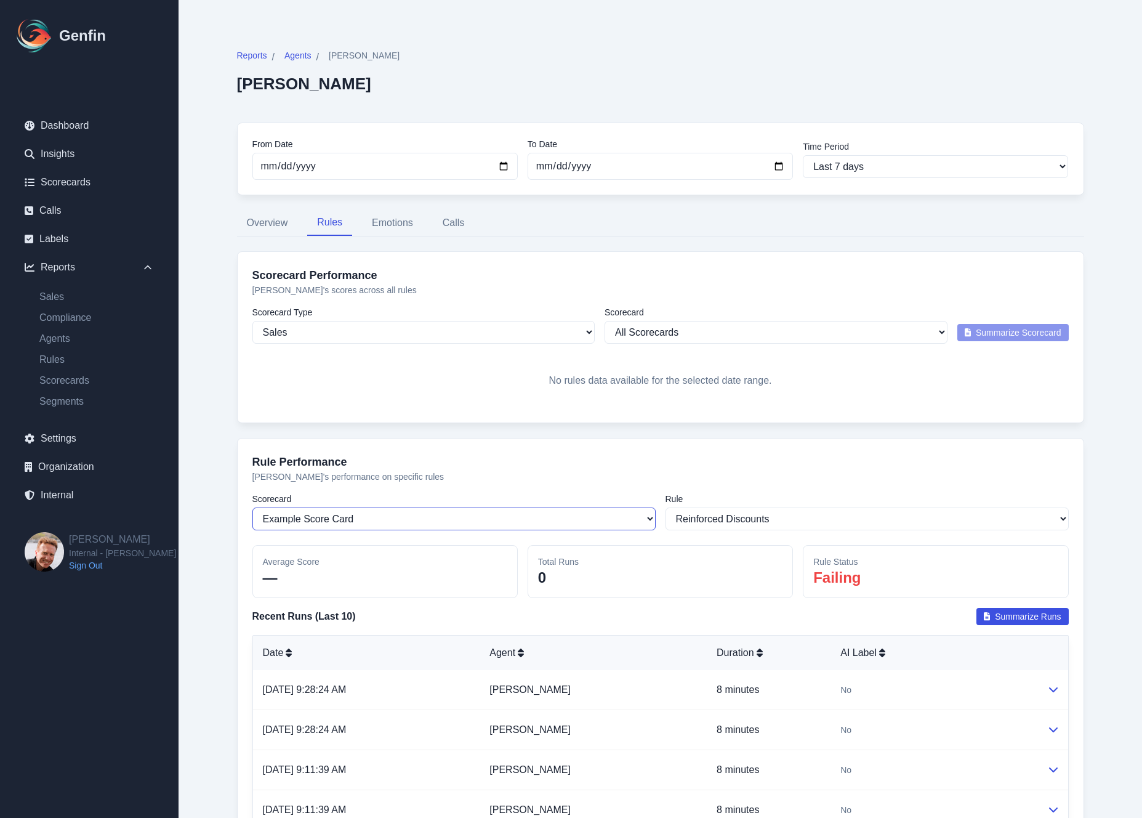
click at [325, 512] on select "Select a scorecard Example Score Card Sales Checklist - Test Explore" at bounding box center [453, 518] width 403 height 23
select select
click at [252, 508] on select "Select a scorecard Example Score Card Sales Checklist - Test Explore" at bounding box center [453, 518] width 403 height 23
select select
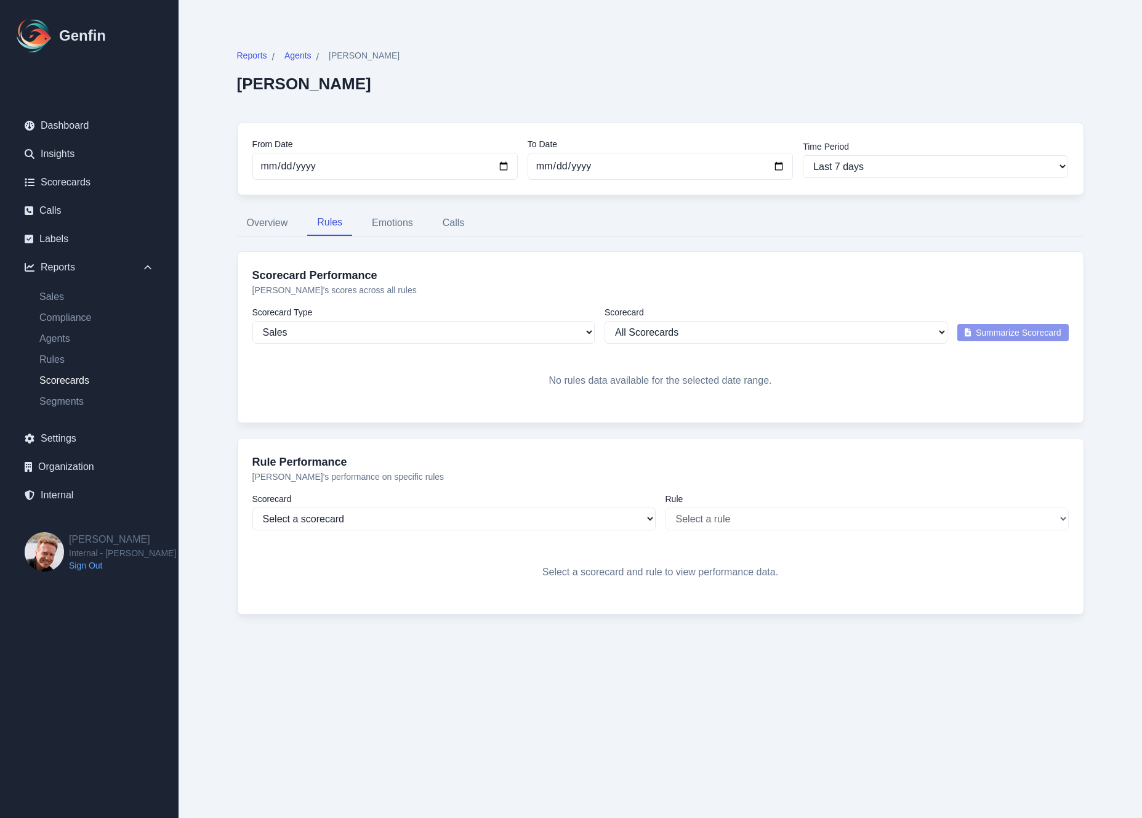
click at [52, 381] on link "Scorecards" at bounding box center [97, 380] width 134 height 15
select select "14"
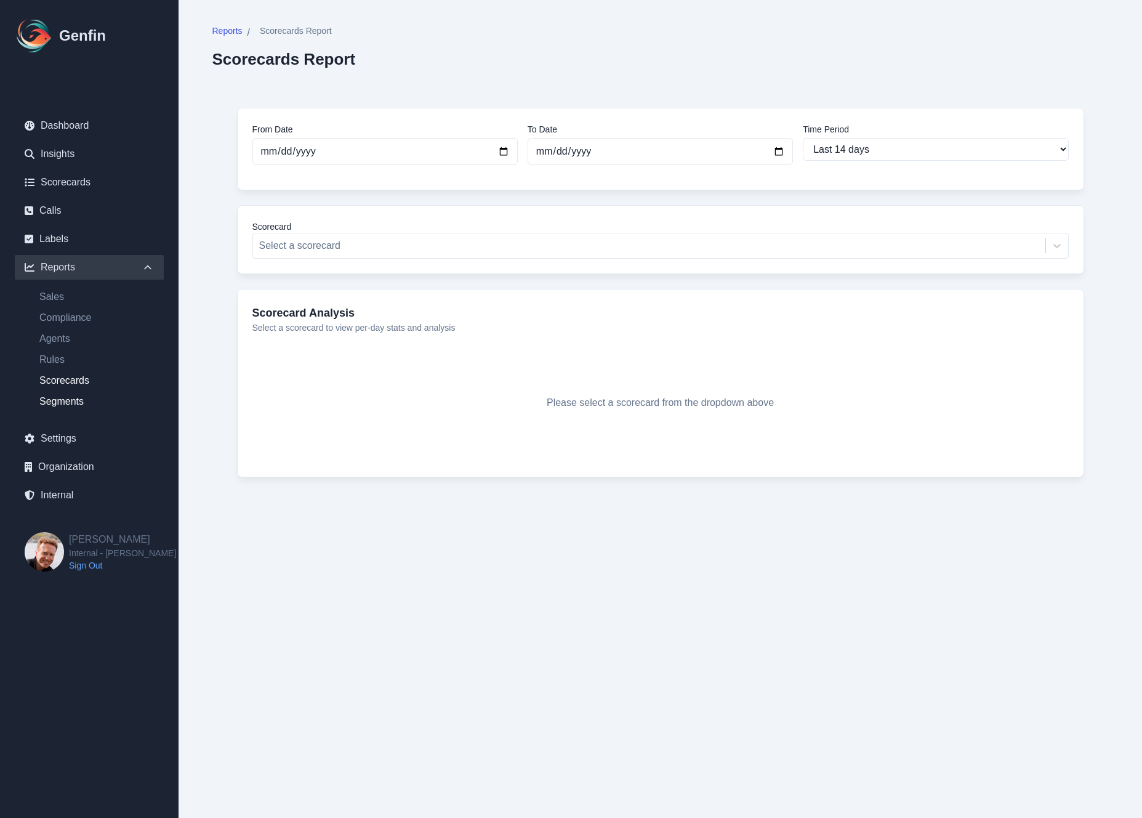
click at [62, 405] on link "Segments" at bounding box center [97, 401] width 134 height 15
select select "14"
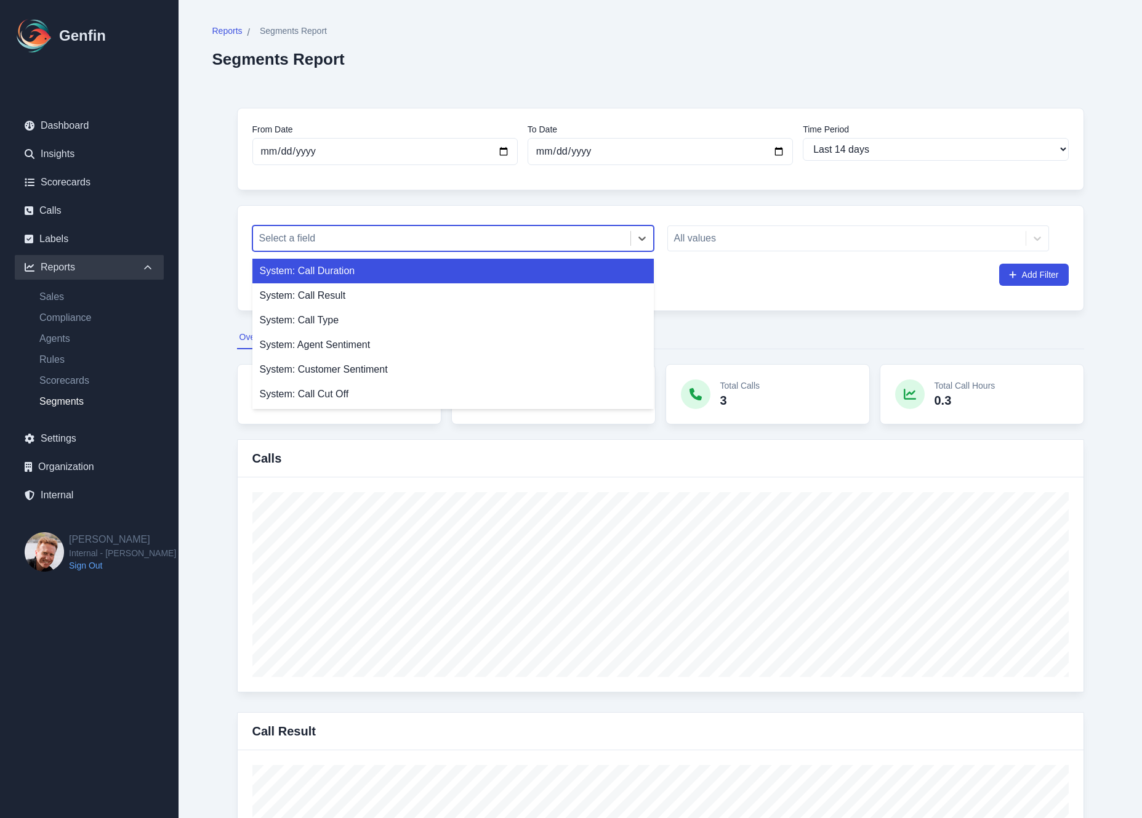
click at [324, 243] on div at bounding box center [441, 238] width 365 height 17
click at [315, 272] on div "System: Call Duration" at bounding box center [453, 271] width 402 height 25
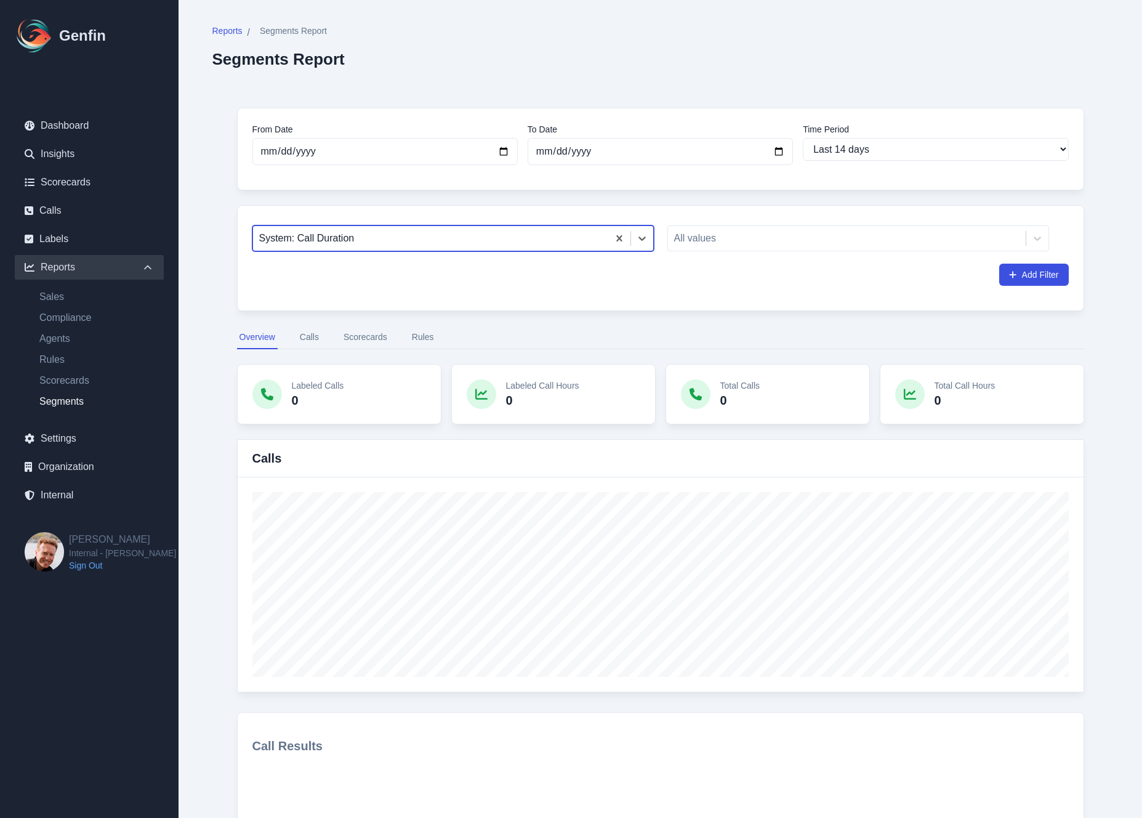
click at [343, 241] on div at bounding box center [430, 238] width 343 height 17
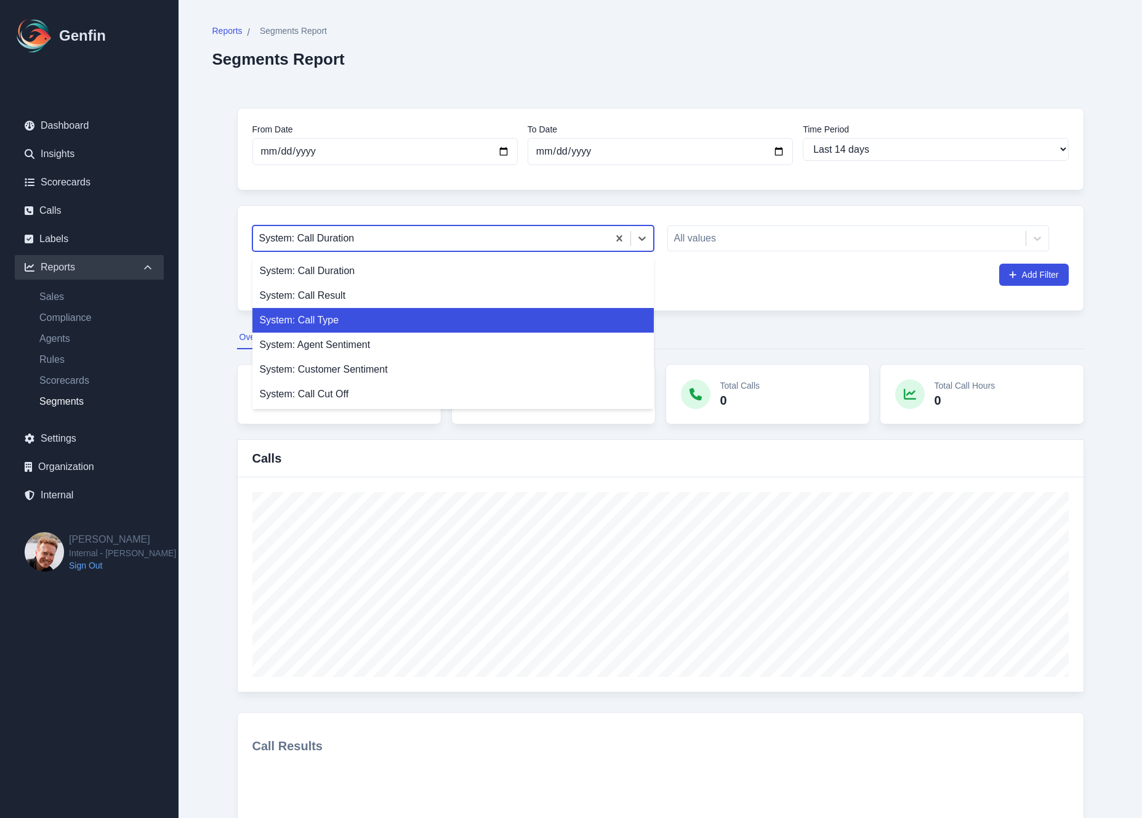
click at [333, 310] on div "System: Call Type" at bounding box center [453, 320] width 402 height 25
click at [345, 233] on div at bounding box center [430, 238] width 343 height 17
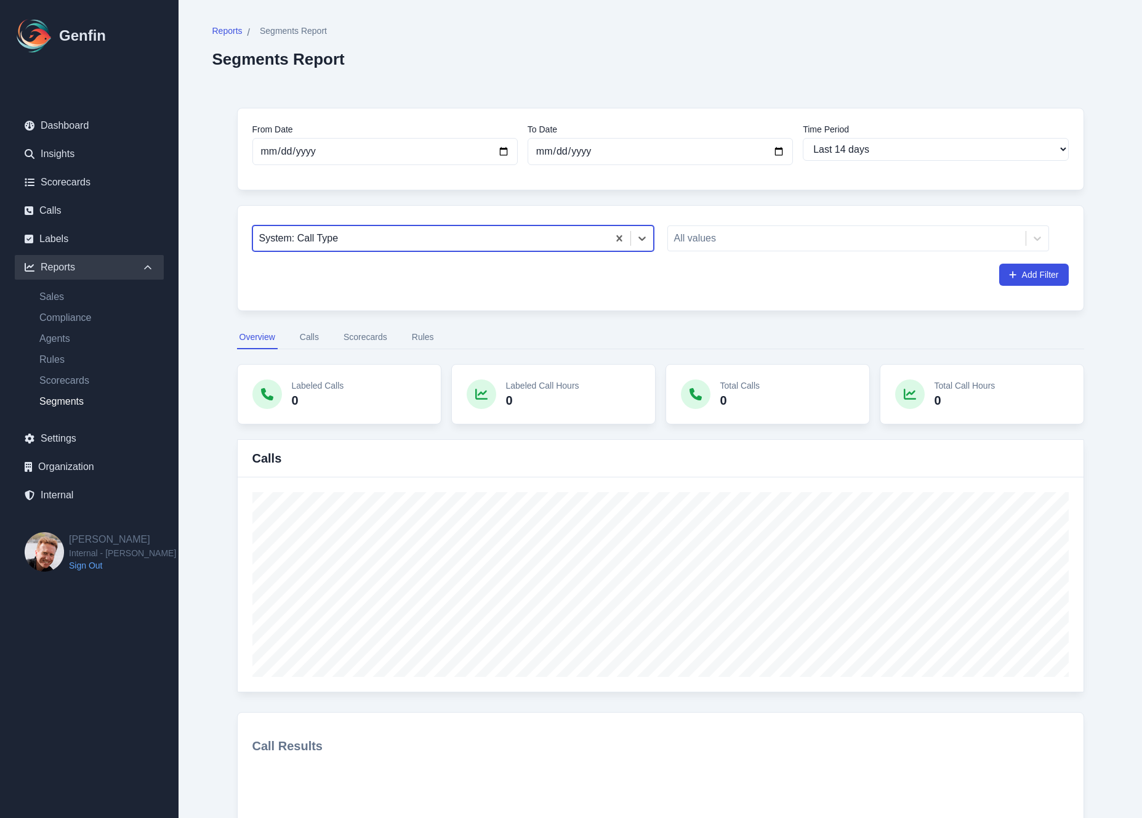
click at [445, 238] on div at bounding box center [430, 238] width 343 height 17
click at [432, 248] on div "System: Call Type" at bounding box center [430, 238] width 355 height 22
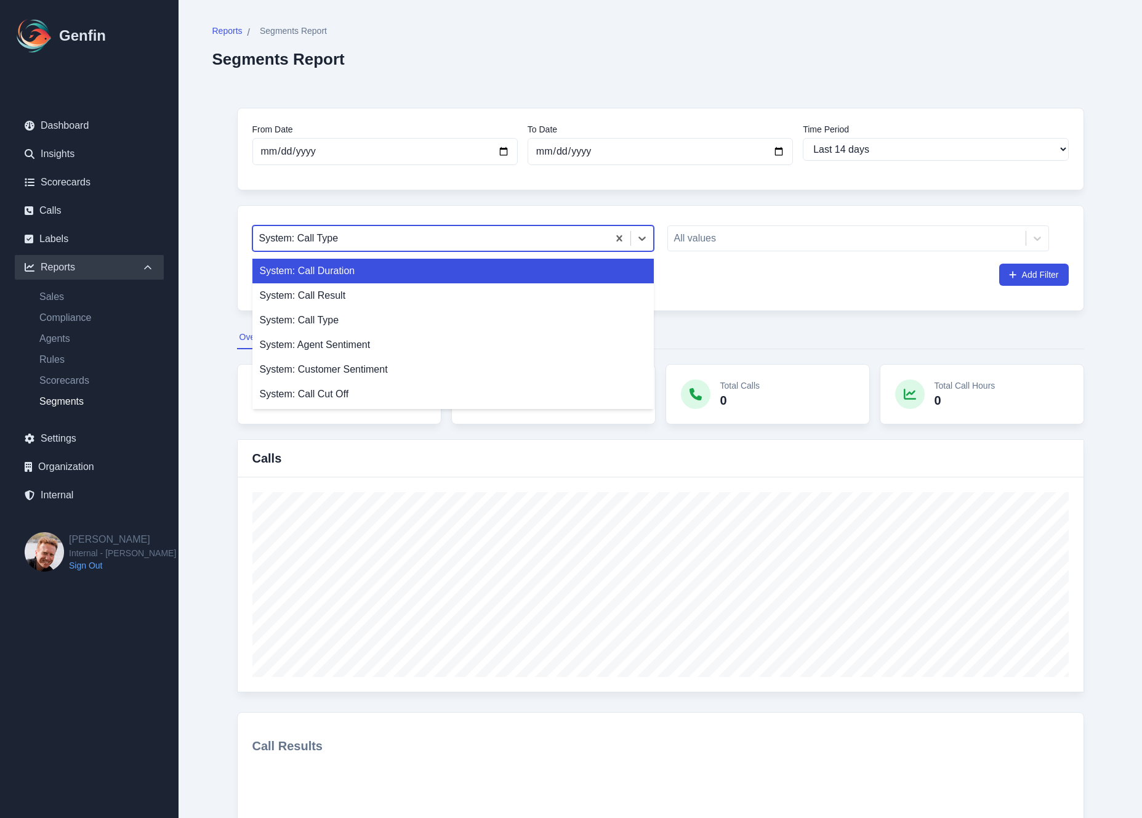
click at [377, 275] on div "System: Call Duration" at bounding box center [453, 271] width 402 height 25
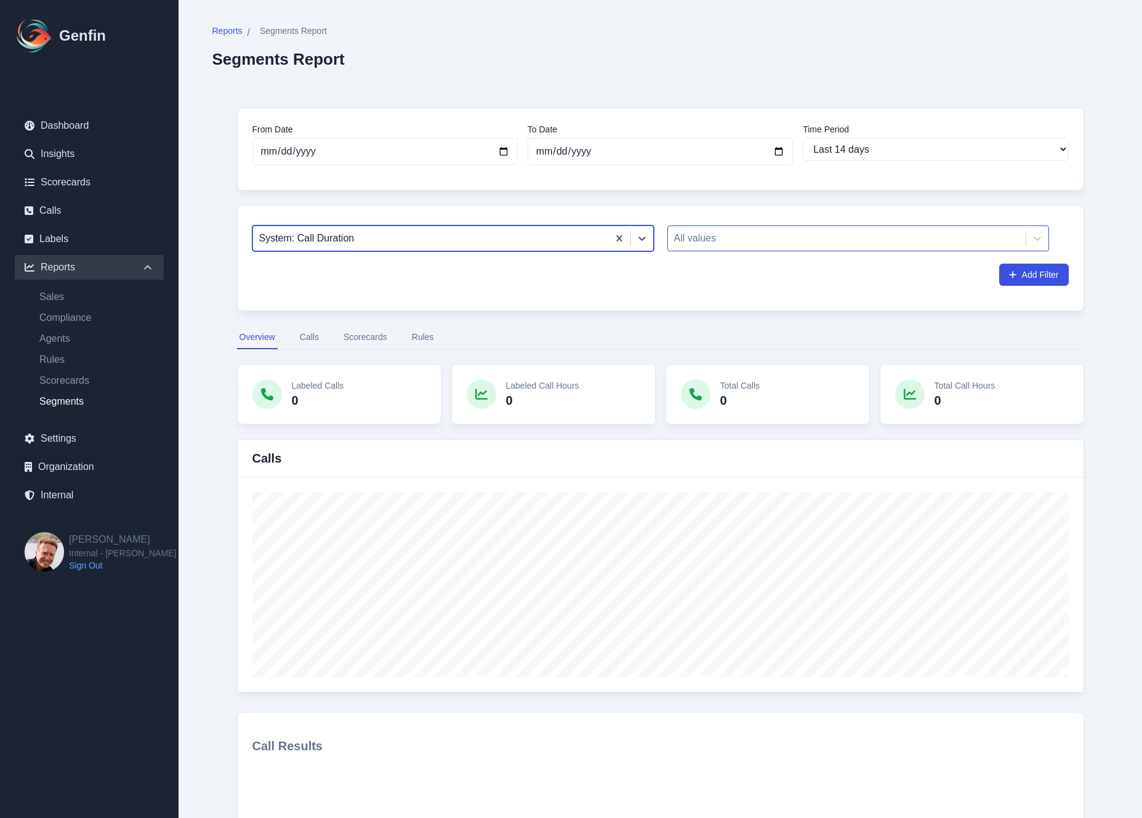
click at [746, 235] on div at bounding box center [846, 238] width 345 height 17
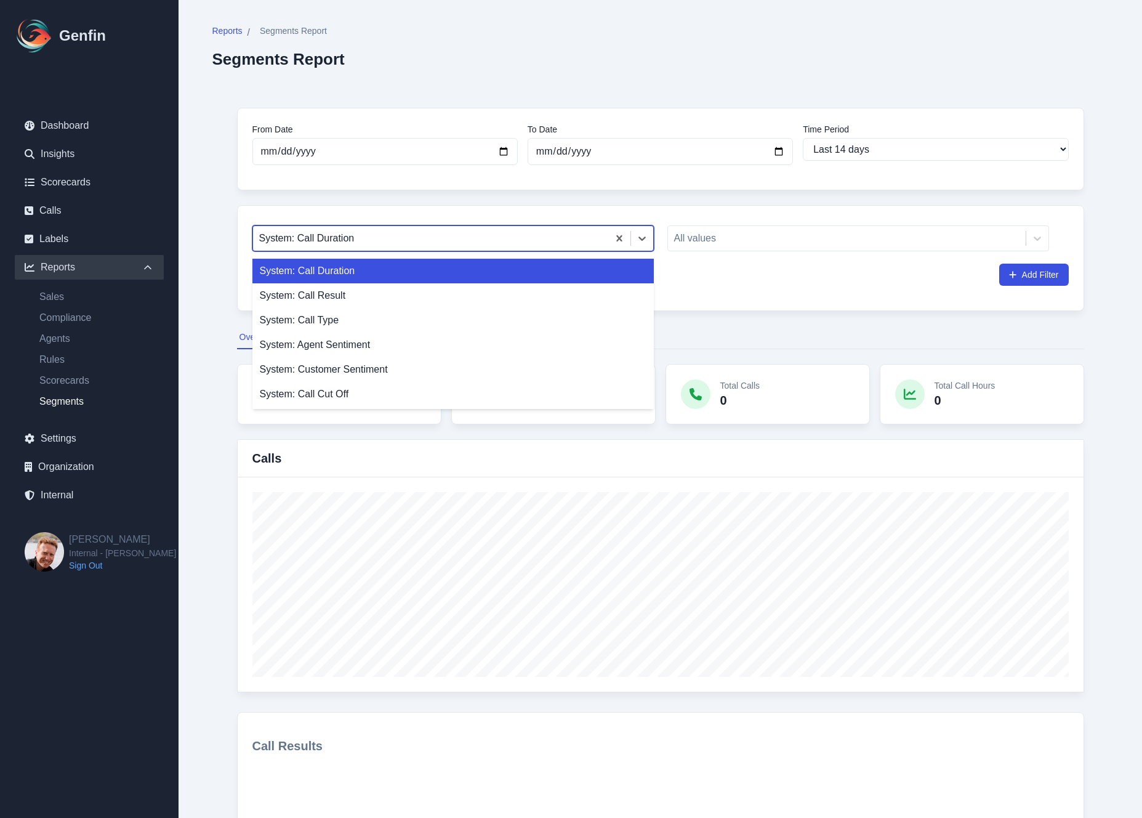
click at [305, 244] on div at bounding box center [430, 238] width 343 height 17
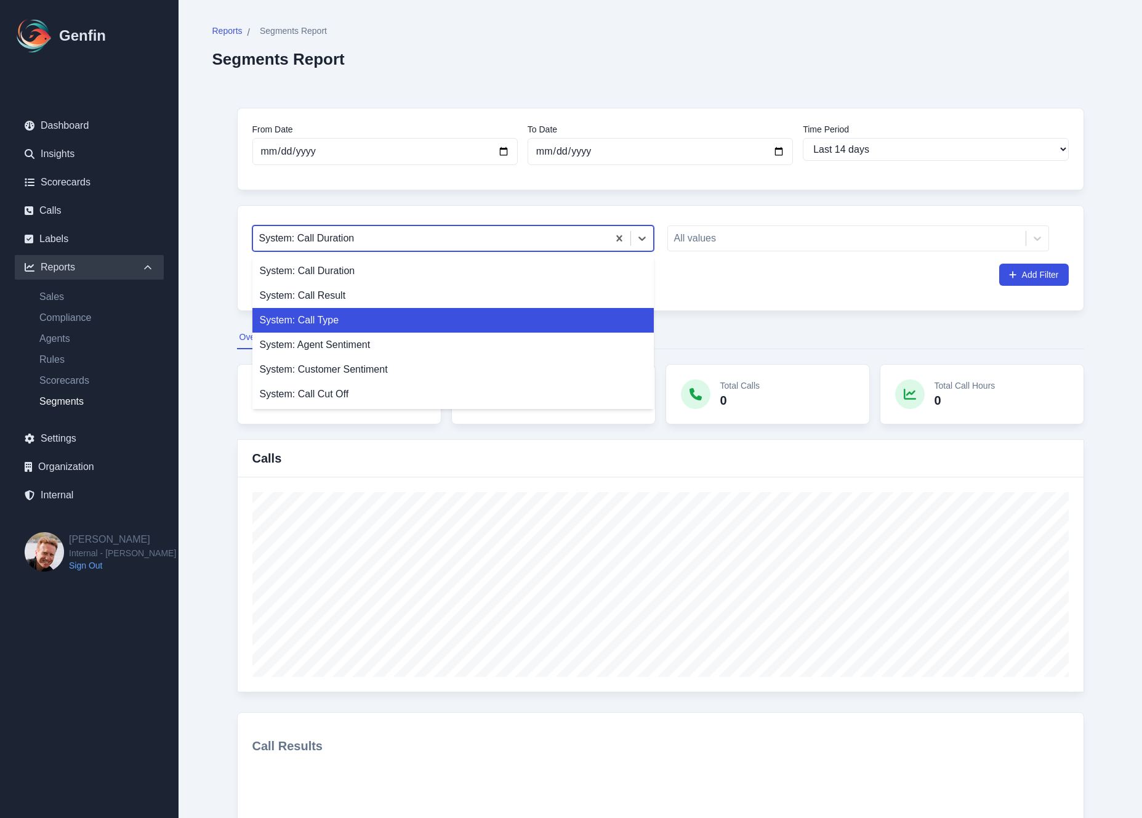
click at [324, 318] on div "System: Call Type" at bounding box center [453, 320] width 402 height 25
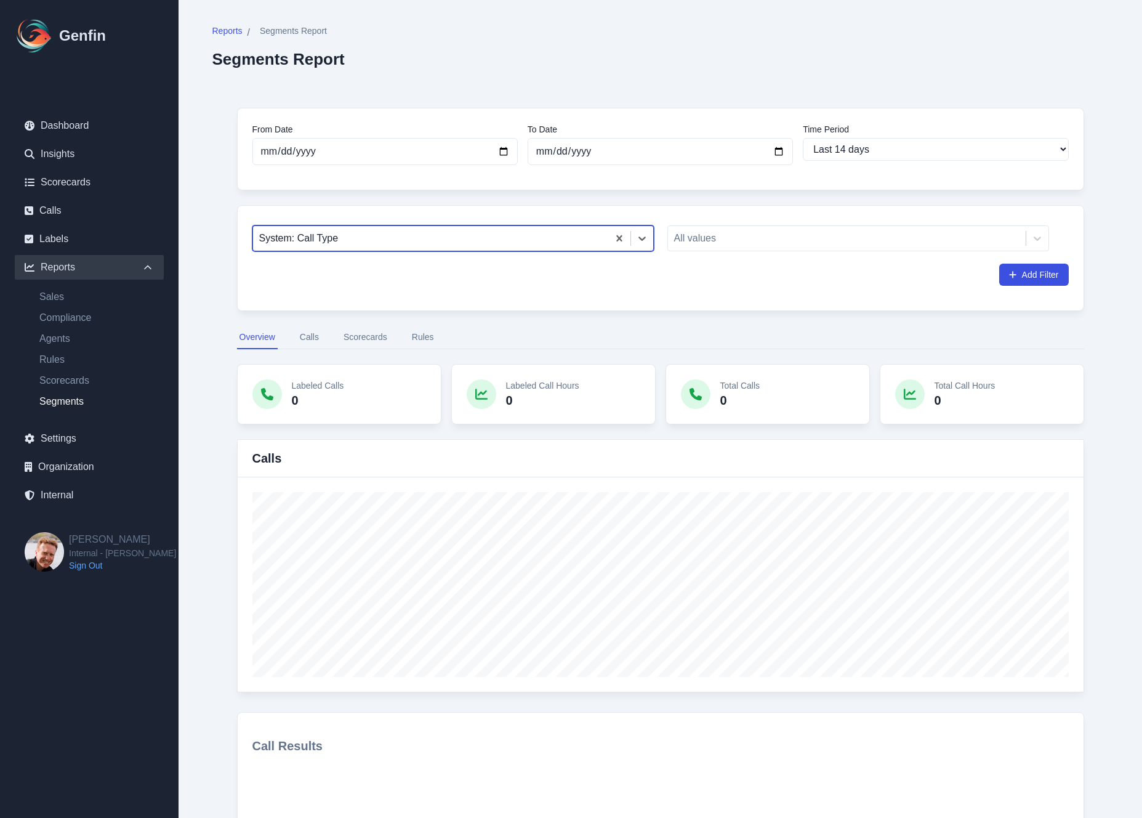
click at [355, 337] on button "Scorecards" at bounding box center [365, 337] width 49 height 23
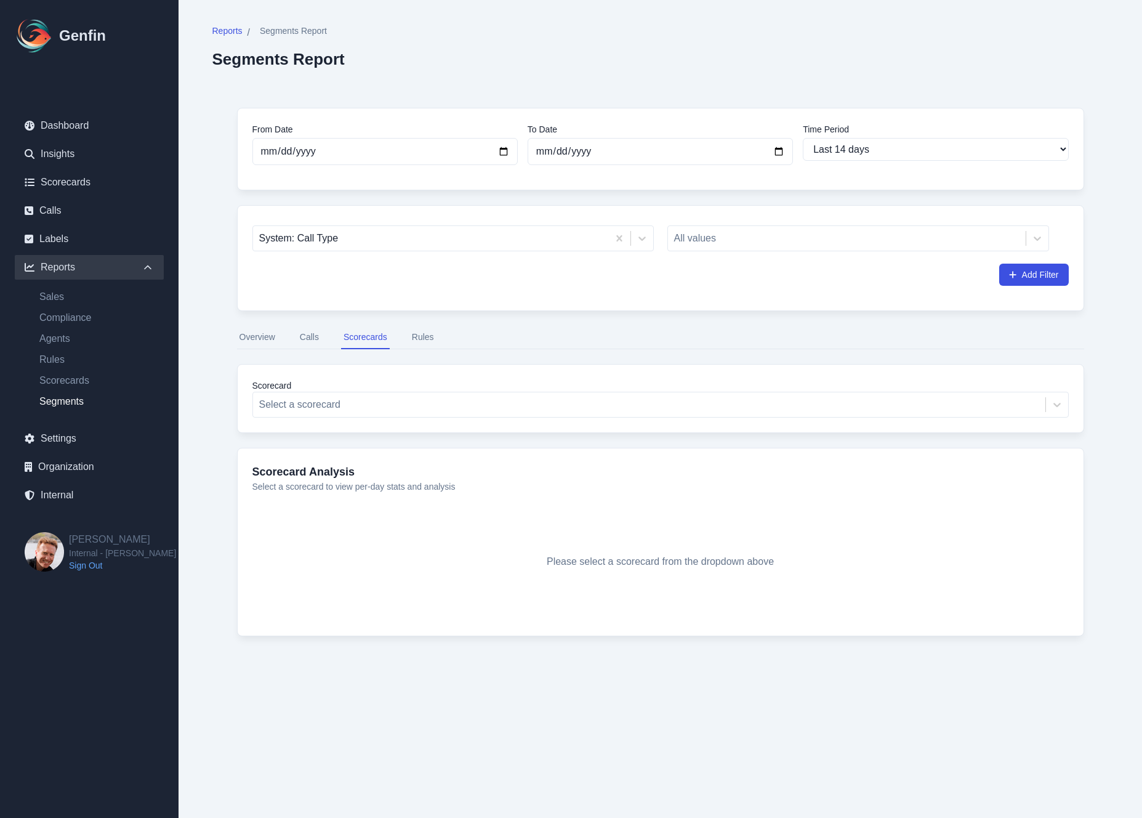
click at [440, 344] on nav "Overview Calls Scorecards Rules" at bounding box center [660, 337] width 847 height 23
click at [435, 342] on button "Rules" at bounding box center [423, 337] width 27 height 23
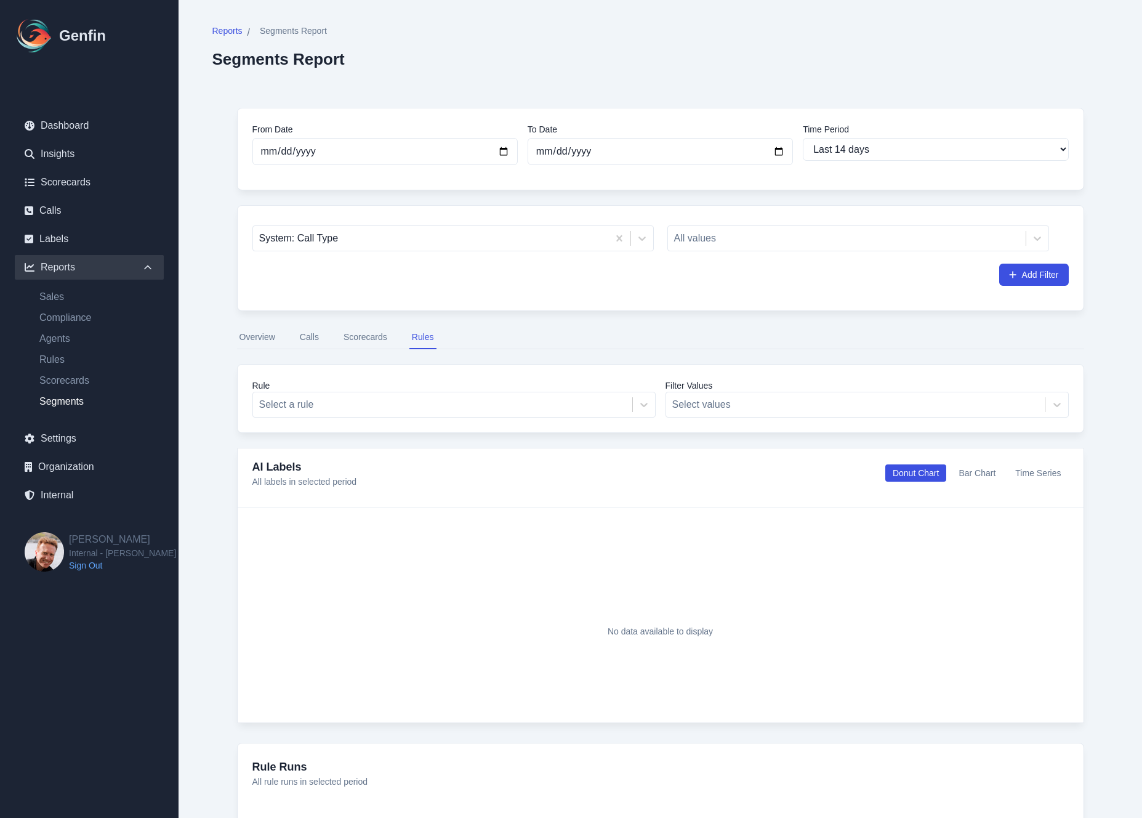
click at [306, 339] on button "Calls" at bounding box center [309, 337] width 24 height 23
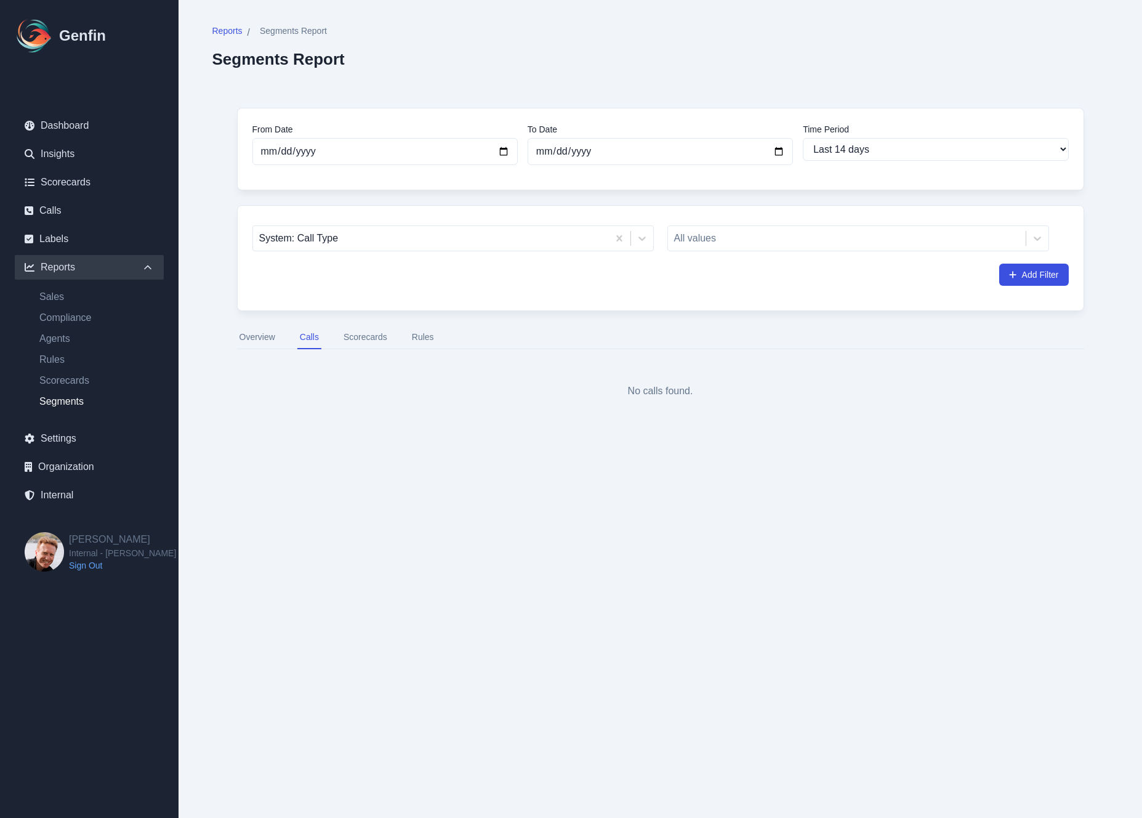
click at [253, 341] on button "Overview" at bounding box center [257, 337] width 41 height 23
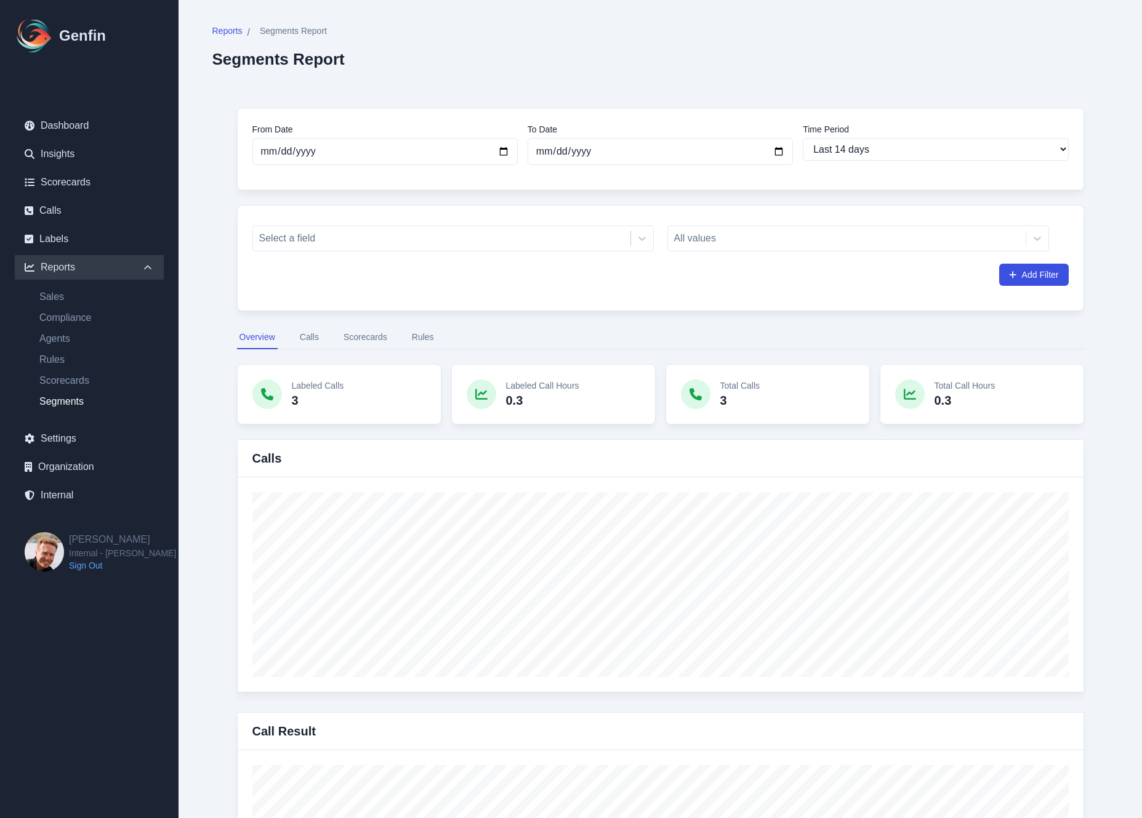
click at [317, 342] on button "Calls" at bounding box center [309, 337] width 24 height 23
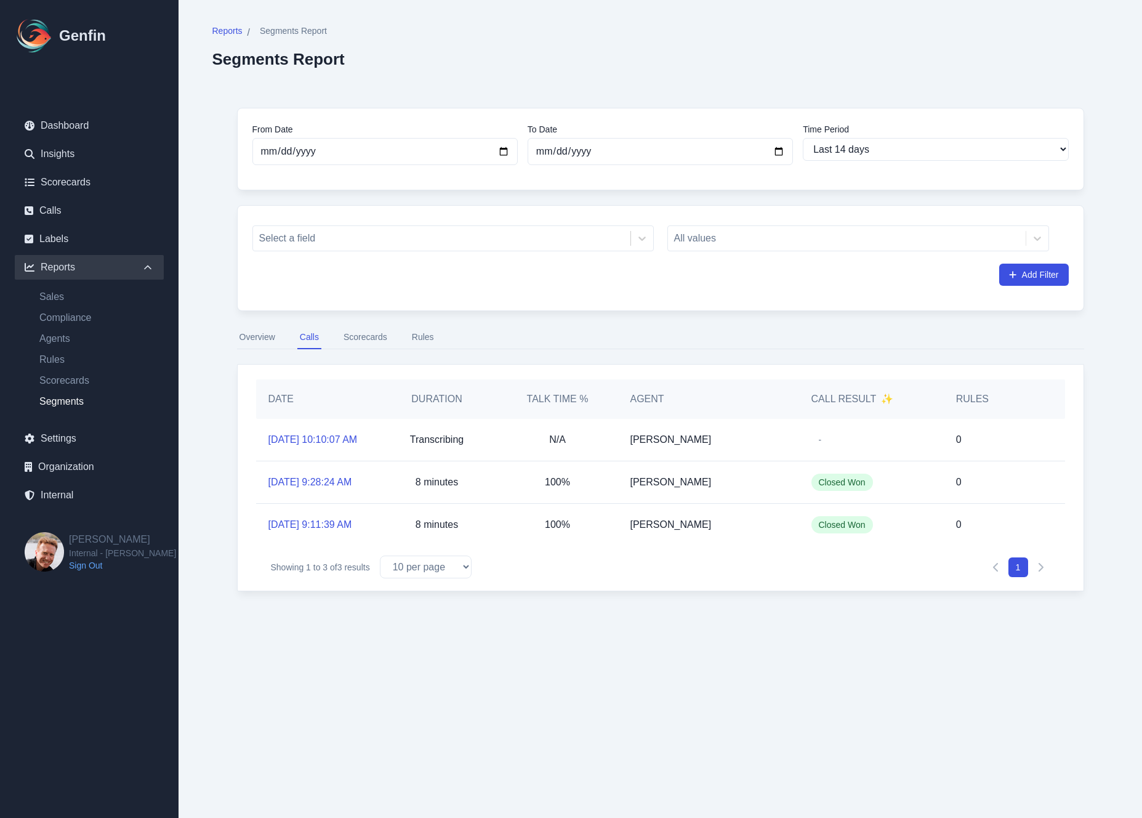
click at [365, 341] on button "Scorecards" at bounding box center [365, 337] width 49 height 23
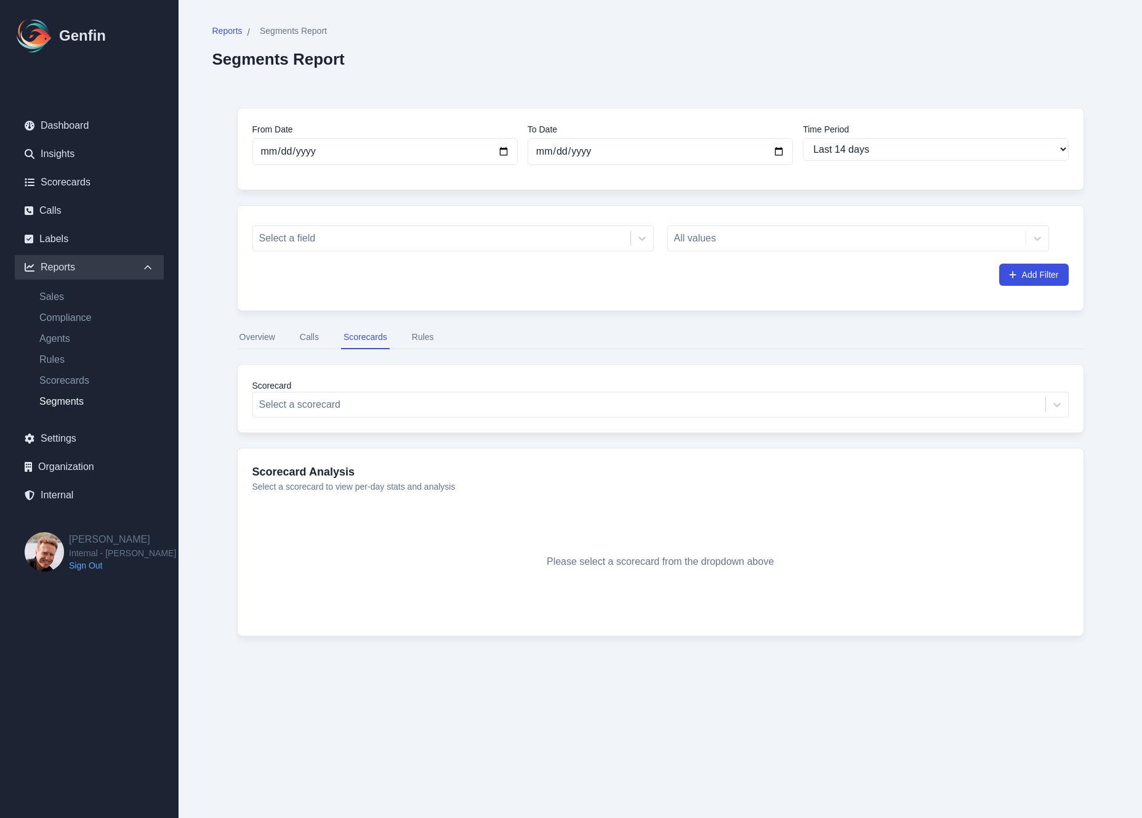
click at [410, 340] on button "Rules" at bounding box center [423, 337] width 27 height 23
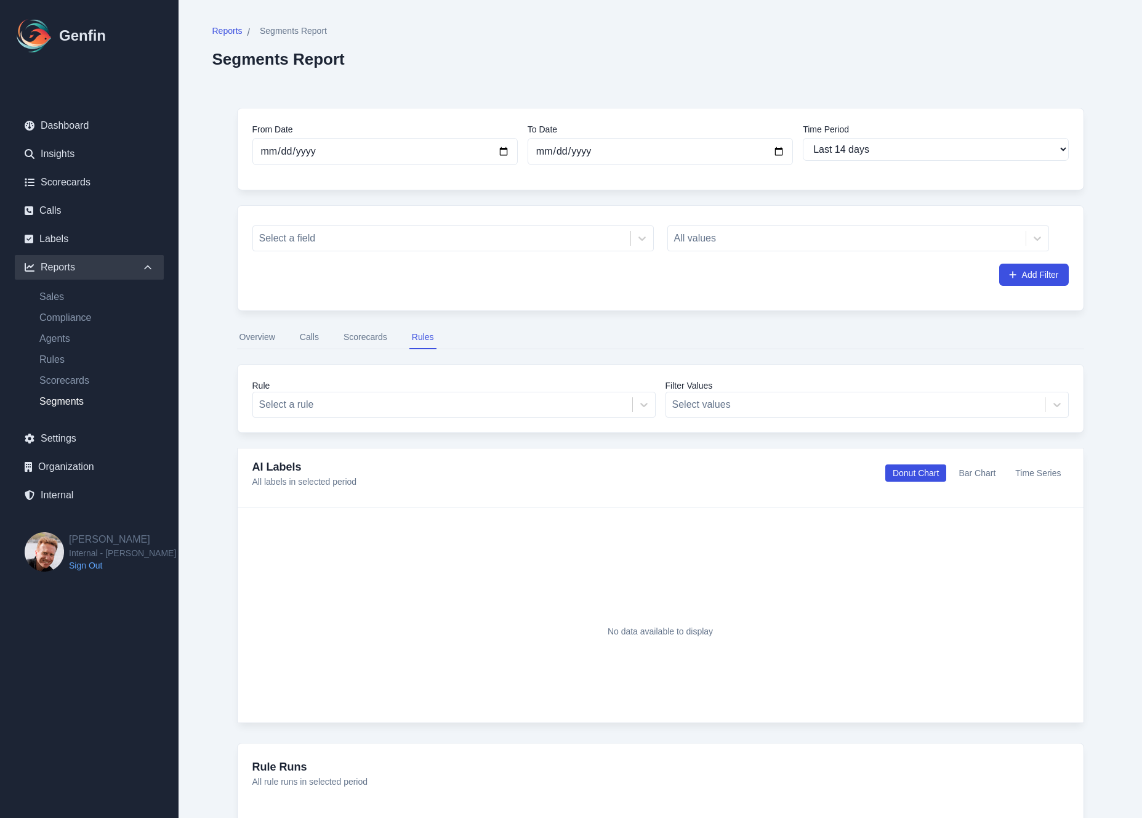
click at [291, 334] on nav "Overview Calls Scorecards Rules" at bounding box center [660, 337] width 847 height 23
click at [312, 335] on button "Calls" at bounding box center [309, 337] width 24 height 23
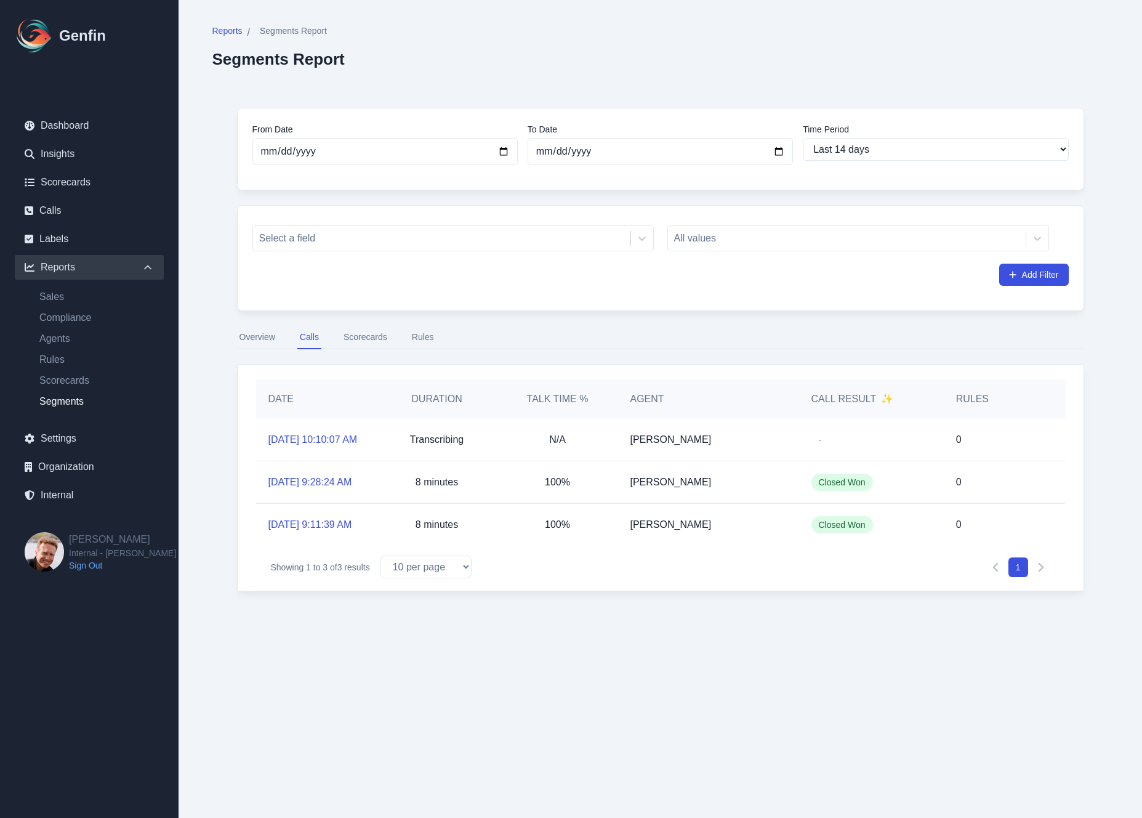
click at [370, 345] on button "Scorecards" at bounding box center [365, 337] width 49 height 23
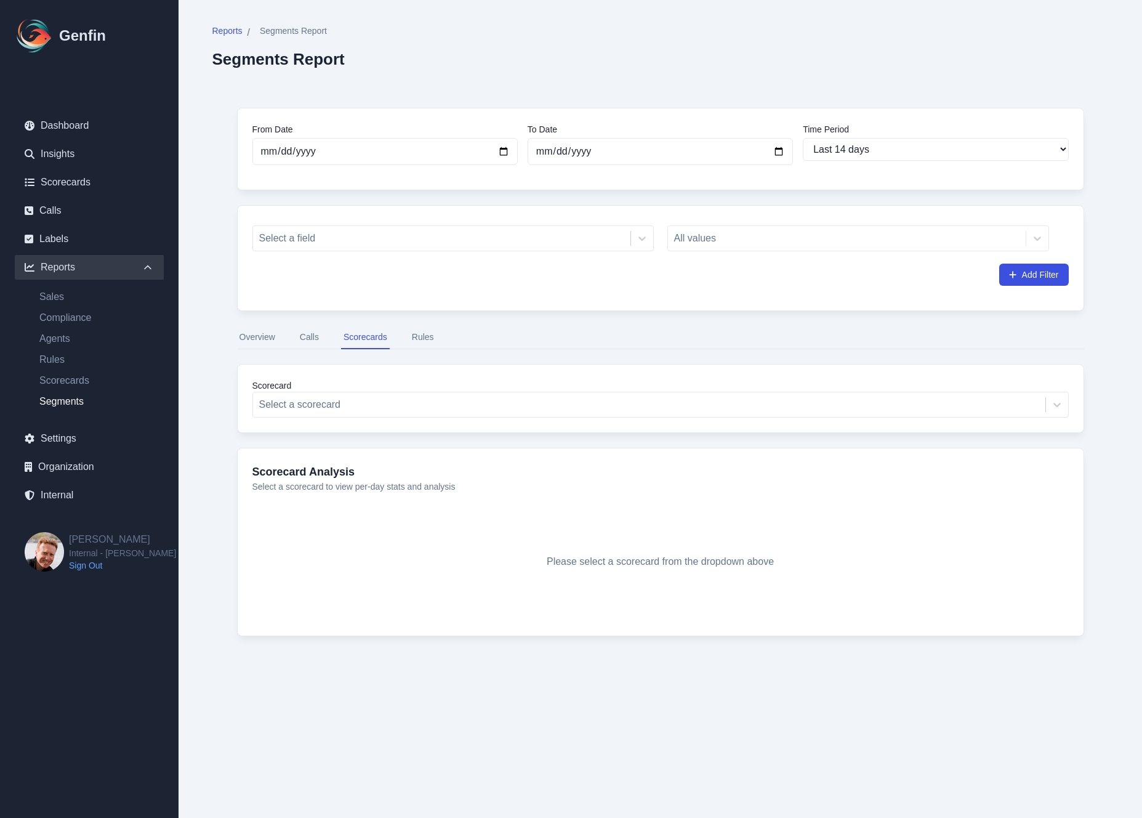
click at [381, 390] on label "Scorecard" at bounding box center [660, 385] width 817 height 12
click at [381, 405] on div at bounding box center [649, 404] width 780 height 17
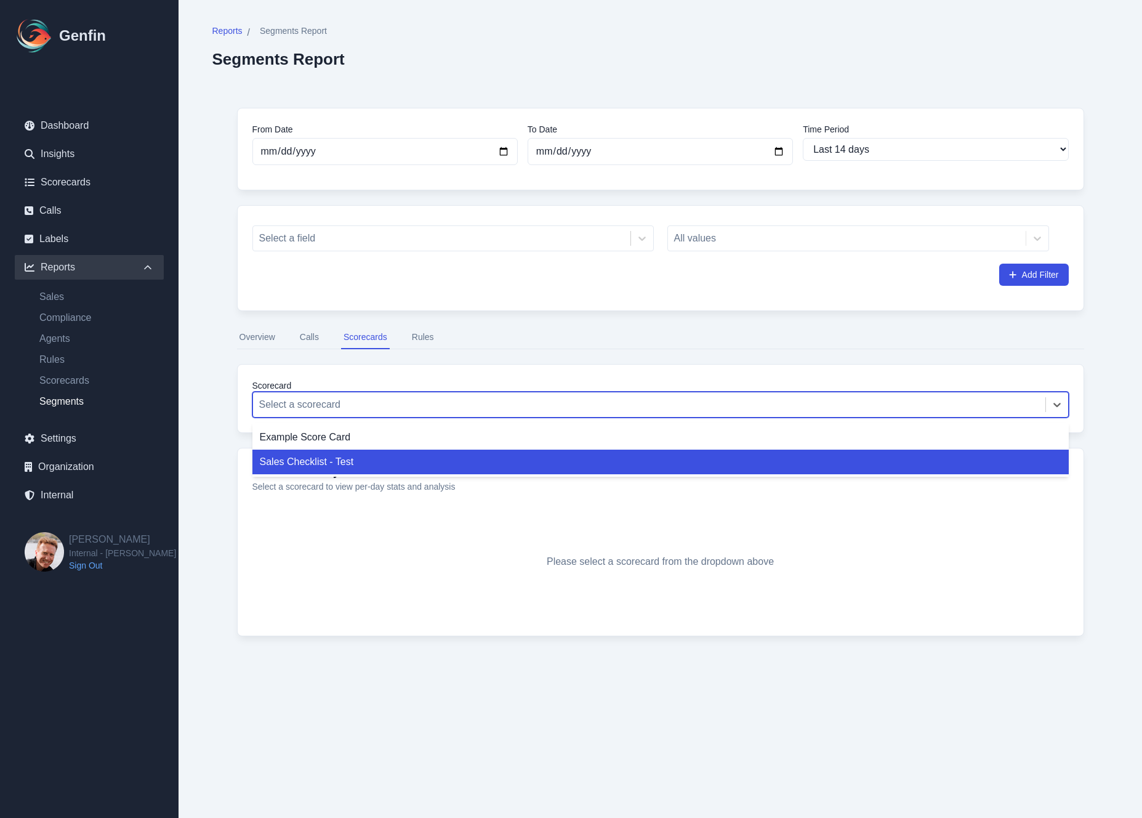
click at [357, 460] on div "Sales Checklist - Test" at bounding box center [660, 462] width 817 height 25
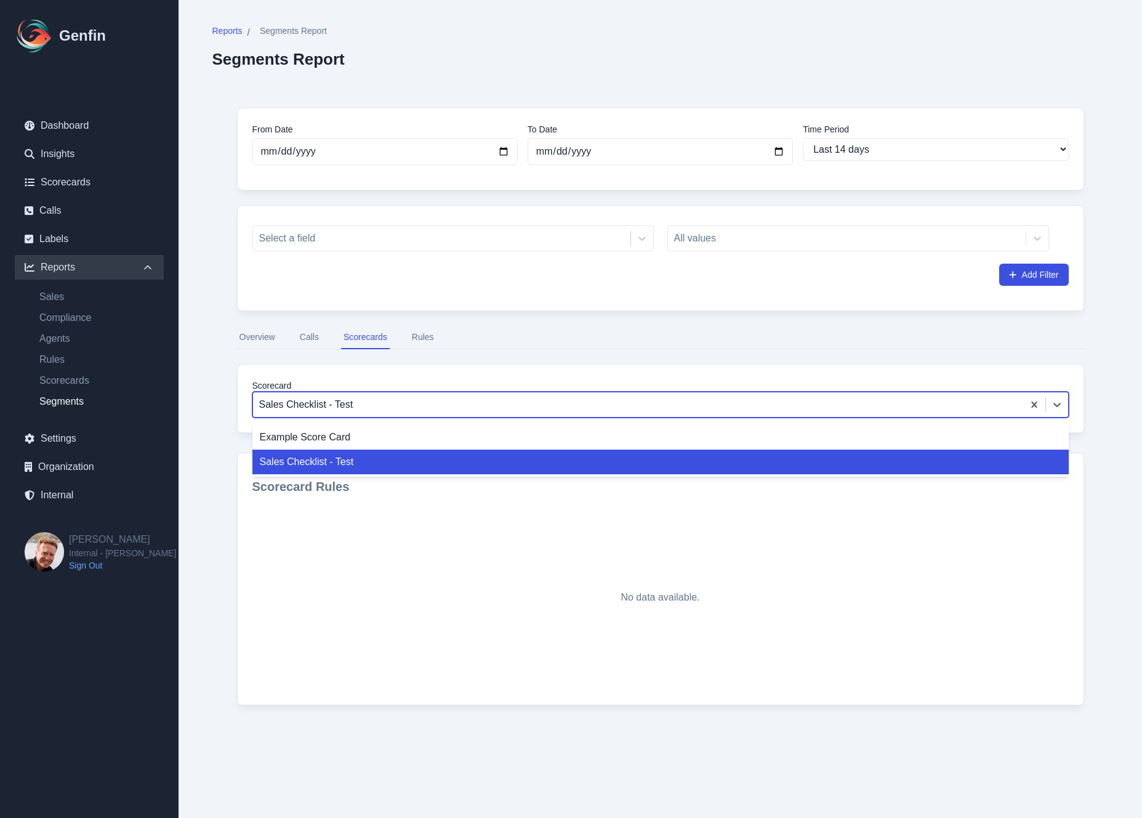
click at [333, 414] on div "Sales Checklist - Test" at bounding box center [638, 404] width 770 height 22
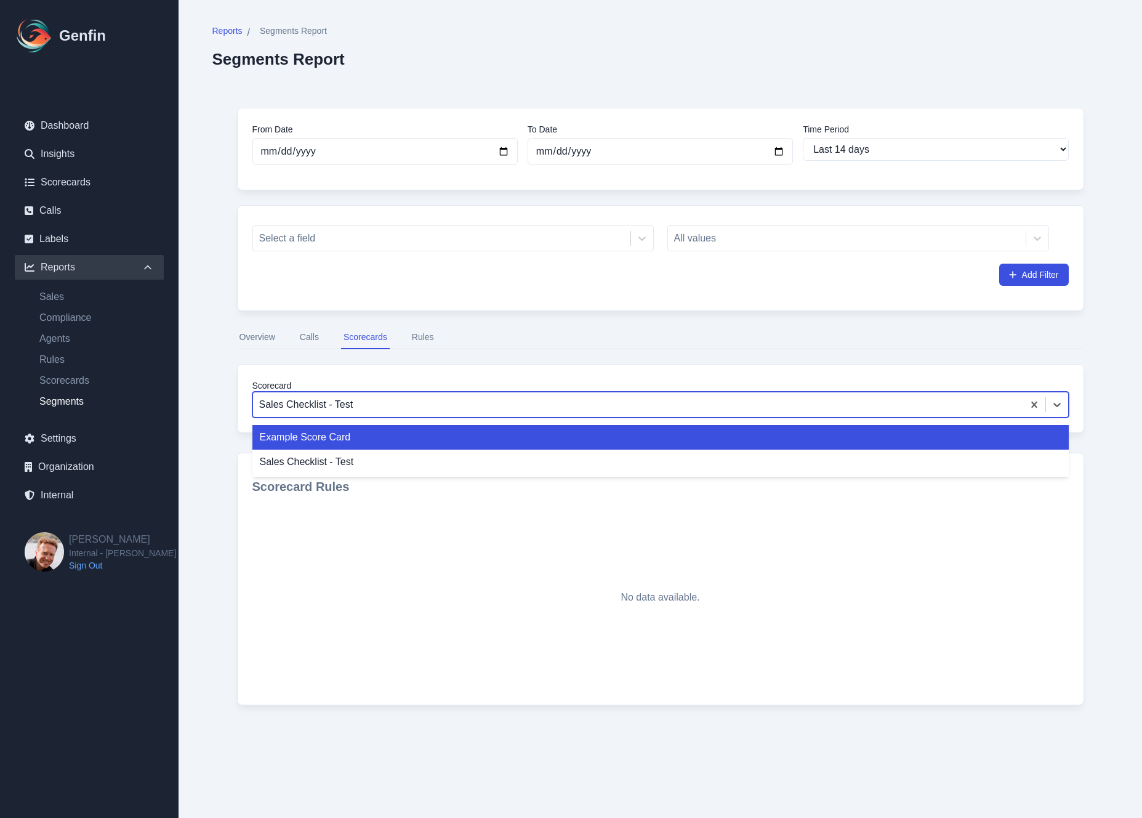
click at [350, 432] on div "Example Score Card" at bounding box center [660, 437] width 817 height 25
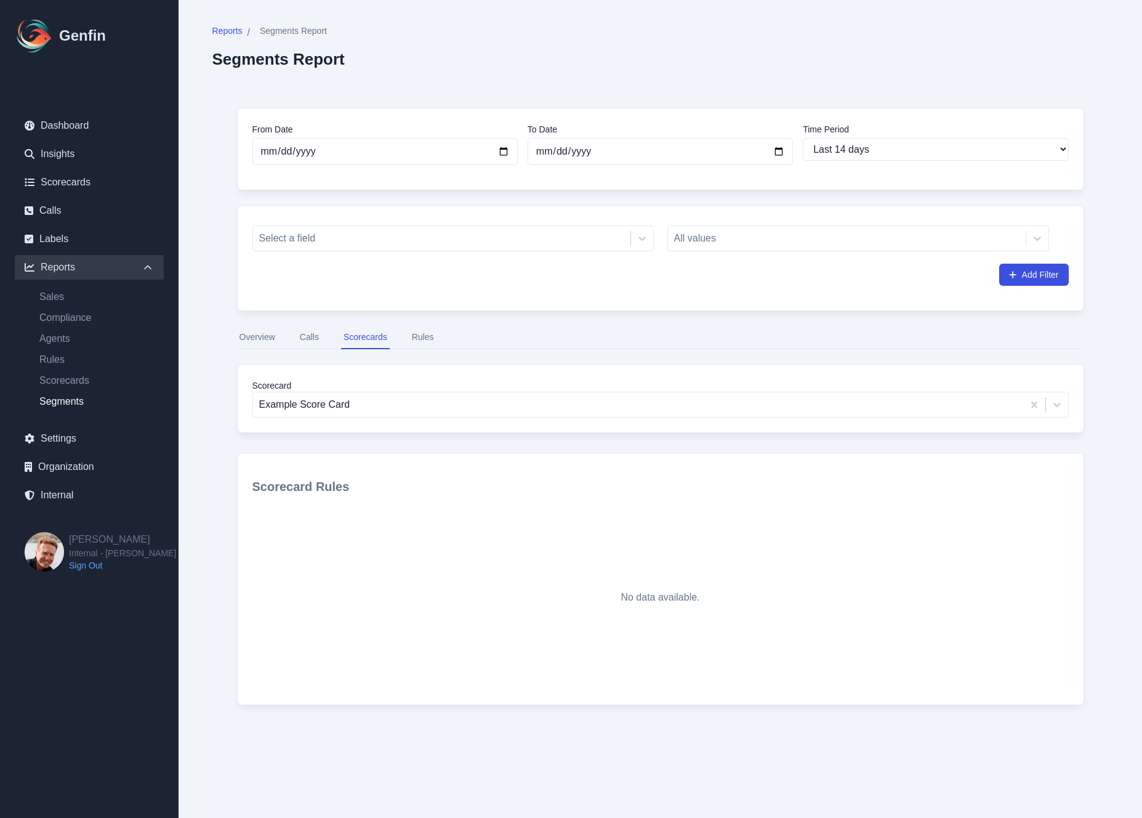
click at [430, 338] on button "Rules" at bounding box center [423, 337] width 27 height 23
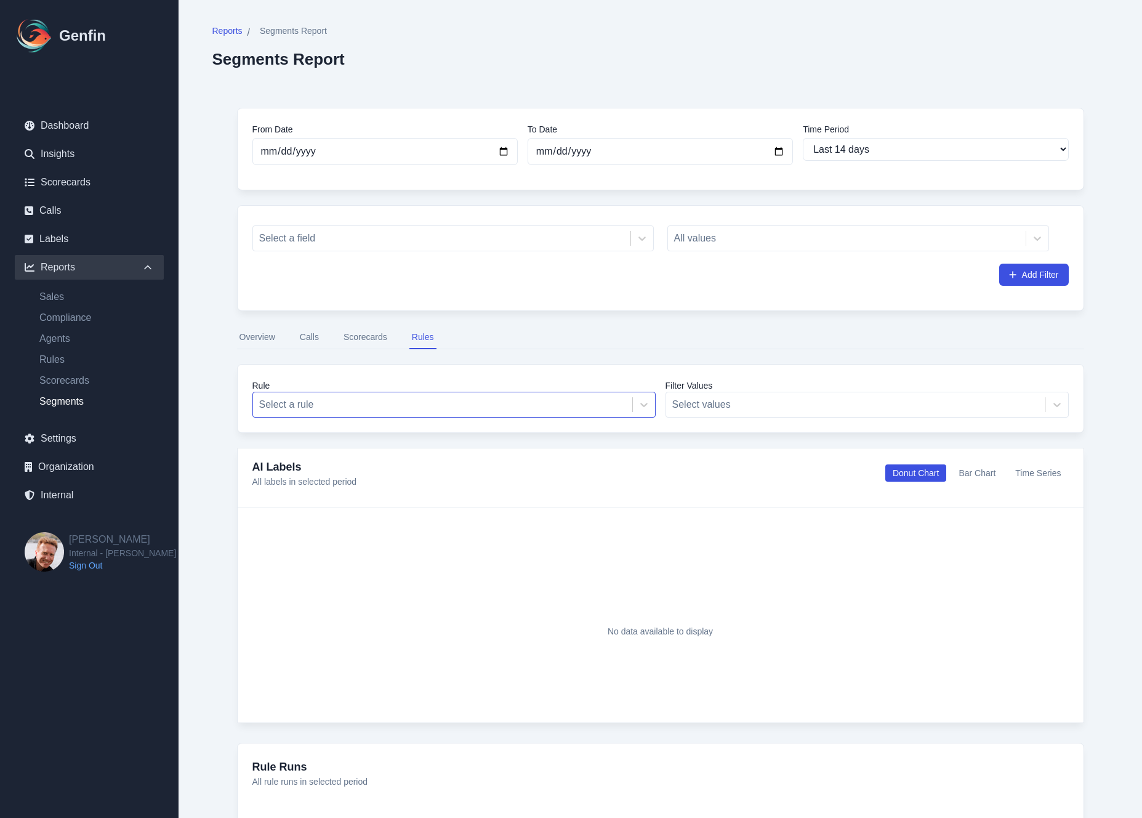
click at [330, 409] on div at bounding box center [442, 404] width 367 height 17
click at [216, 419] on div "From Date 2025-08-20 To Date 2025-09-03 Time Period Last 7 days Last 14 days La…" at bounding box center [660, 487] width 897 height 809
click at [260, 144] on input "2025-08-20" at bounding box center [384, 151] width 265 height 27
click at [303, 149] on input "2025-08-20" at bounding box center [384, 151] width 265 height 27
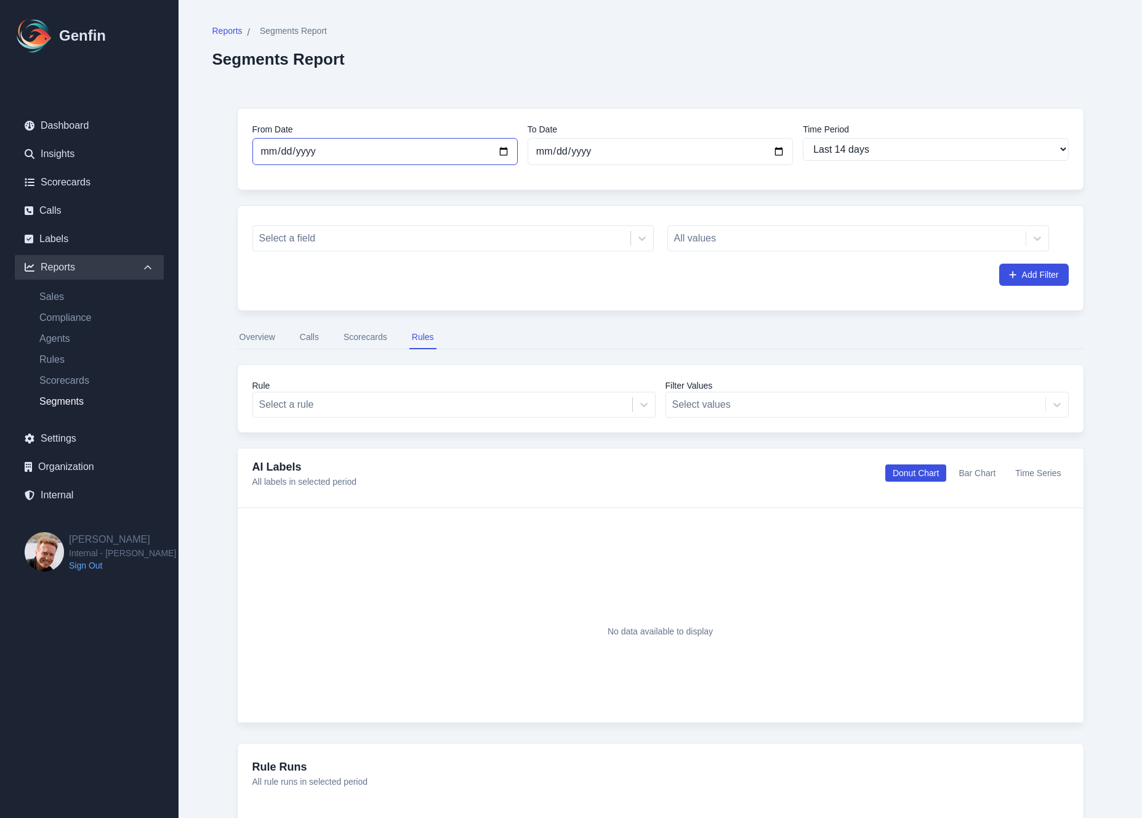
type input "2024-08-20"
select select "custom"
click at [225, 246] on div "From Date 2024-08-20 To Date 2025-09-03 Time Period Last 7 days Last 14 days La…" at bounding box center [660, 487] width 897 height 809
click at [264, 328] on button "Overview" at bounding box center [257, 337] width 41 height 23
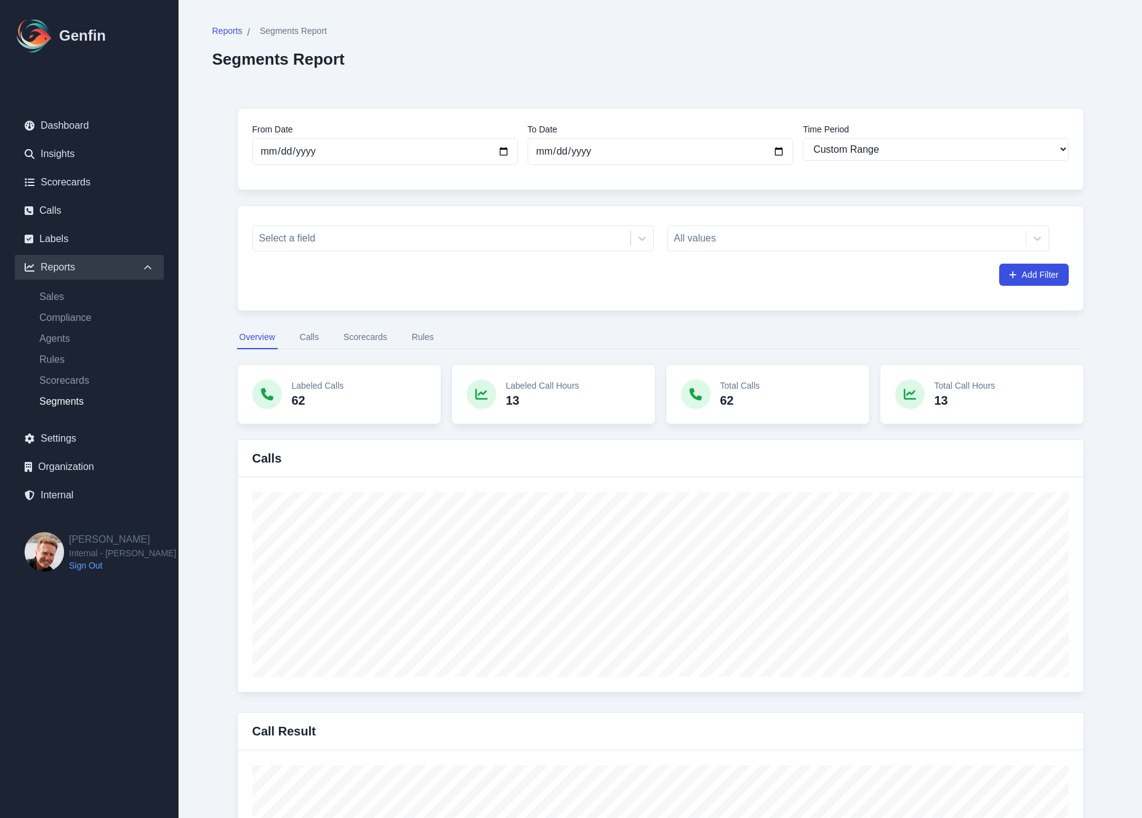
click at [386, 345] on button "Scorecards" at bounding box center [365, 337] width 49 height 23
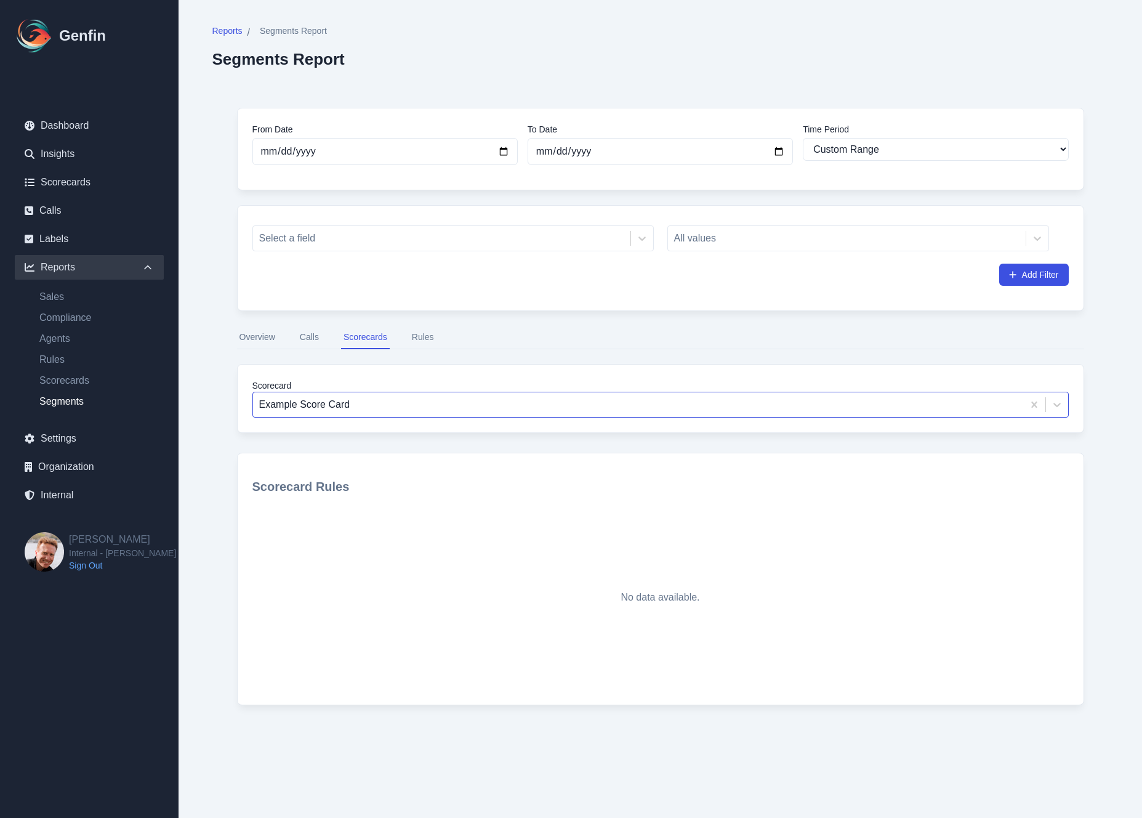
click at [347, 414] on div "Example Score Card" at bounding box center [638, 404] width 770 height 22
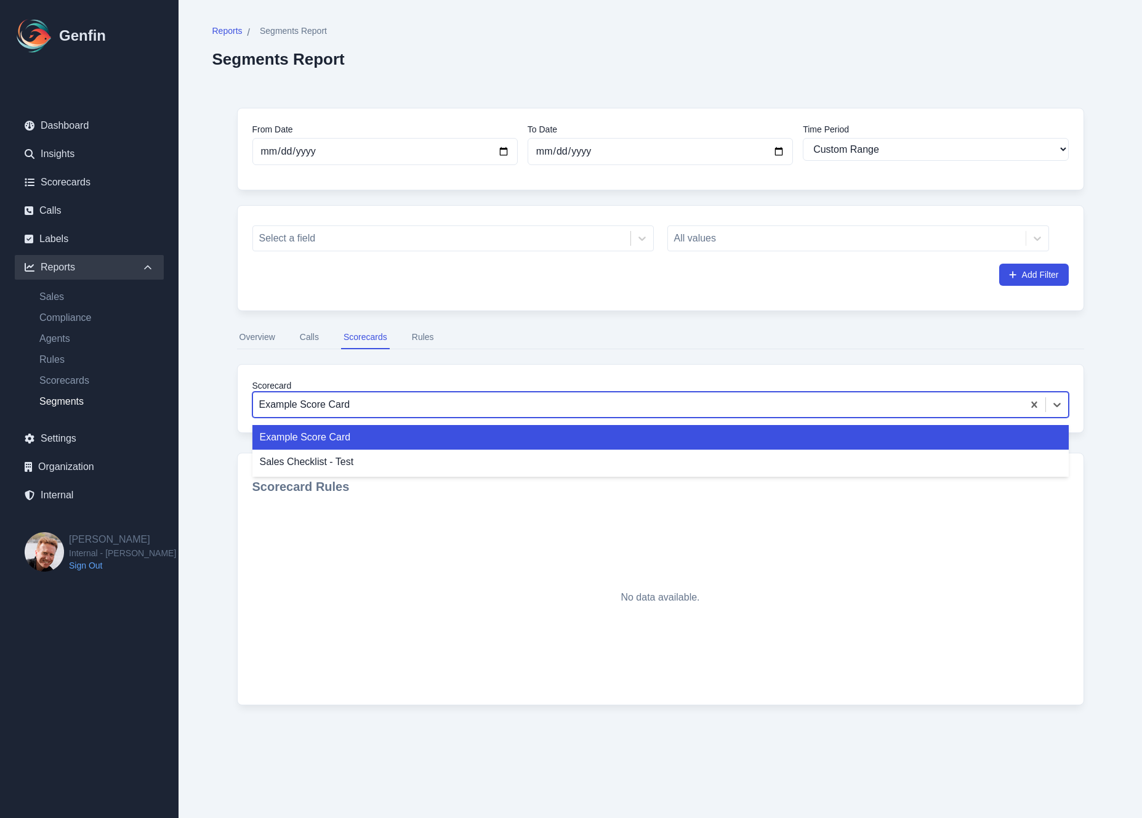
click at [329, 426] on div "Example Score Card" at bounding box center [660, 437] width 817 height 25
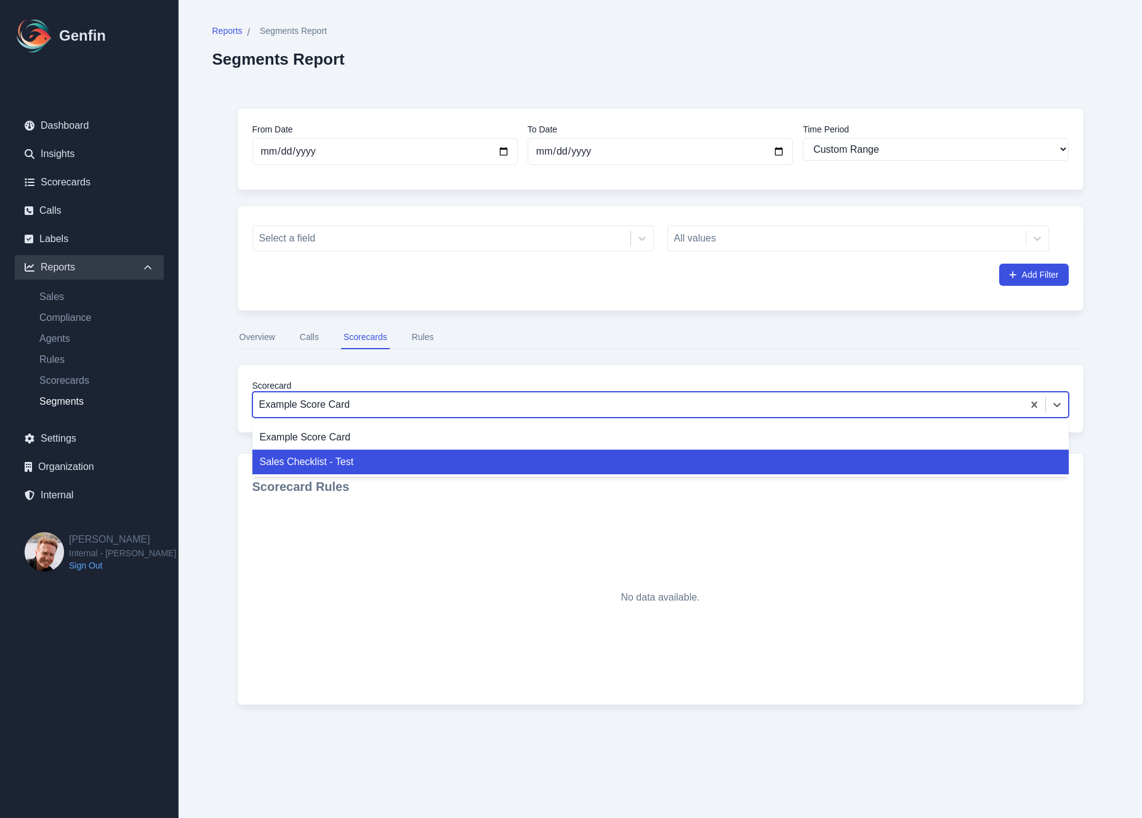
click at [300, 462] on div "Sales Checklist - Test" at bounding box center [660, 462] width 817 height 25
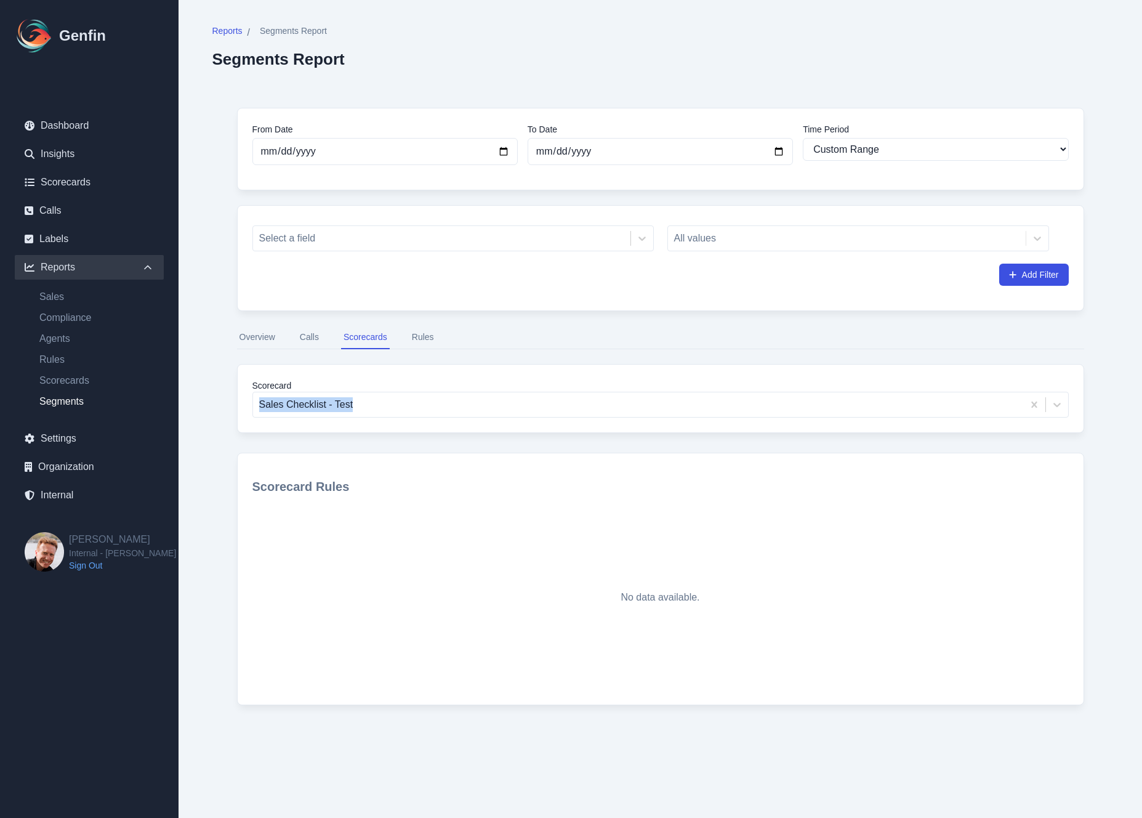
click at [319, 336] on button "Calls" at bounding box center [309, 337] width 24 height 23
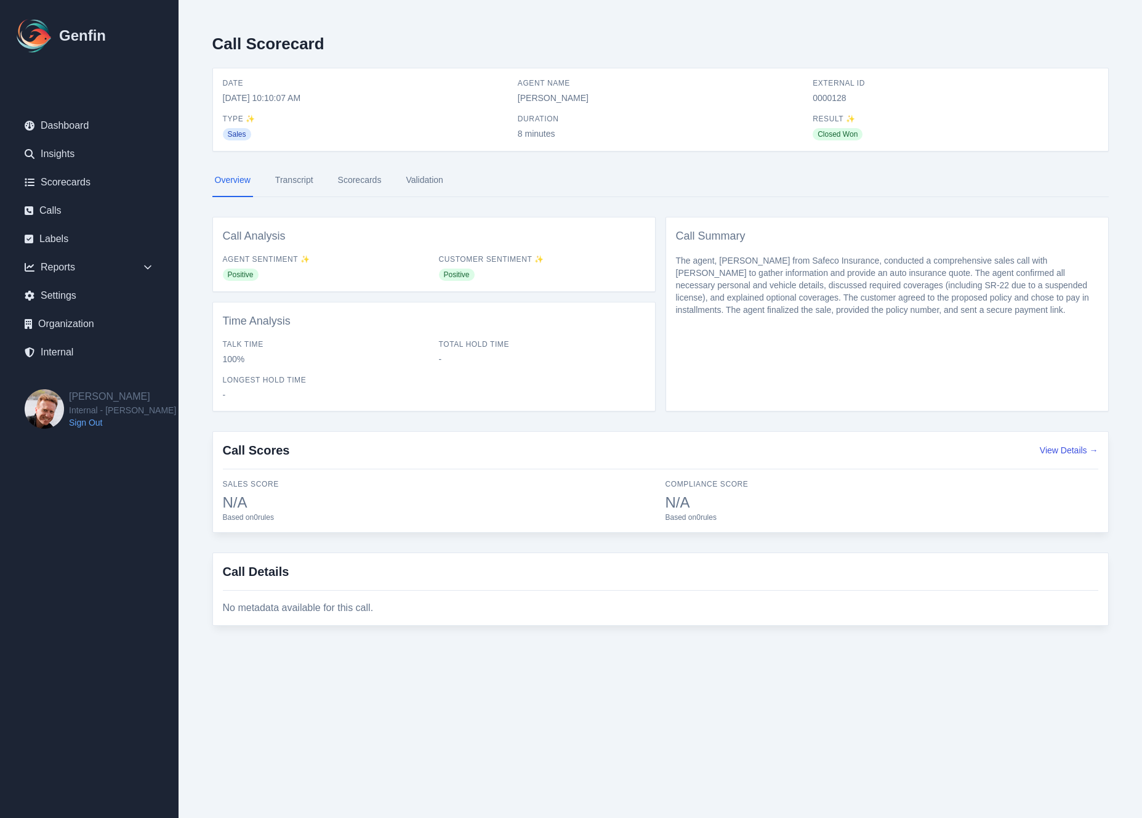
click at [294, 177] on link "Transcript" at bounding box center [294, 180] width 43 height 33
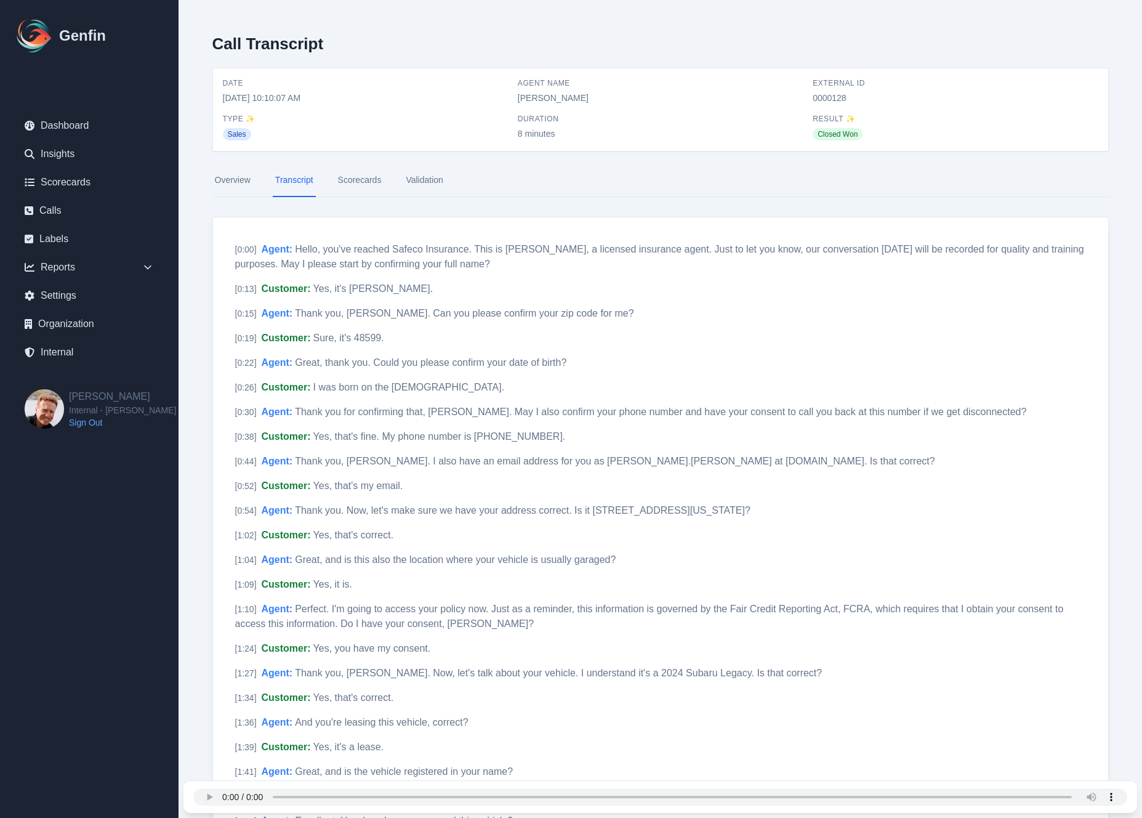
click at [350, 184] on link "Scorecards" at bounding box center [360, 180] width 49 height 33
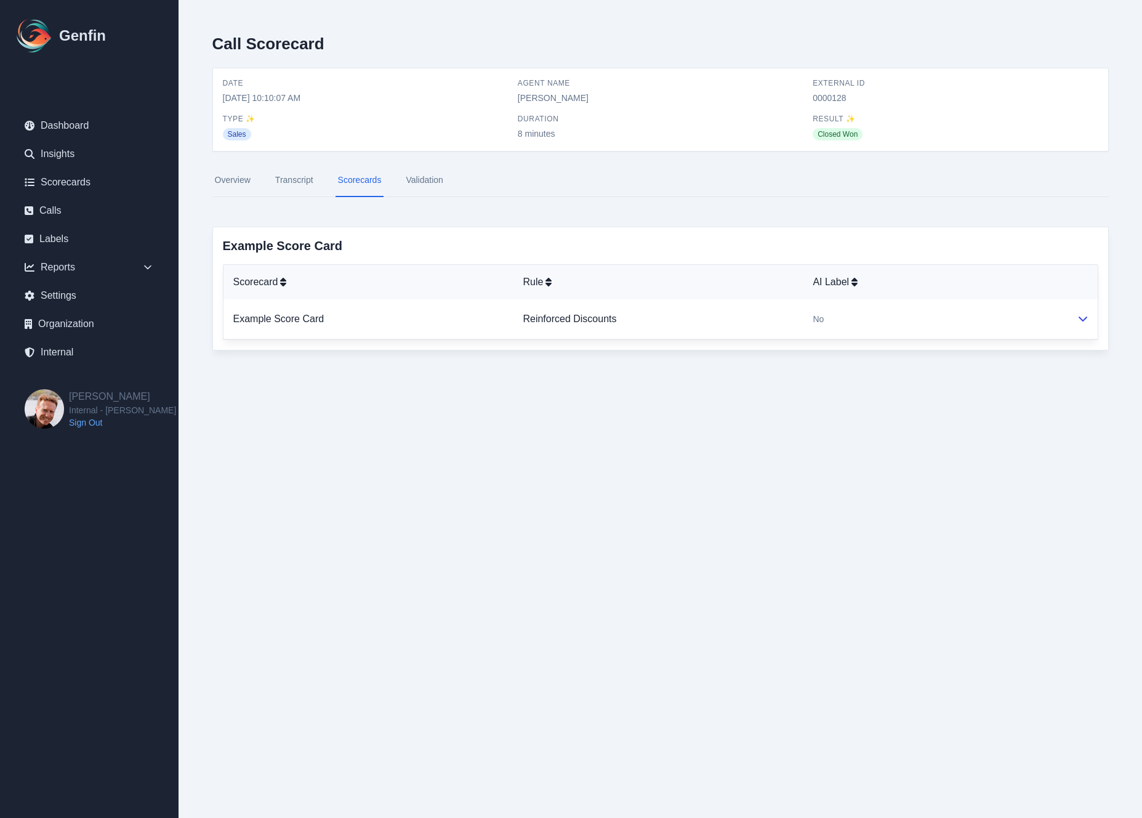
click at [757, 339] on table "Scorecard Rule AI Label Example Score Card Reinforced Discounts No" at bounding box center [661, 302] width 874 height 75
click at [767, 317] on td "Reinforced Discounts" at bounding box center [658, 319] width 290 height 40
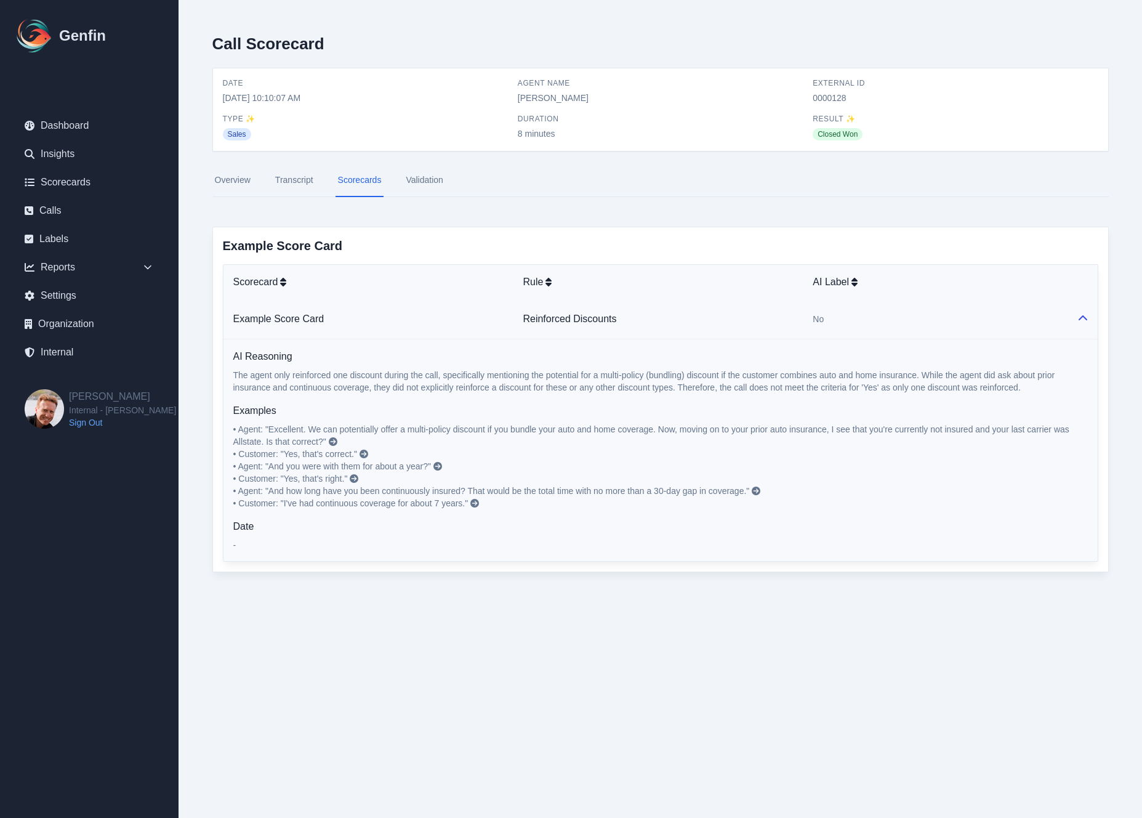
click at [767, 317] on td "Reinforced Discounts" at bounding box center [658, 319] width 290 height 40
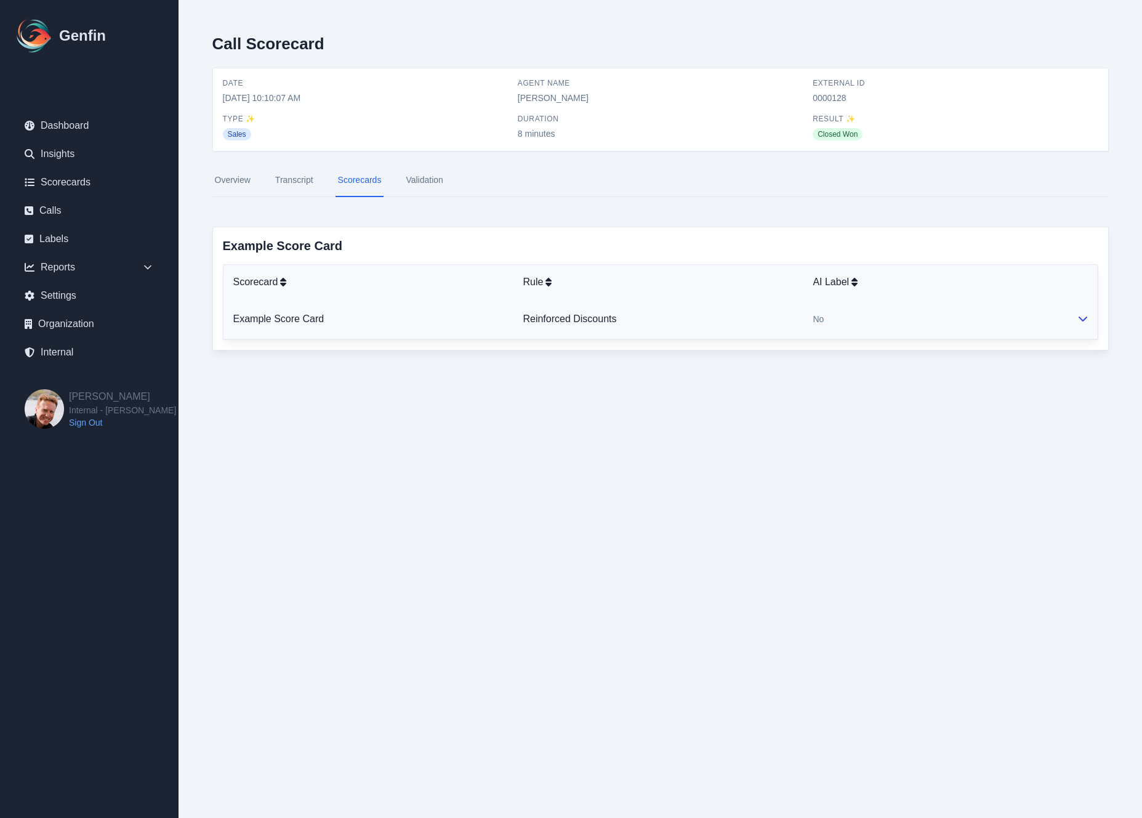
click at [767, 317] on td "Reinforced Discounts" at bounding box center [658, 319] width 290 height 40
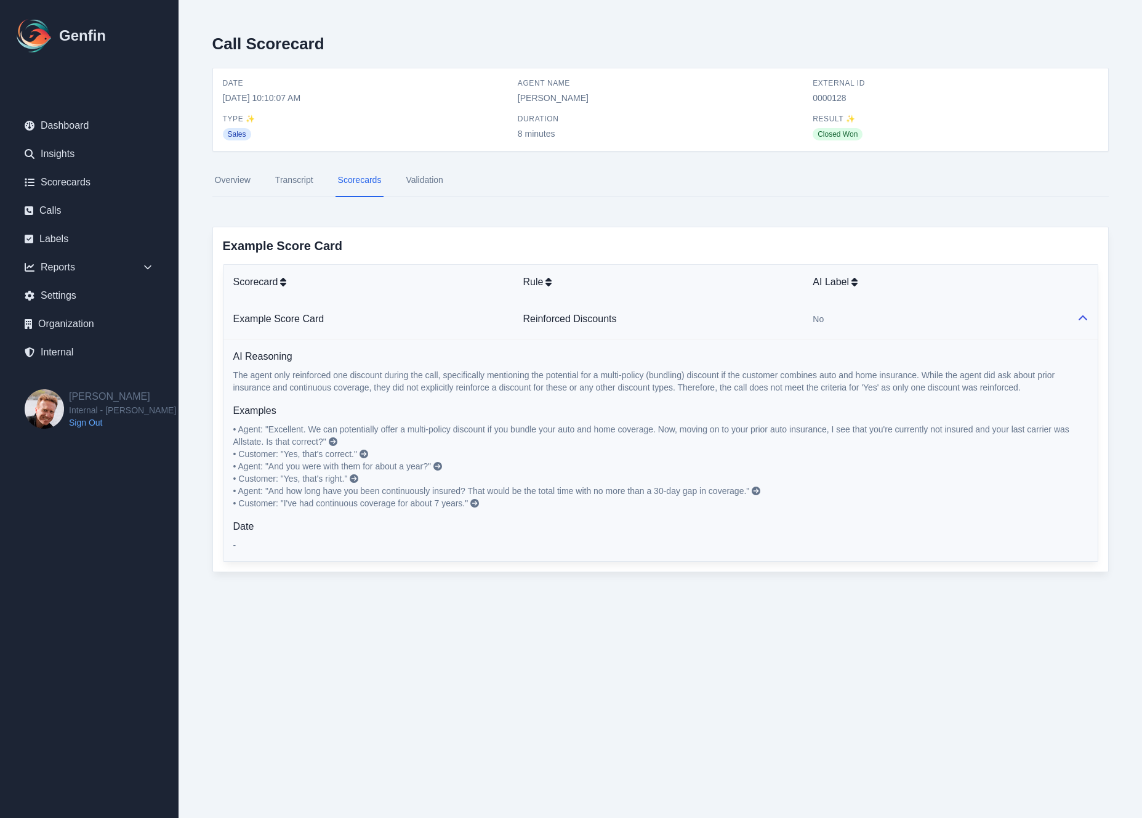
click at [767, 317] on td "Reinforced Discounts" at bounding box center [658, 319] width 290 height 40
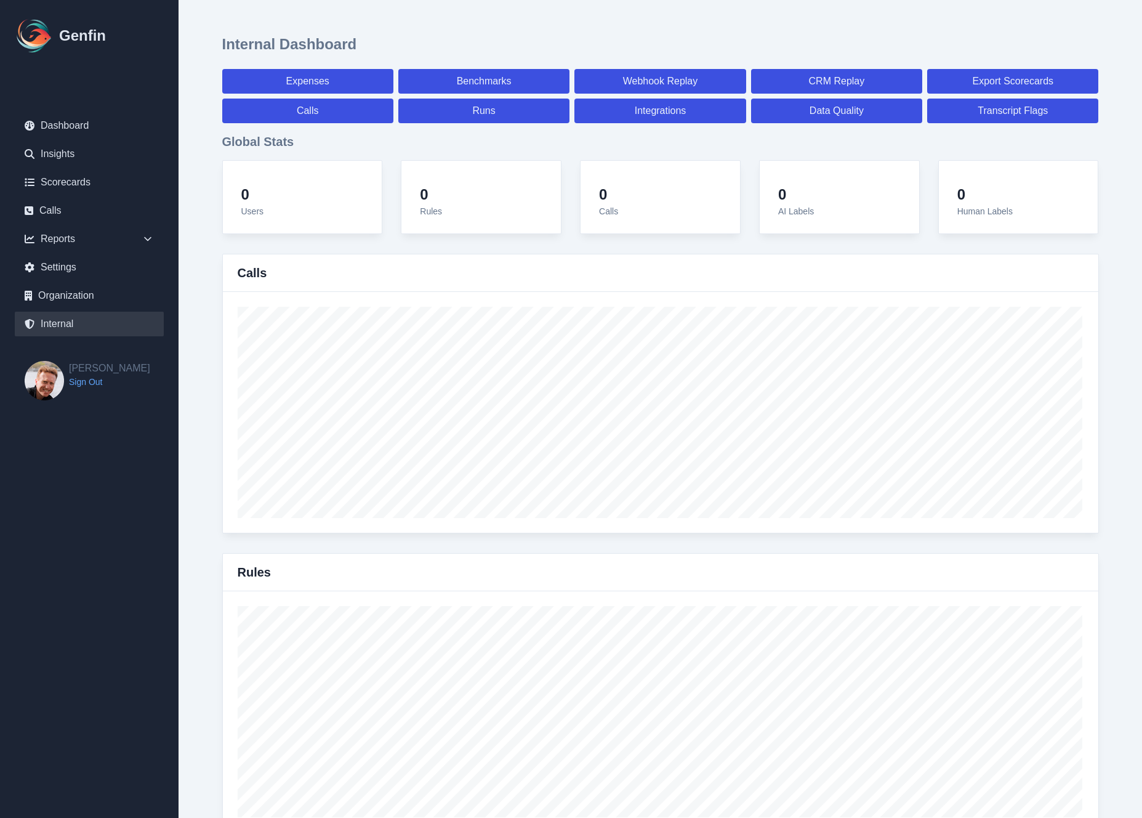
select select "paid"
select select "7"
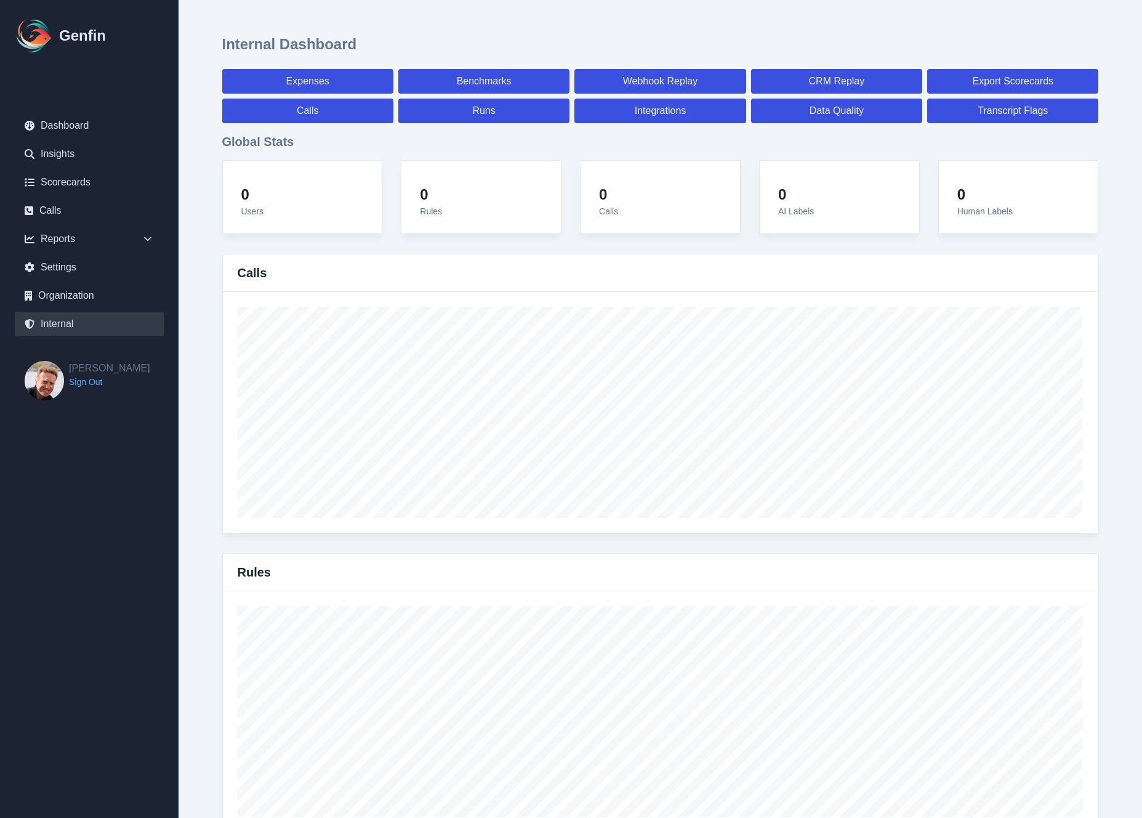
select select "paid"
select select "7"
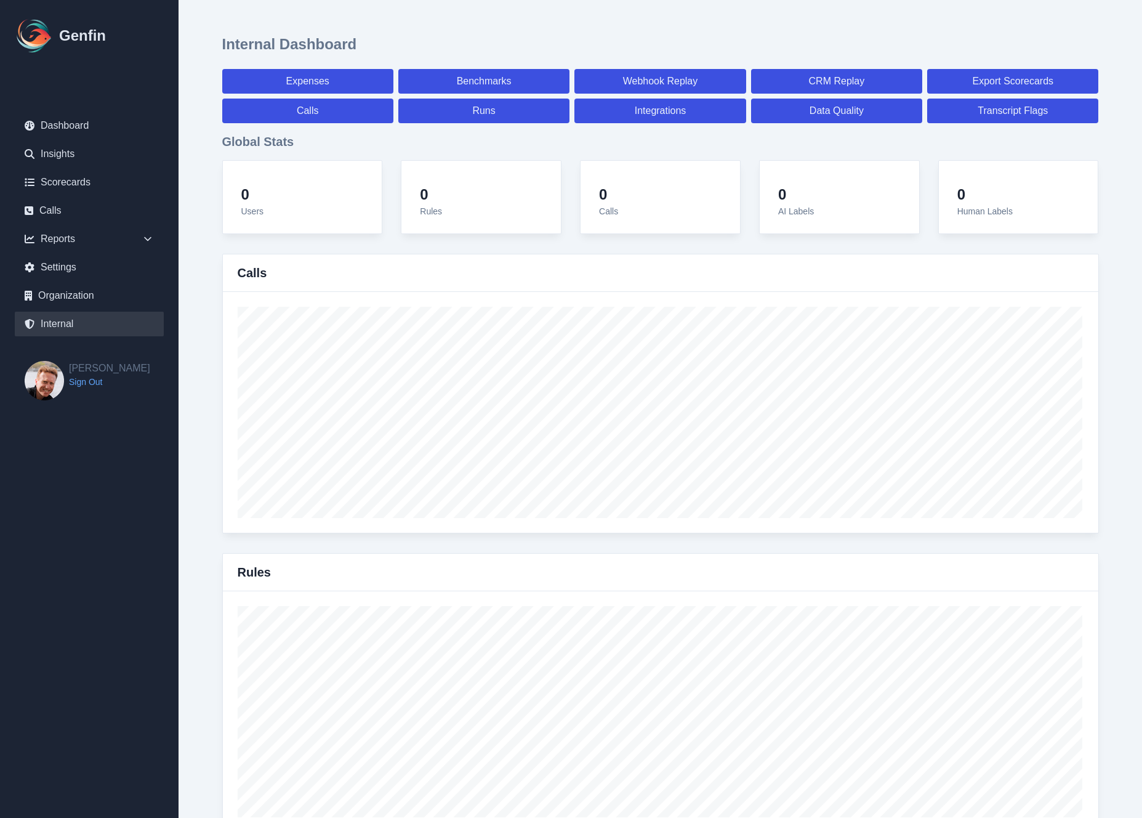
select select "7"
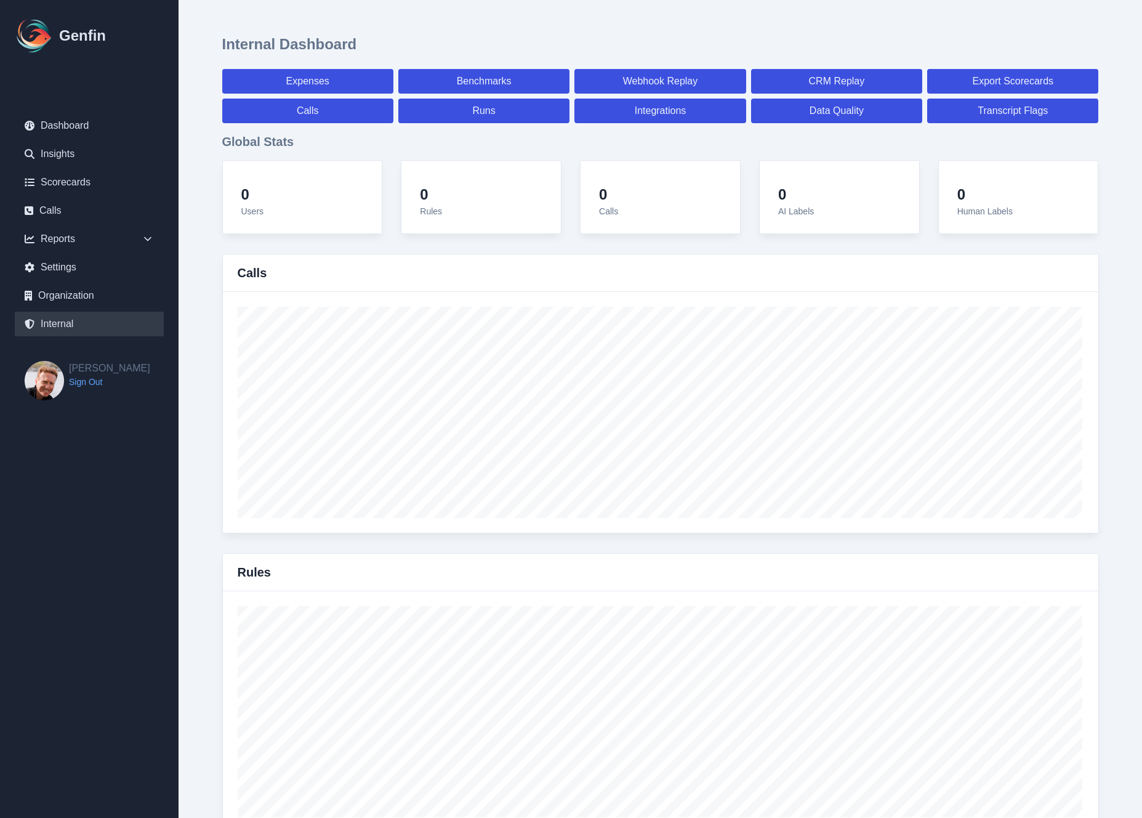
select select "7"
select select "paid"
select select "7"
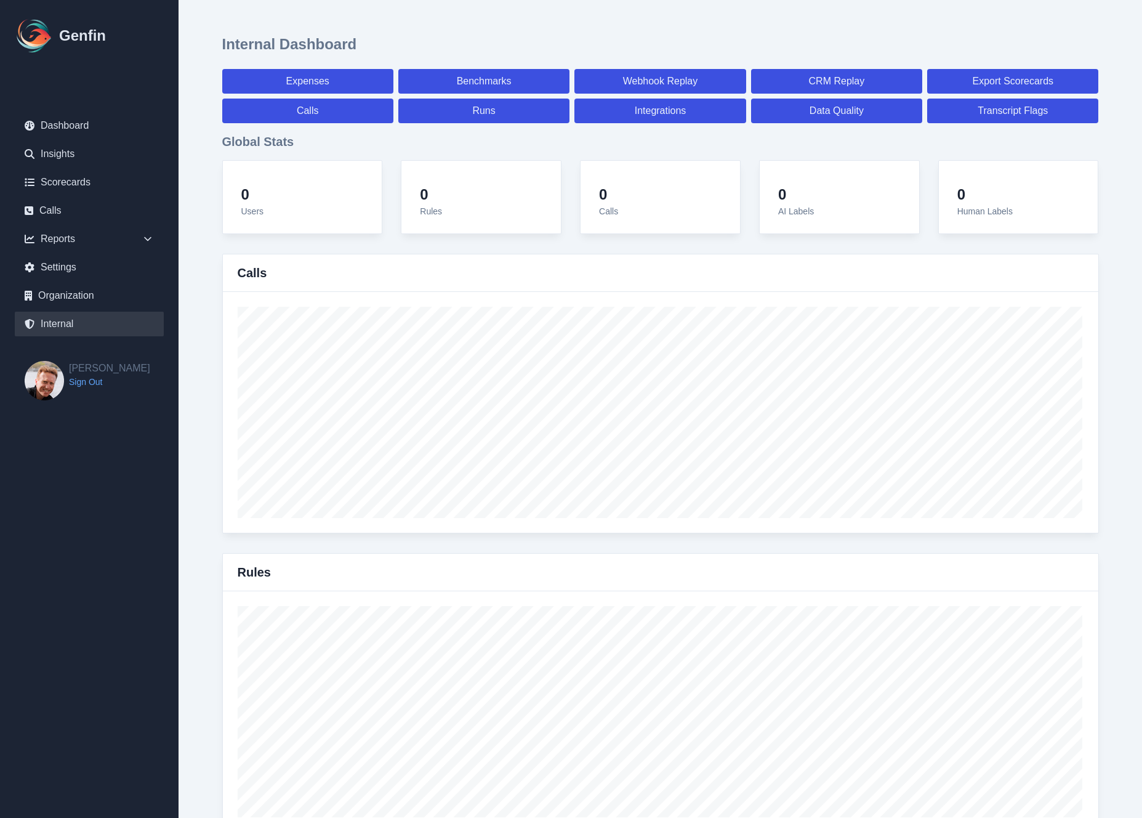
select select "7"
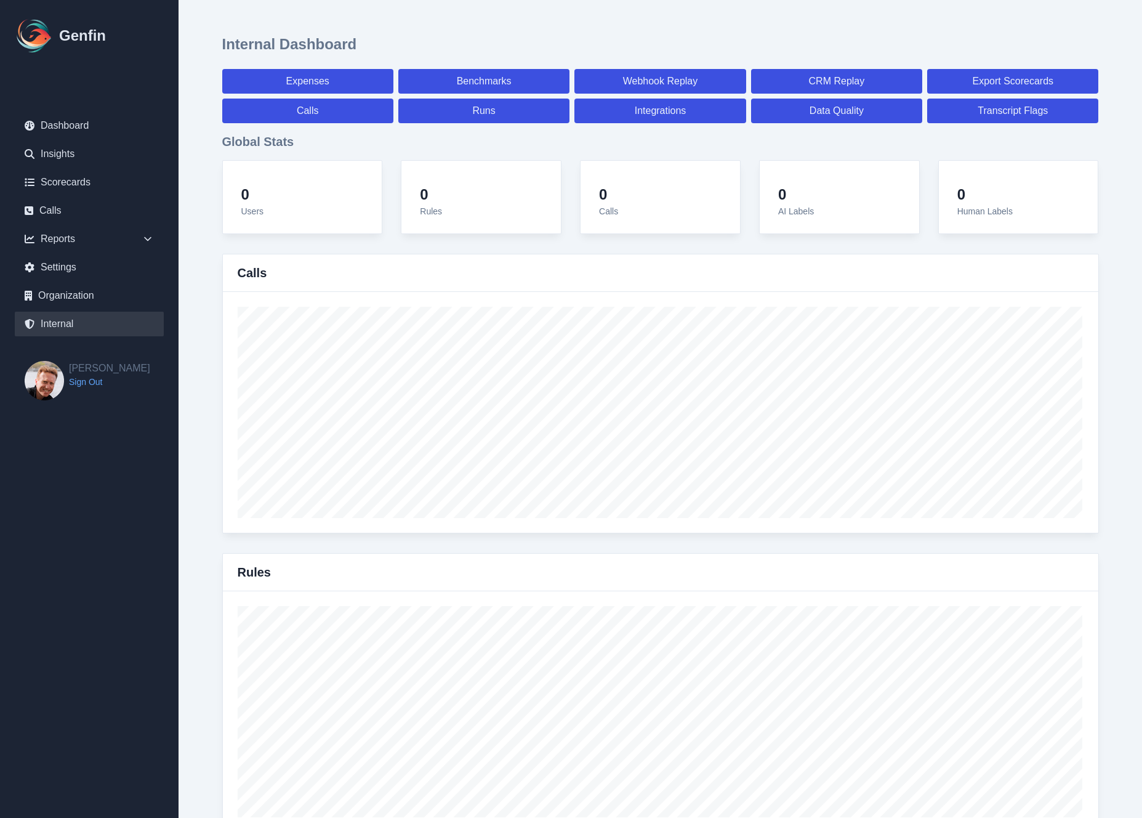
select select "7"
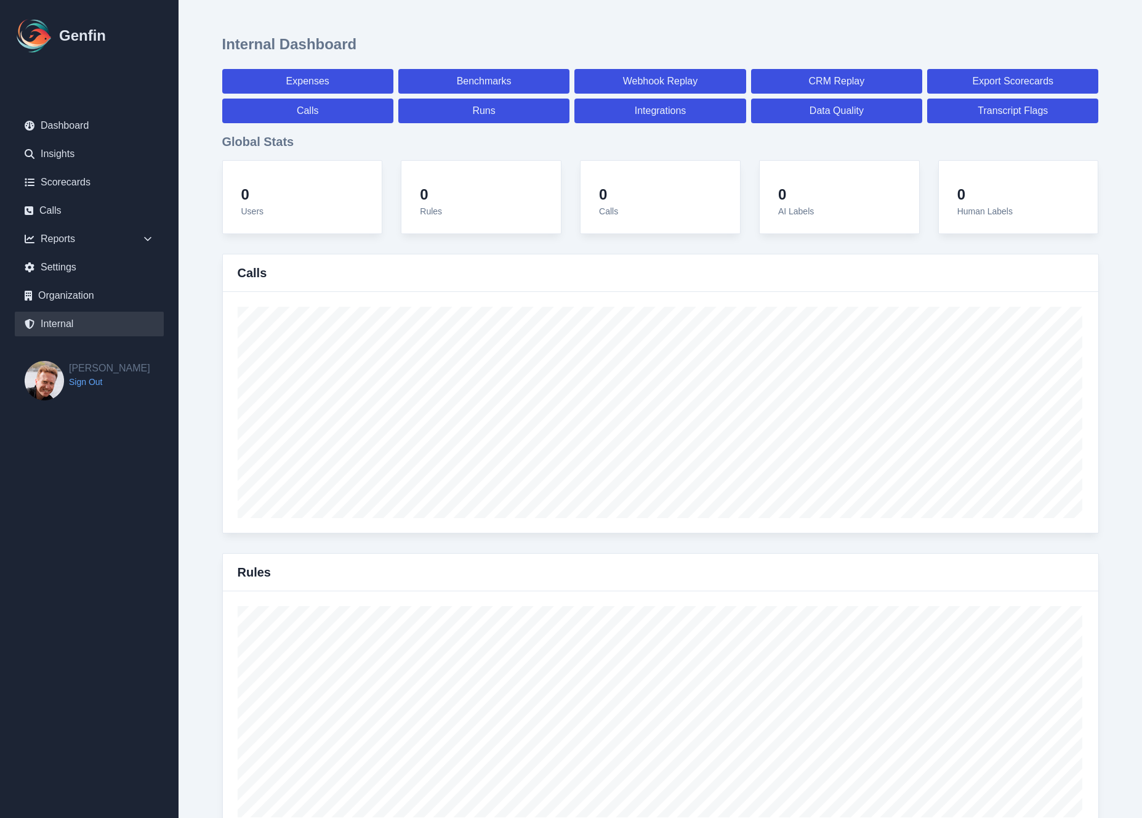
select select "paid"
select select "7"
select select "paid"
select select "7"
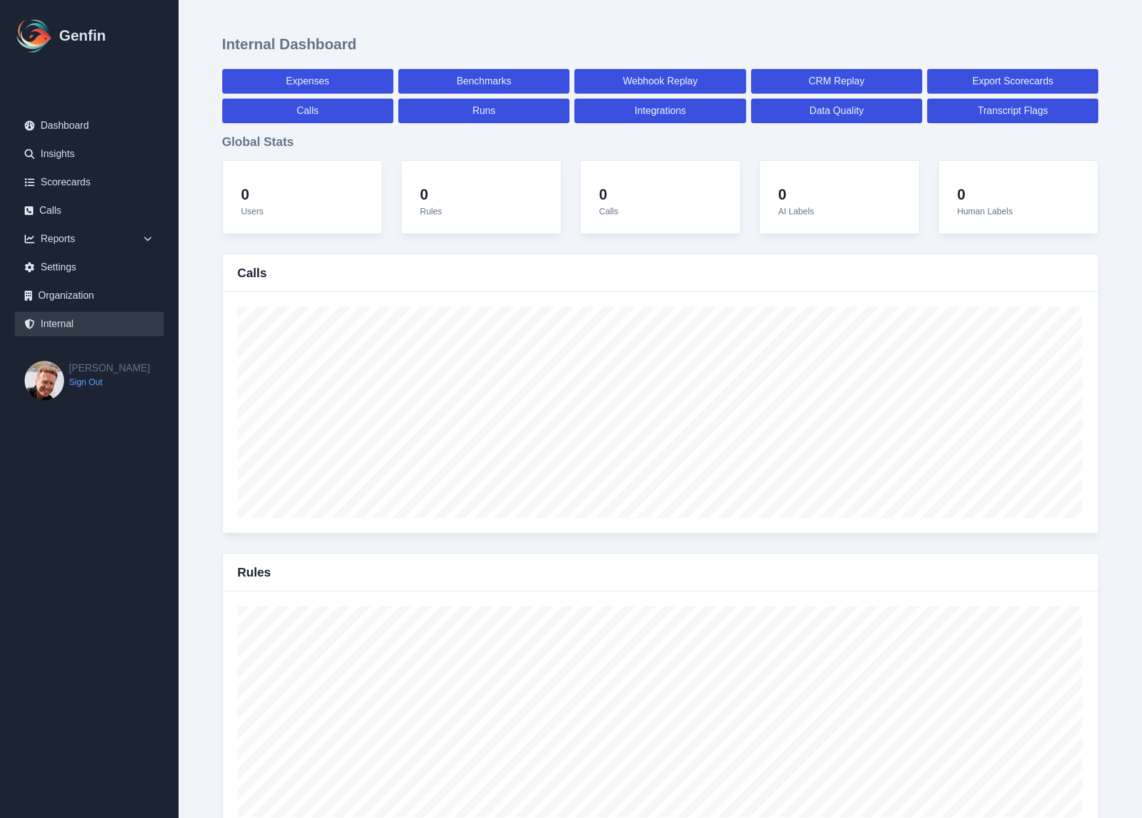
select select "paid"
select select "7"
select select "paid"
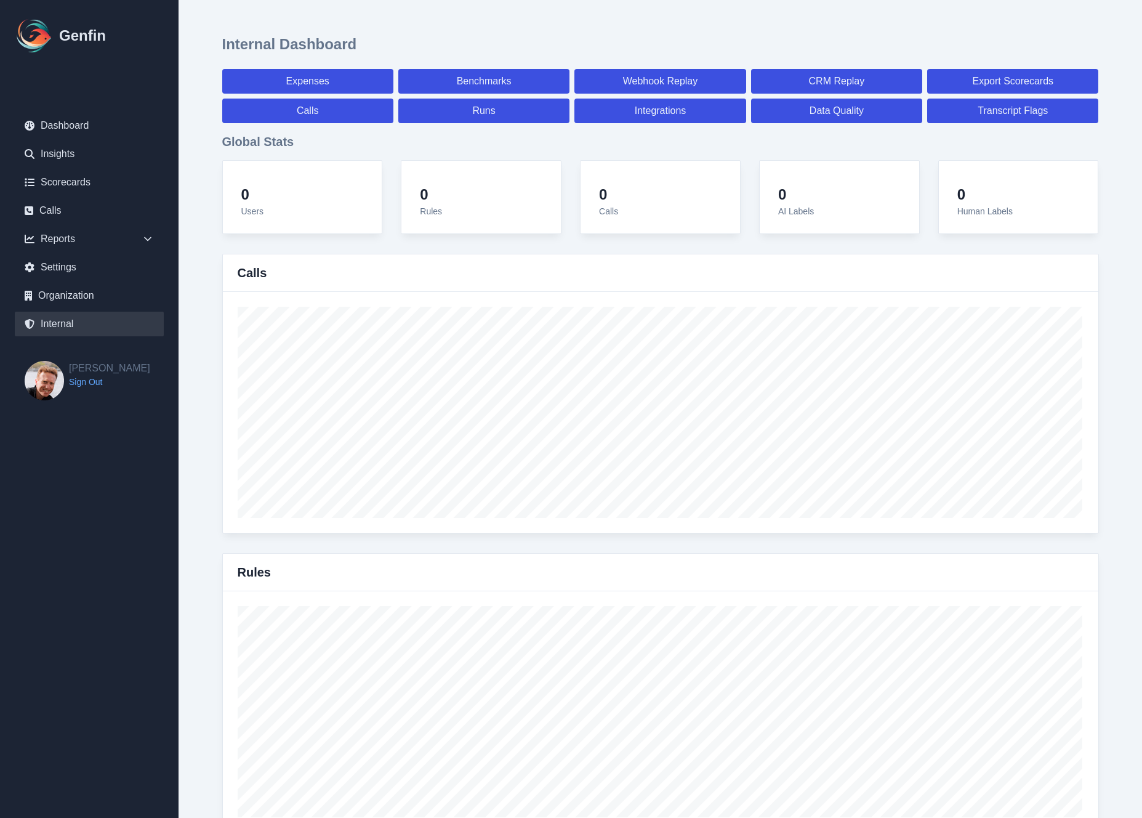
select select "7"
select select "paid"
select select "7"
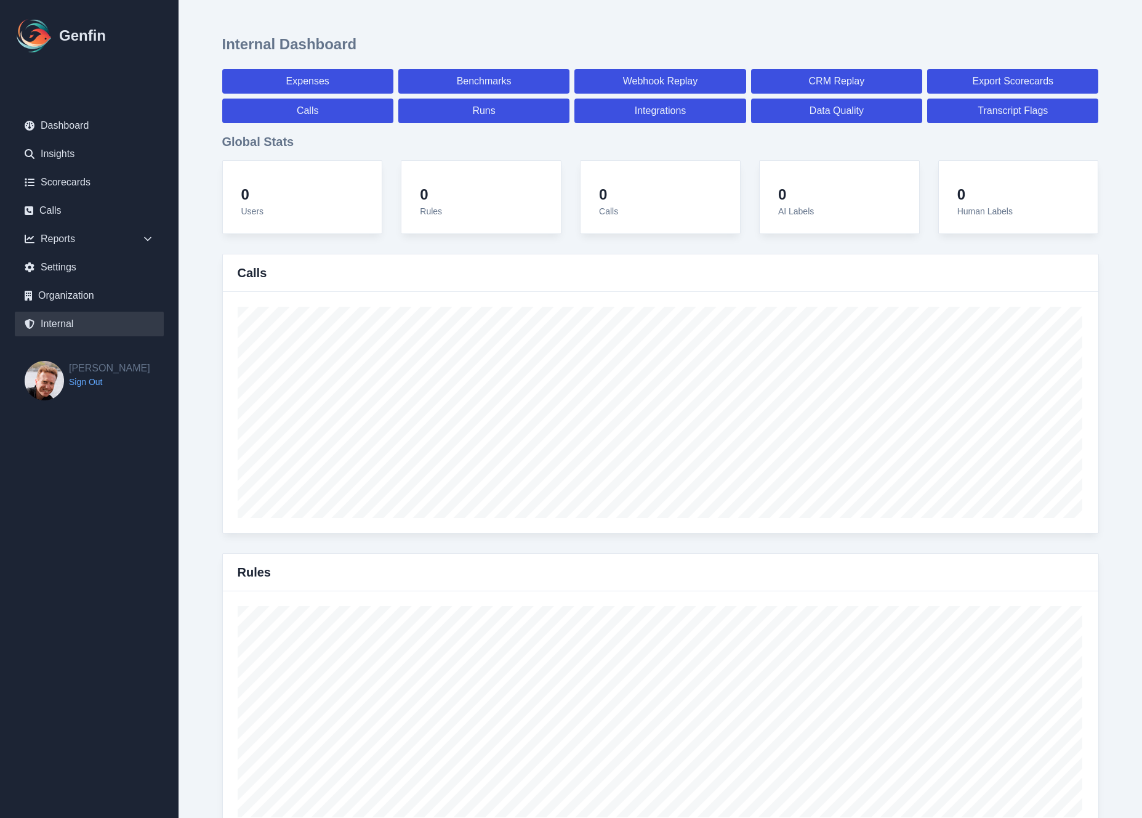
select select "7"
select select "paid"
select select "7"
select select "paid"
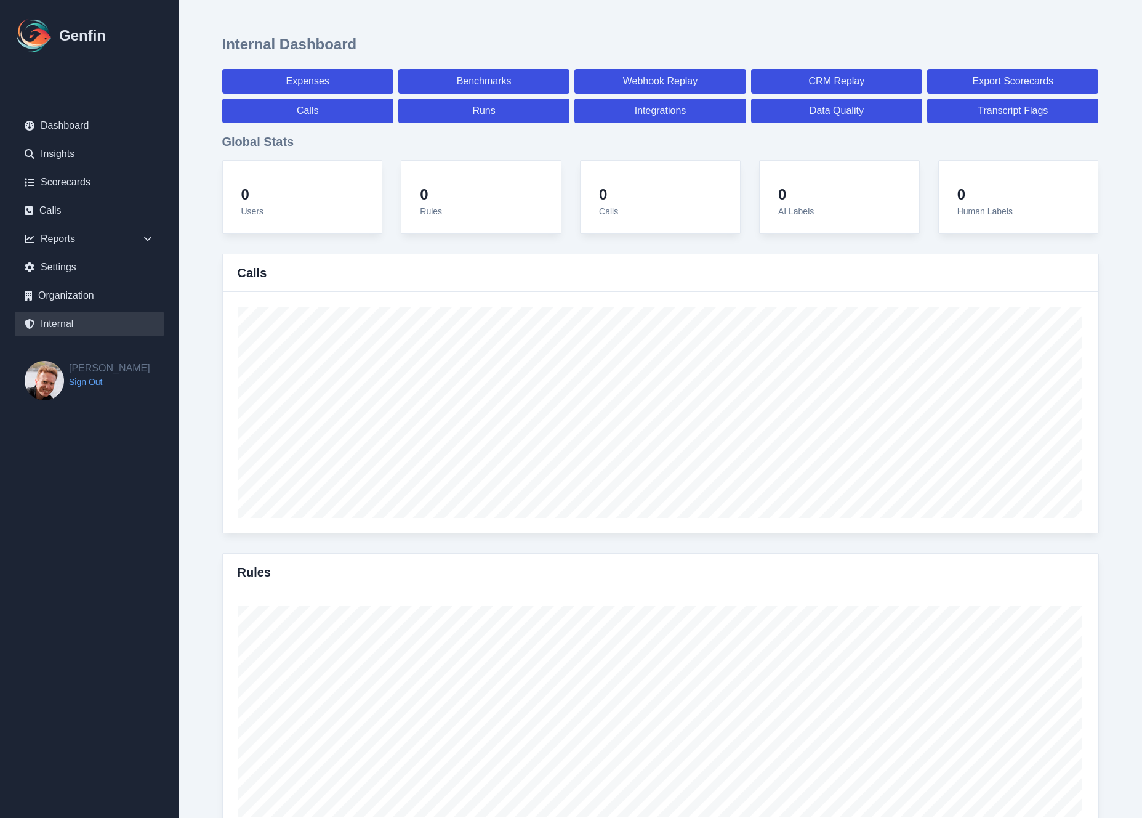
select select "7"
select select "paid"
select select "7"
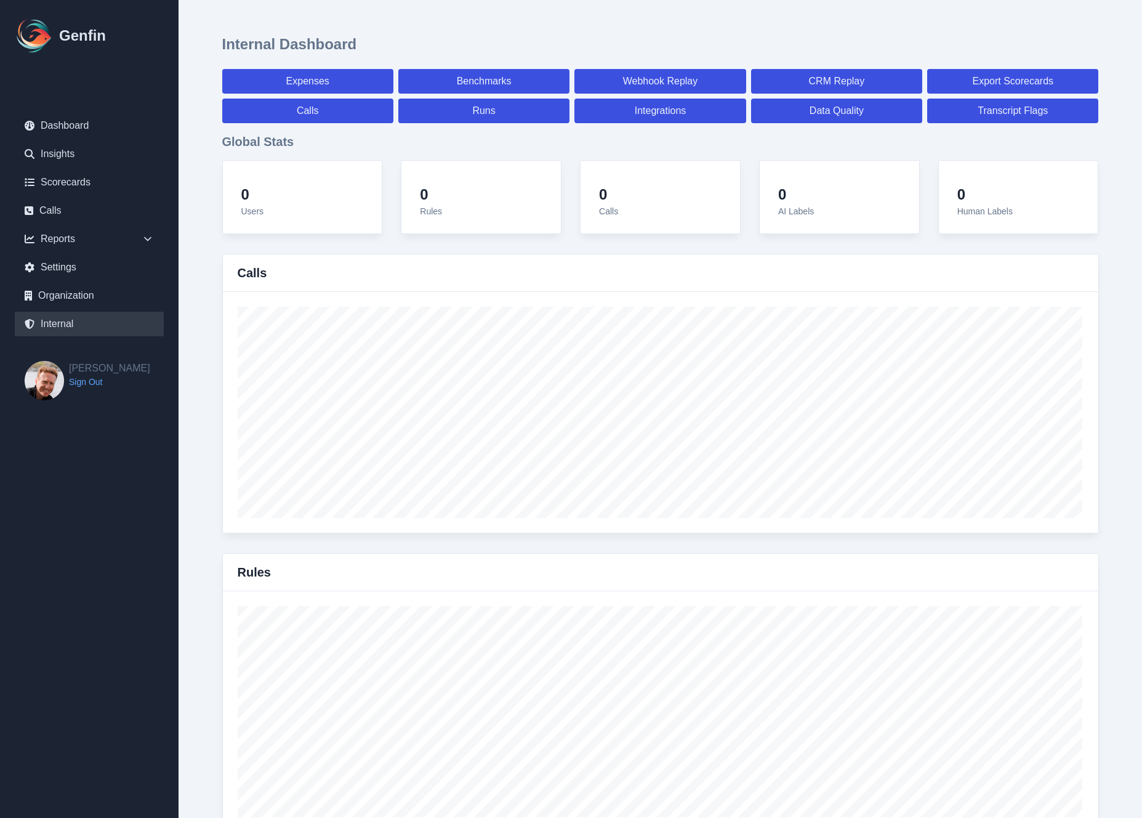
select select "7"
select select "paid"
select select "7"
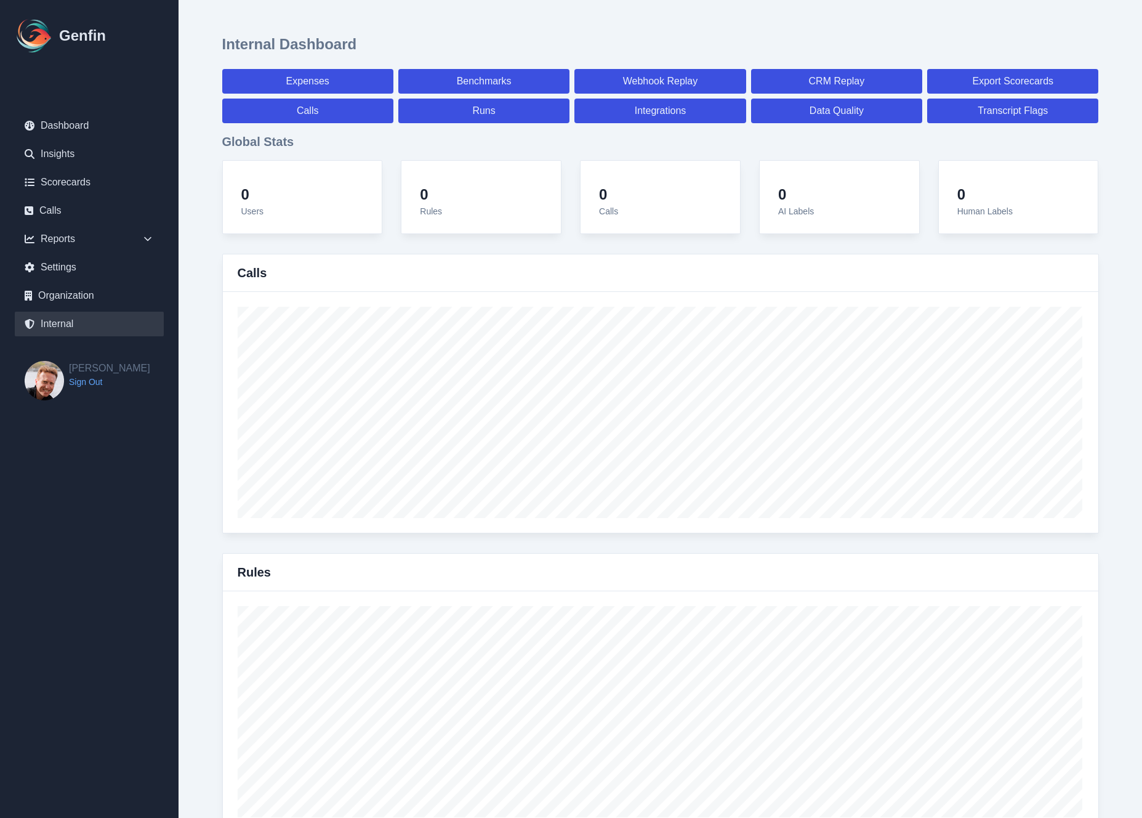
select select "7"
select select "paid"
select select "7"
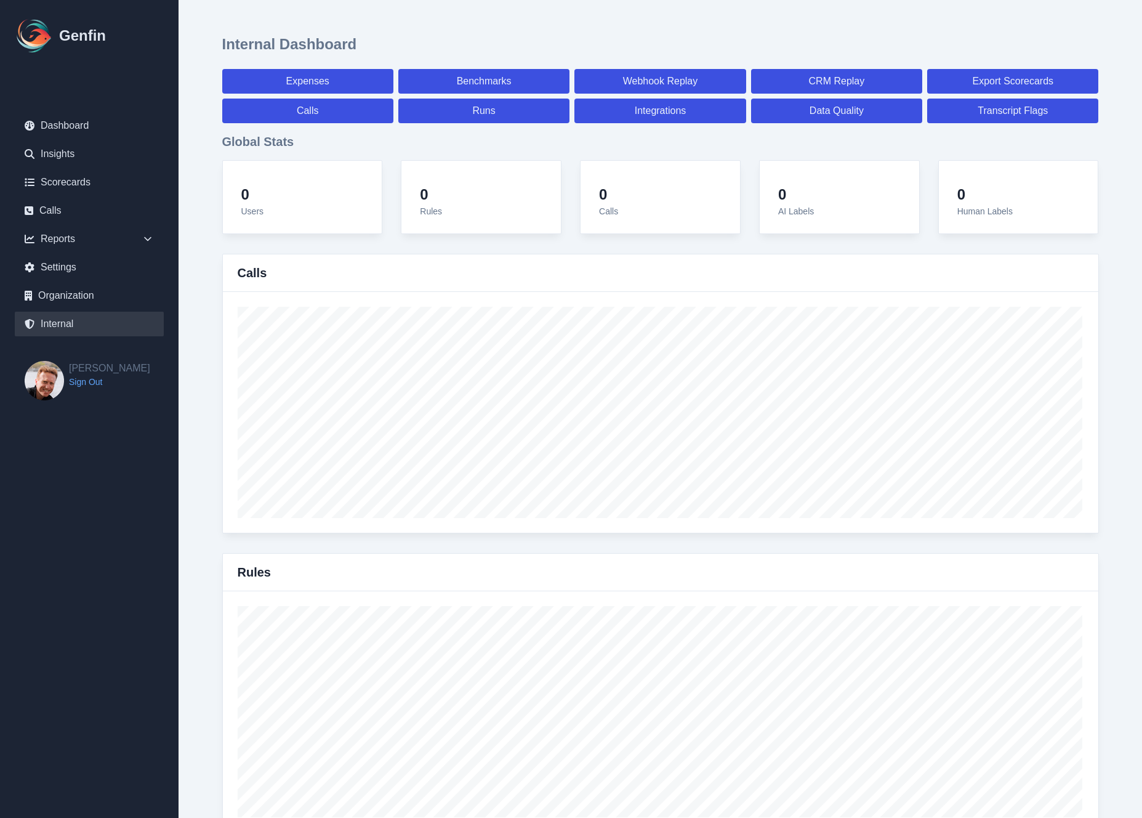
select select "7"
select select "paid"
select select "7"
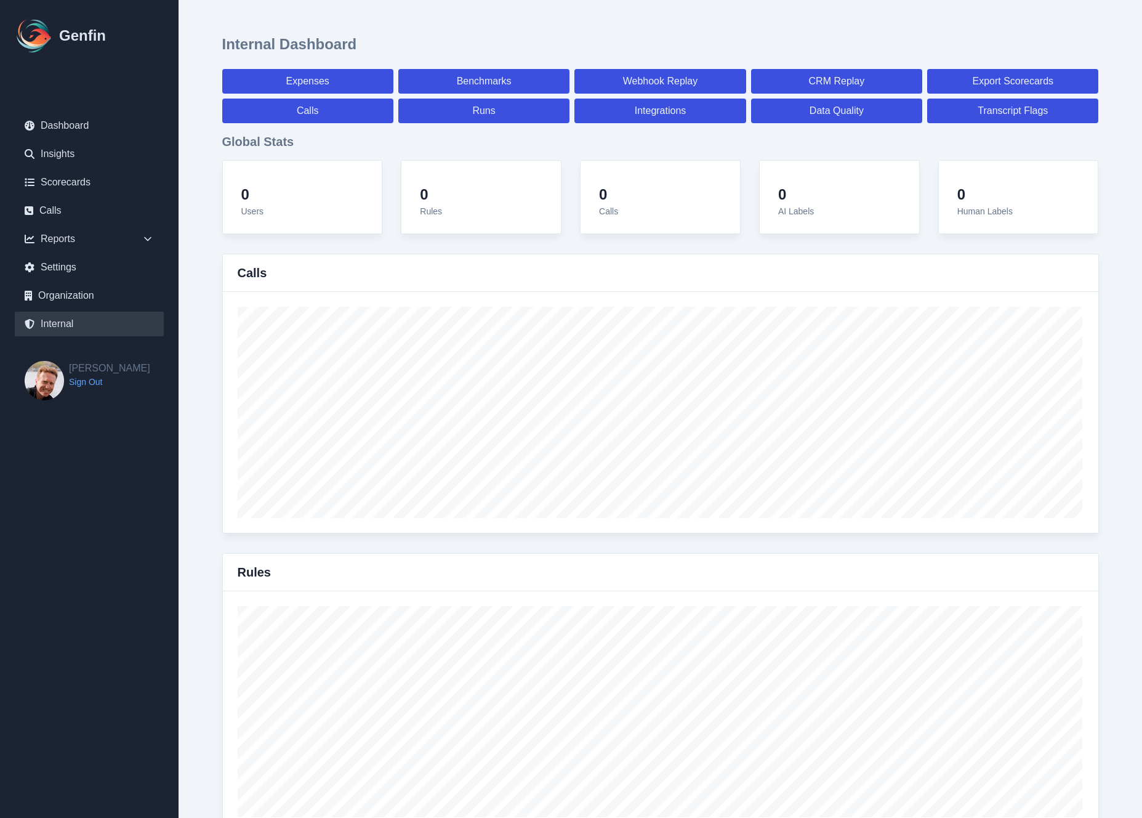
select select "7"
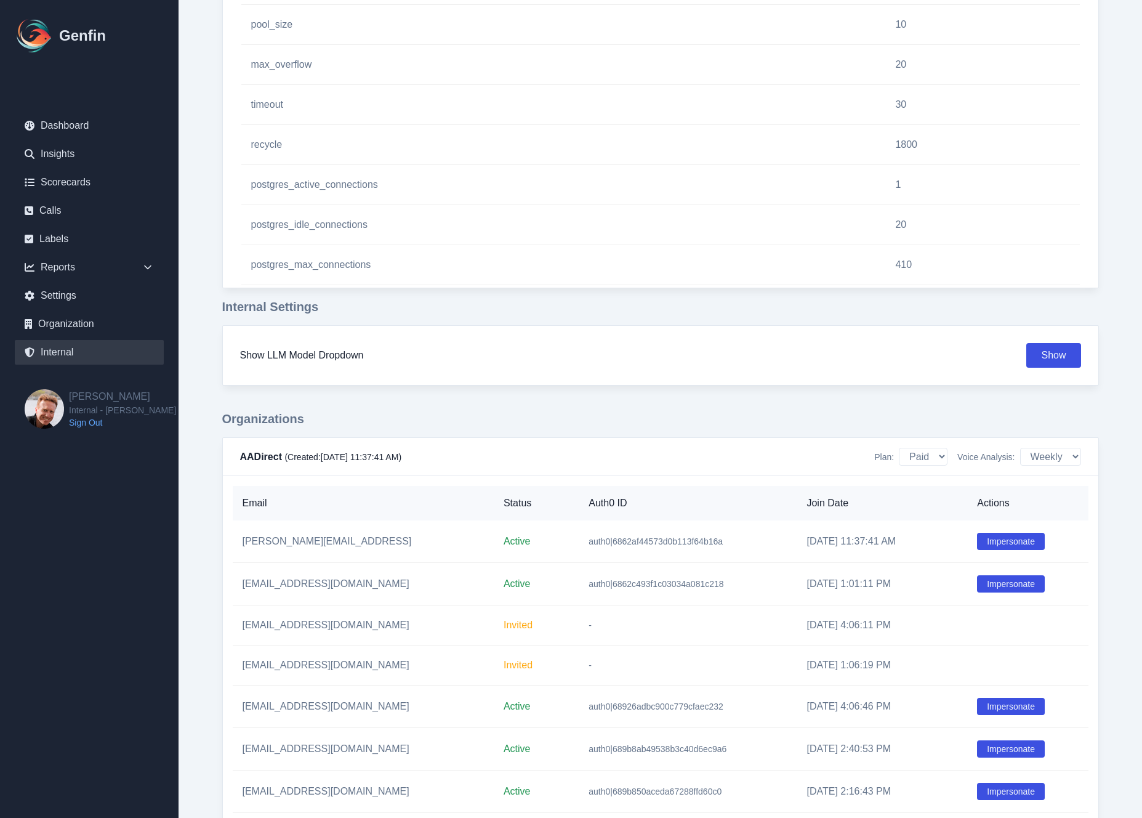
scroll to position [1453, 0]
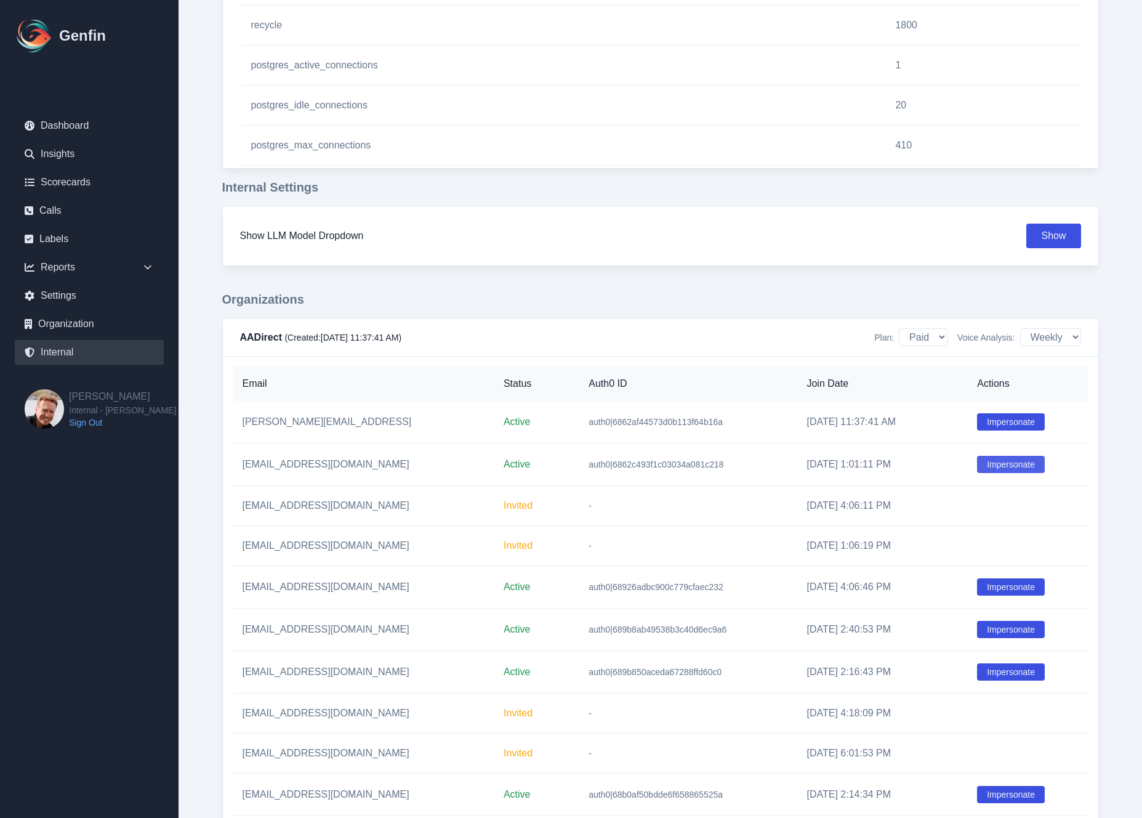
click at [996, 472] on button "Impersonate" at bounding box center [1011, 464] width 68 height 17
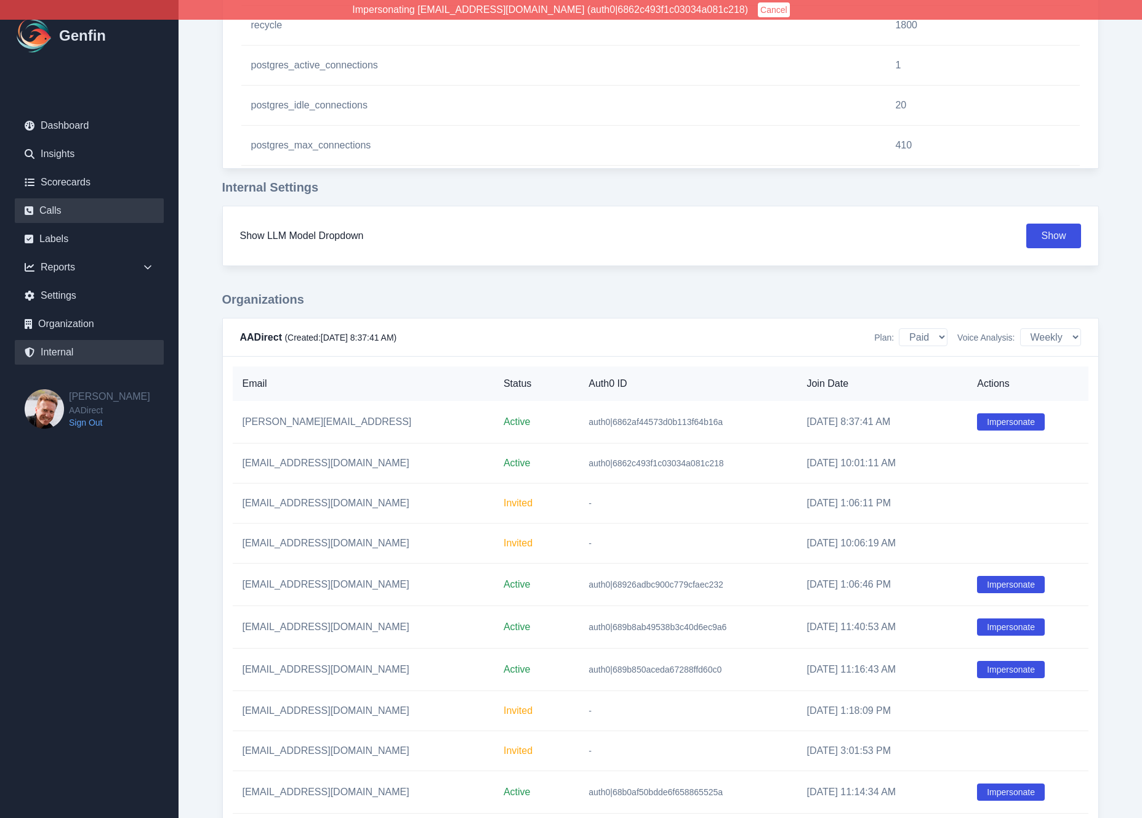
click at [55, 222] on link "Calls" at bounding box center [89, 210] width 149 height 25
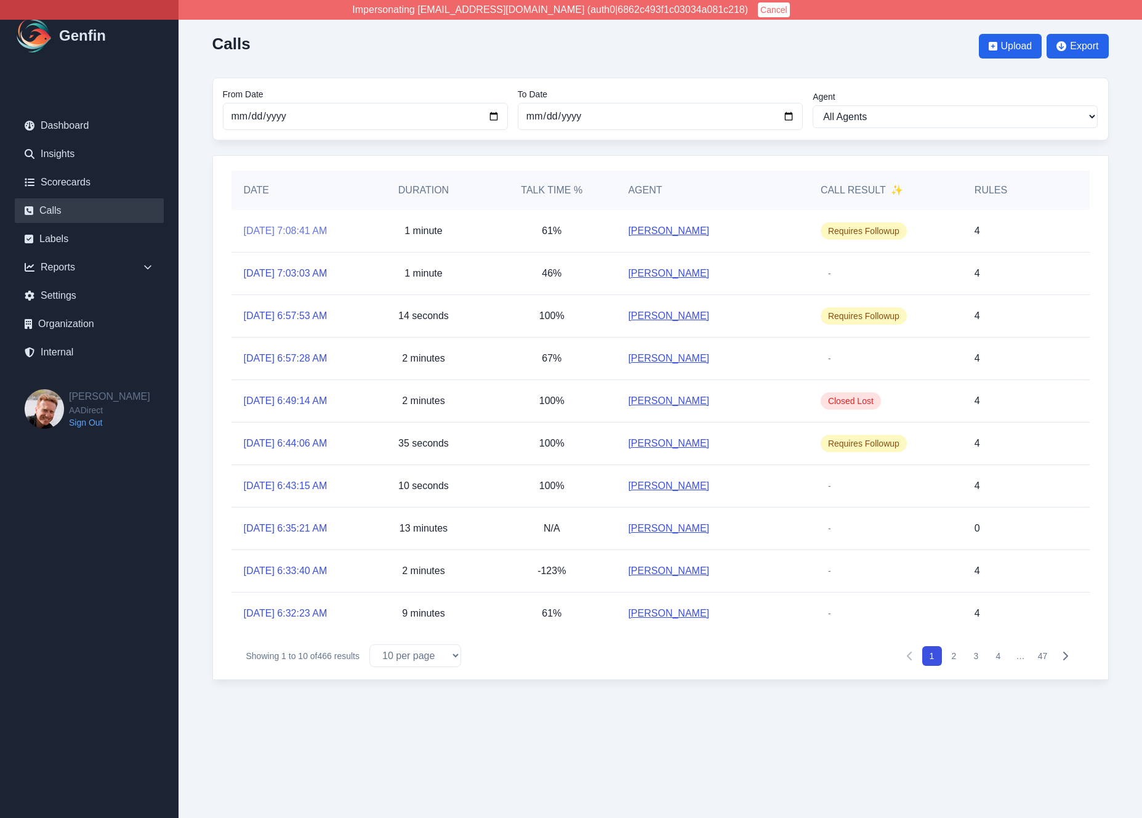
click at [303, 234] on link "[DATE] 7:08:41 AM" at bounding box center [286, 231] width 84 height 15
click at [758, 12] on button "Cancel" at bounding box center [774, 9] width 32 height 15
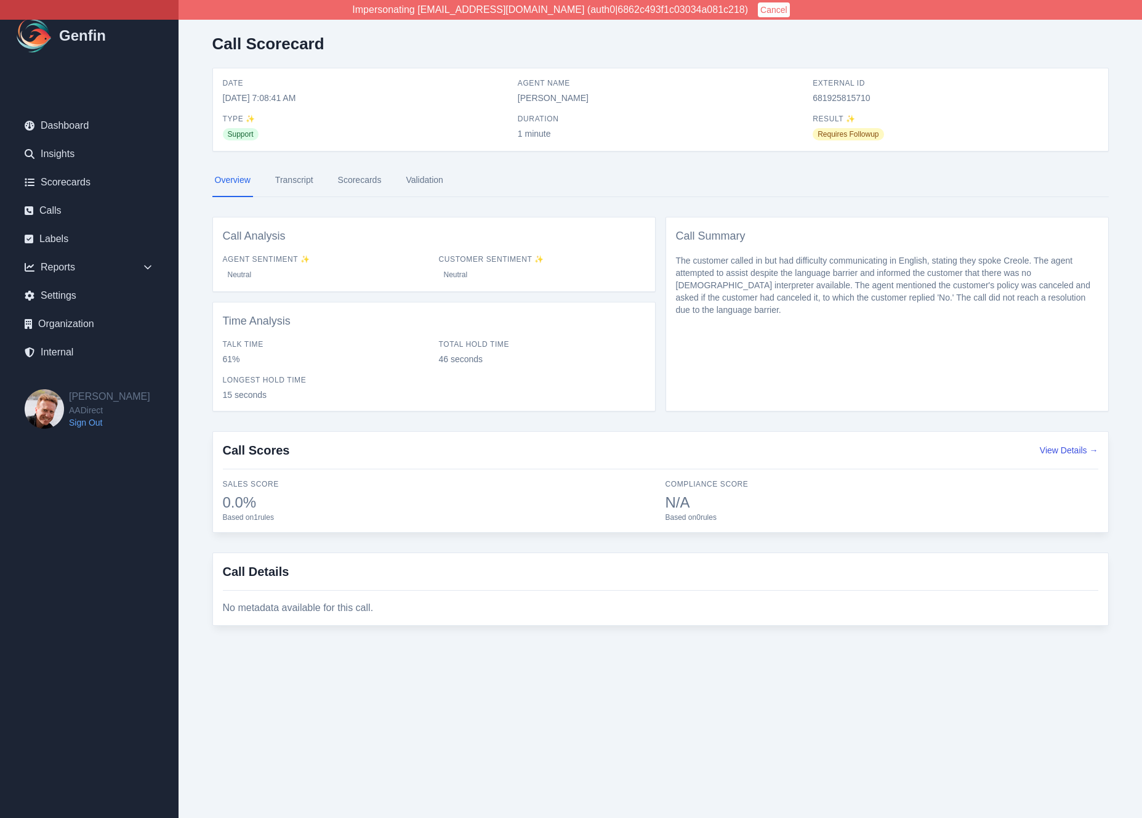
click at [279, 180] on link "Transcript" at bounding box center [294, 180] width 43 height 33
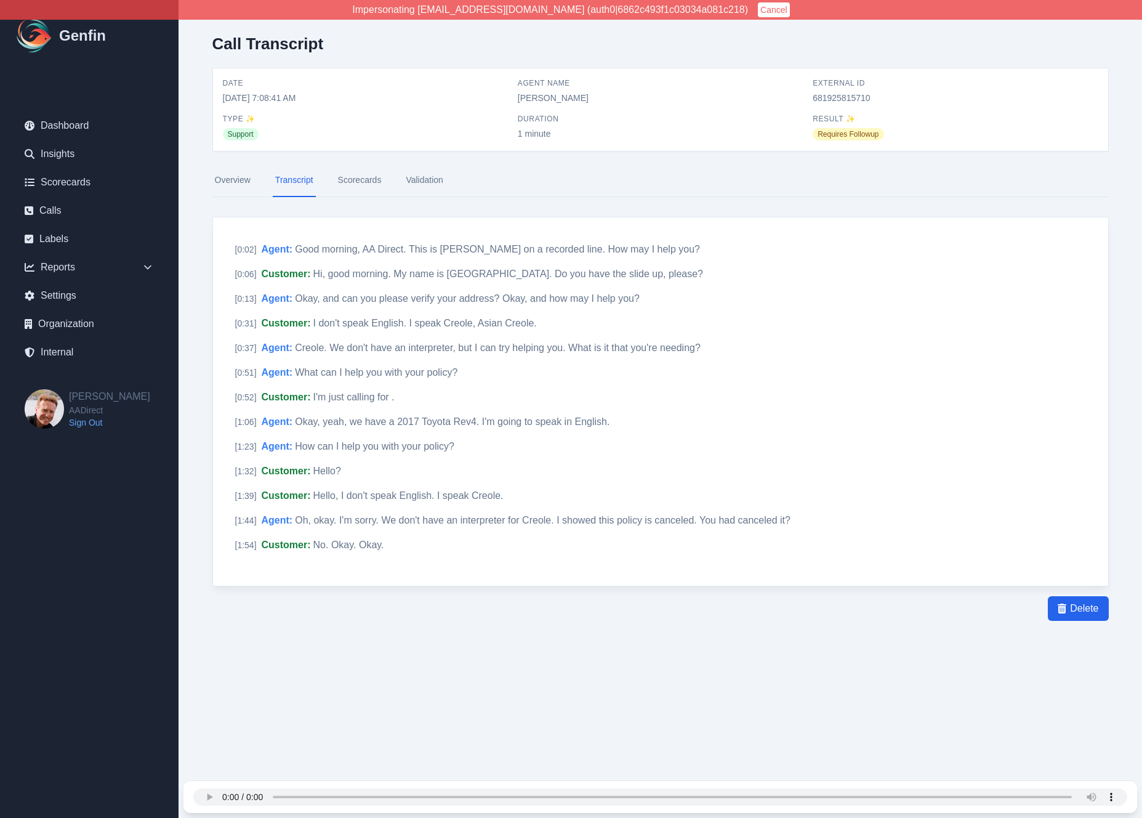
click at [360, 180] on link "Scorecards" at bounding box center [360, 180] width 49 height 33
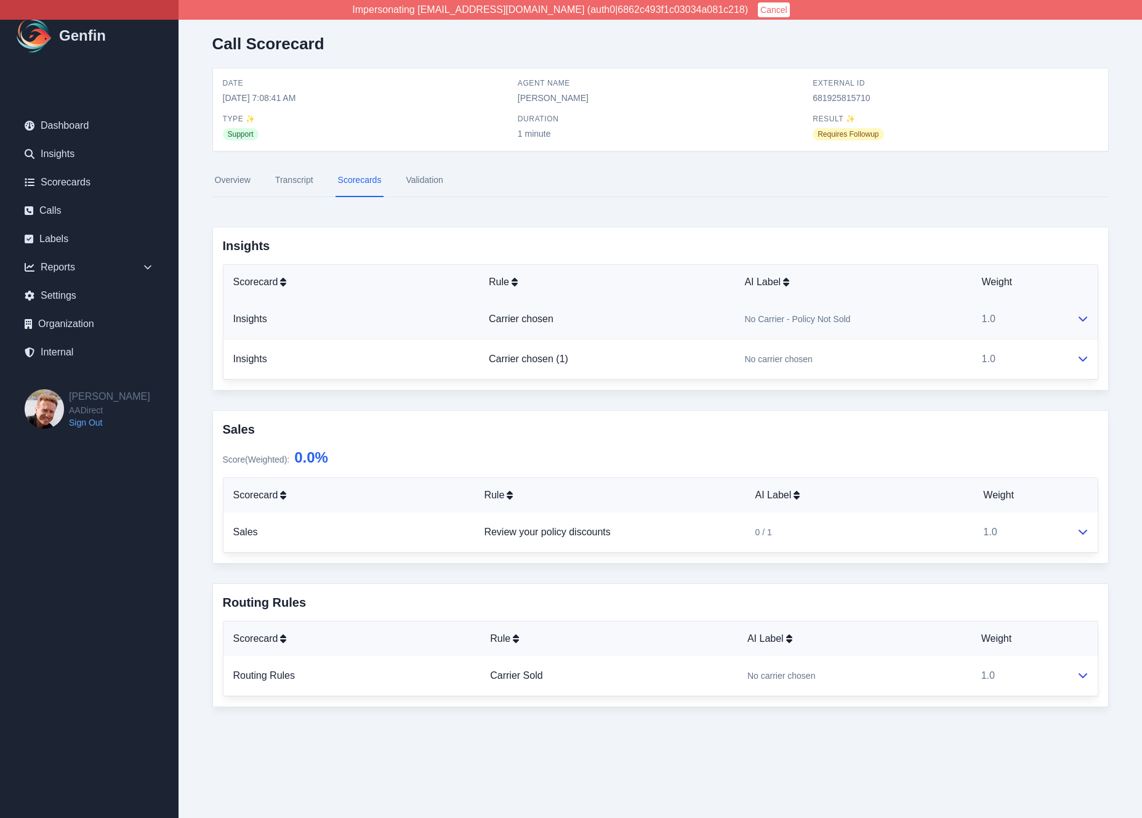
click at [779, 320] on span "No Carrier - Policy Not Sold" at bounding box center [798, 319] width 106 height 12
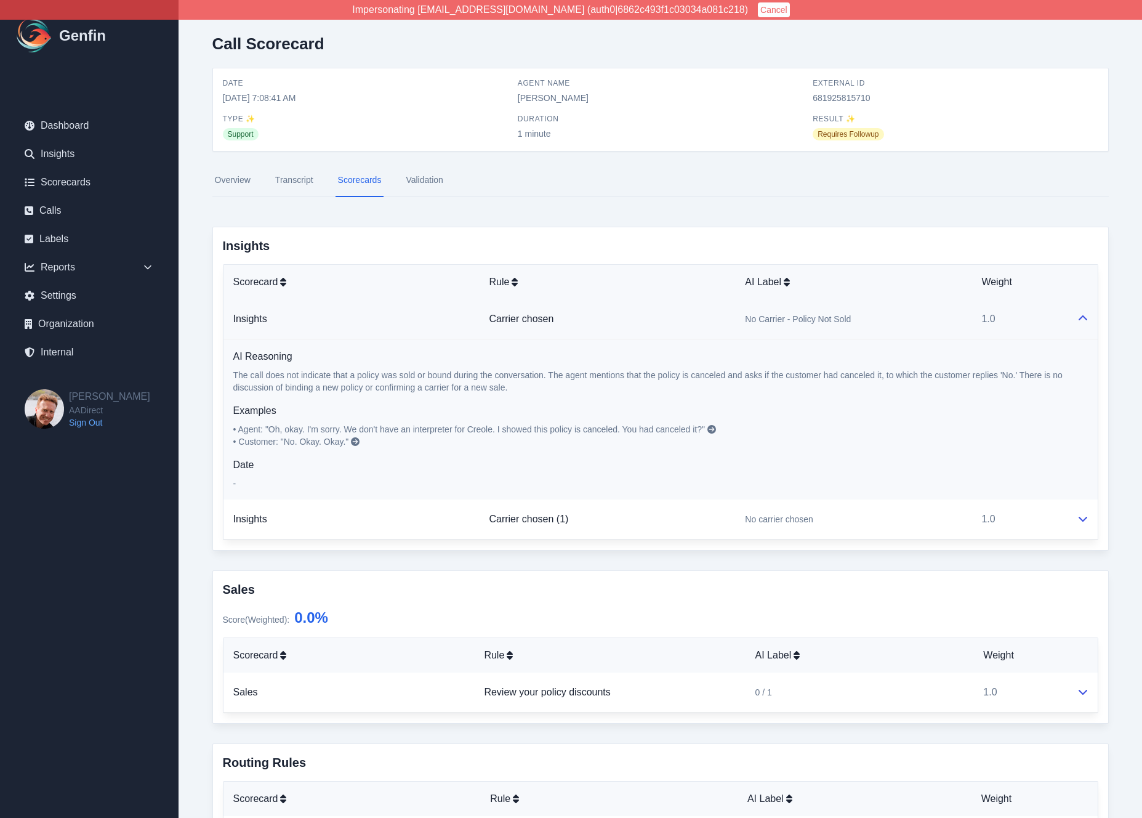
click at [779, 320] on span "No Carrier - Policy Not Sold" at bounding box center [798, 319] width 106 height 12
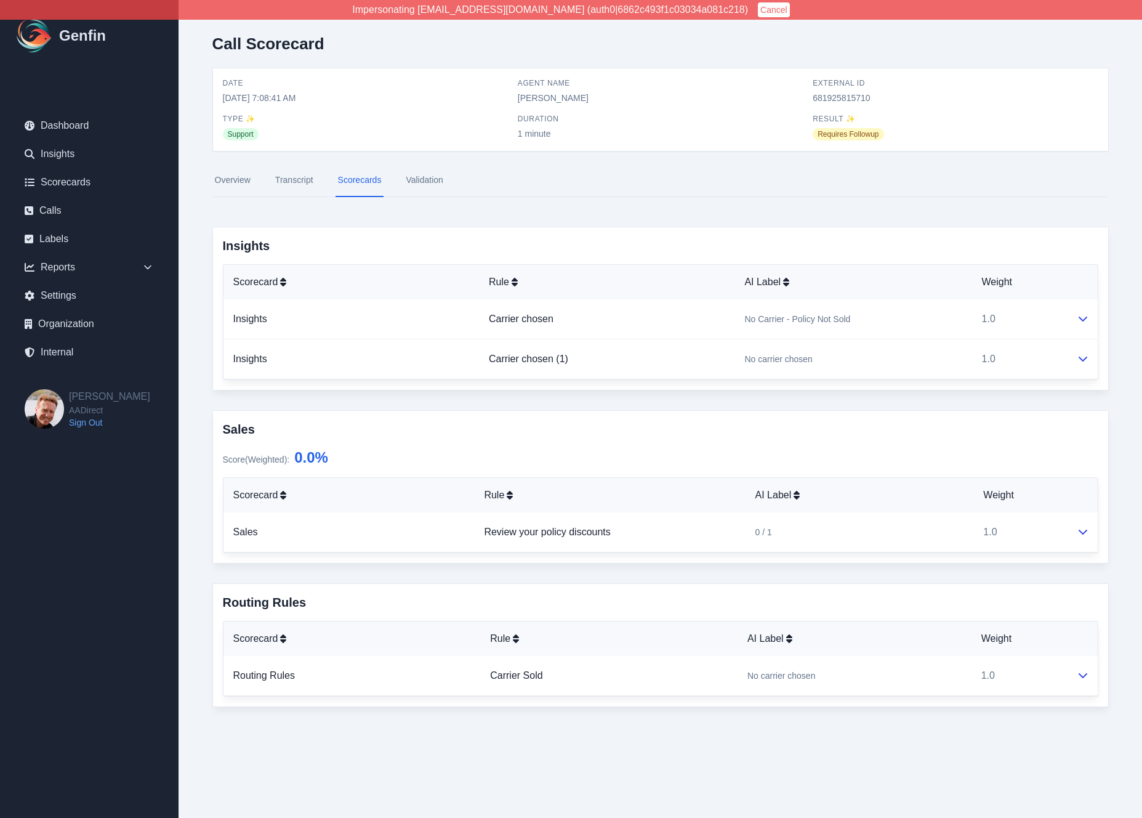
click at [672, 254] on div "Insights Scorecard Rule AI Label Weight Insights Carrier chosen No Carrier - Po…" at bounding box center [660, 309] width 897 height 164
